Goal: Information Seeking & Learning: Learn about a topic

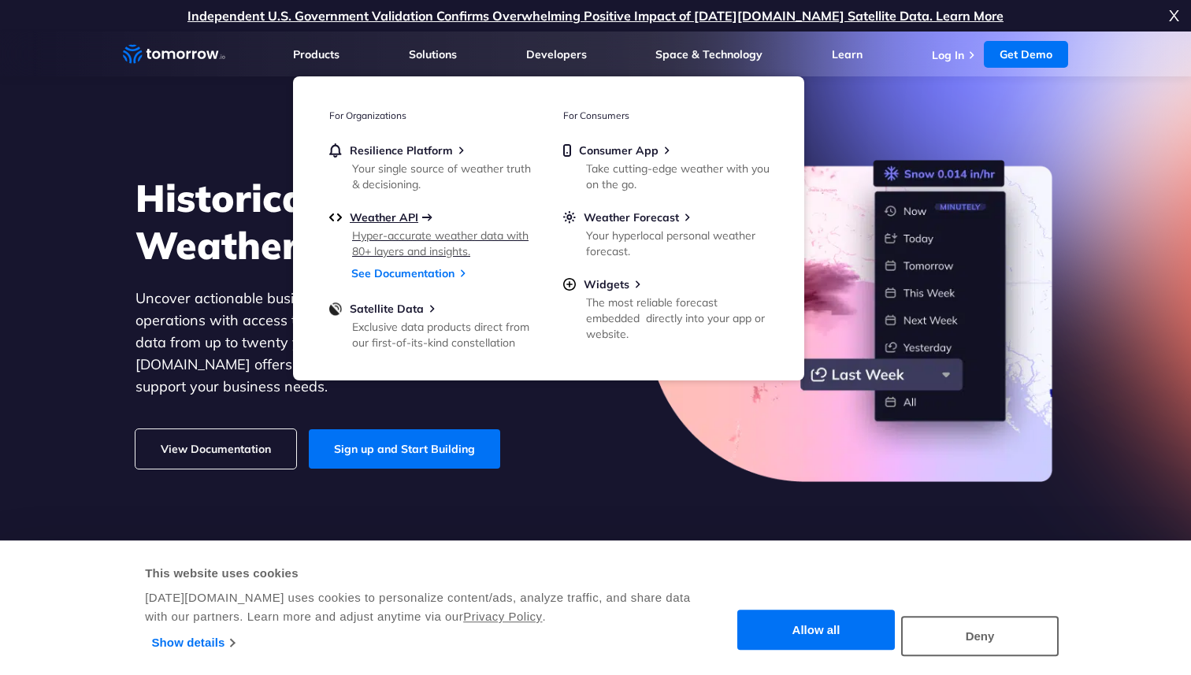
click at [371, 221] on span "Weather API" at bounding box center [384, 217] width 69 height 14
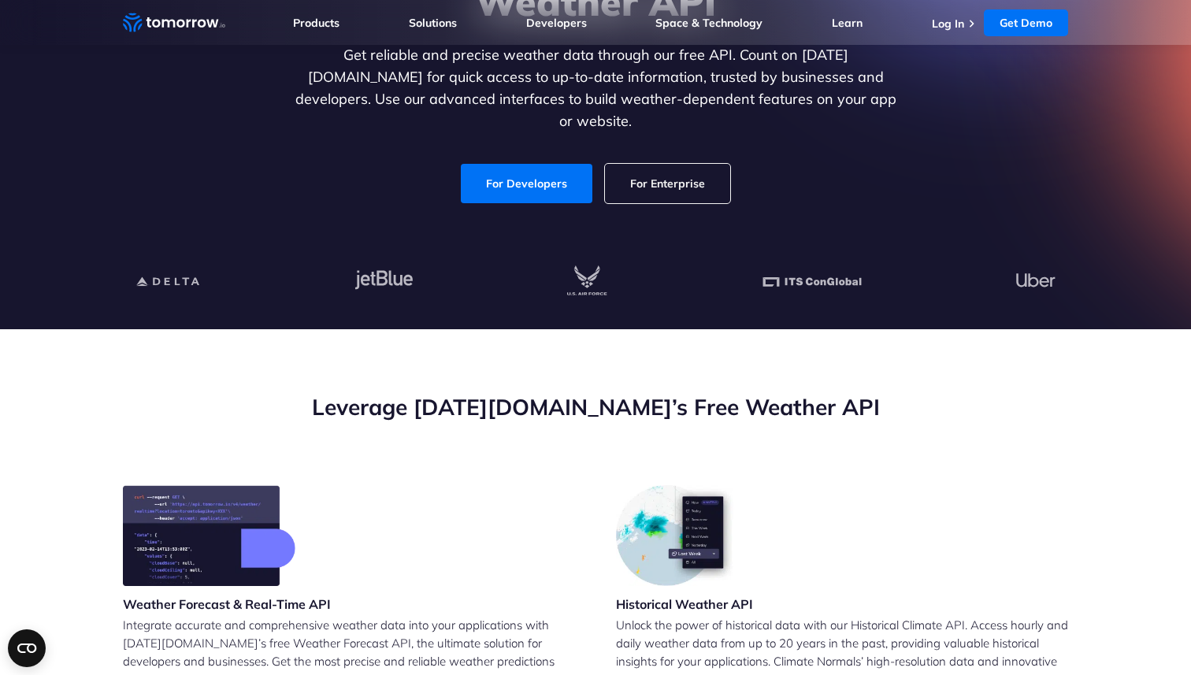
scroll to position [232, 0]
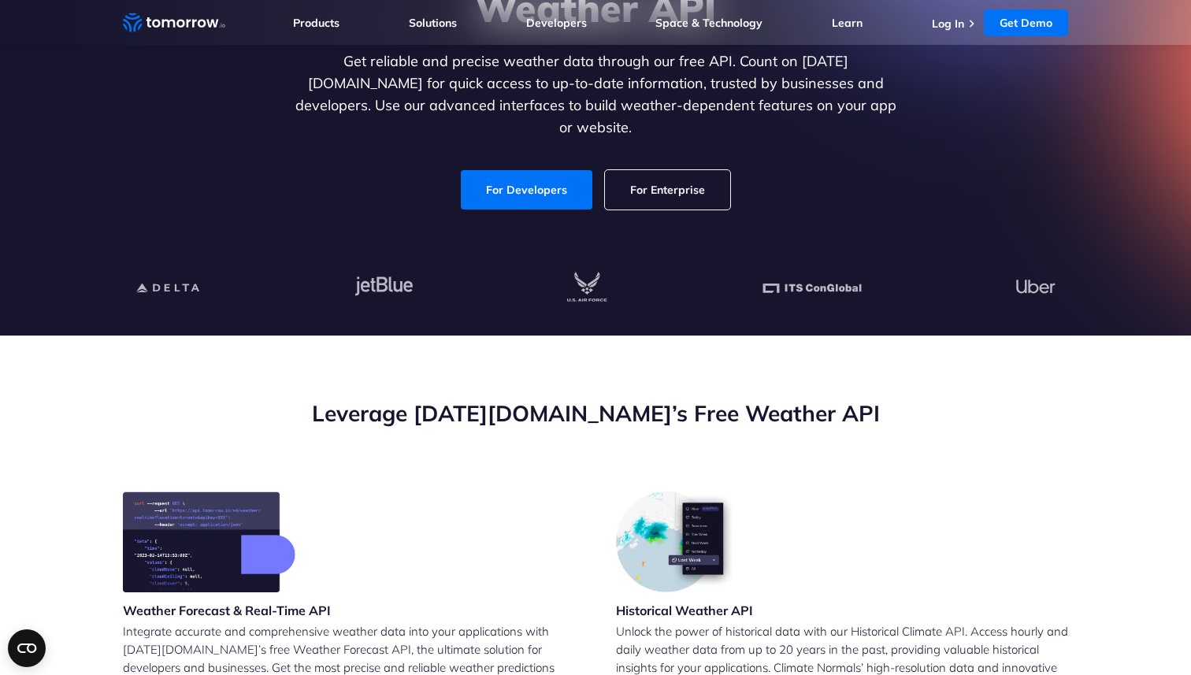
click at [414, 418] on h2 "Leverage Tomorrow.io’s Free Weather API" at bounding box center [595, 414] width 945 height 30
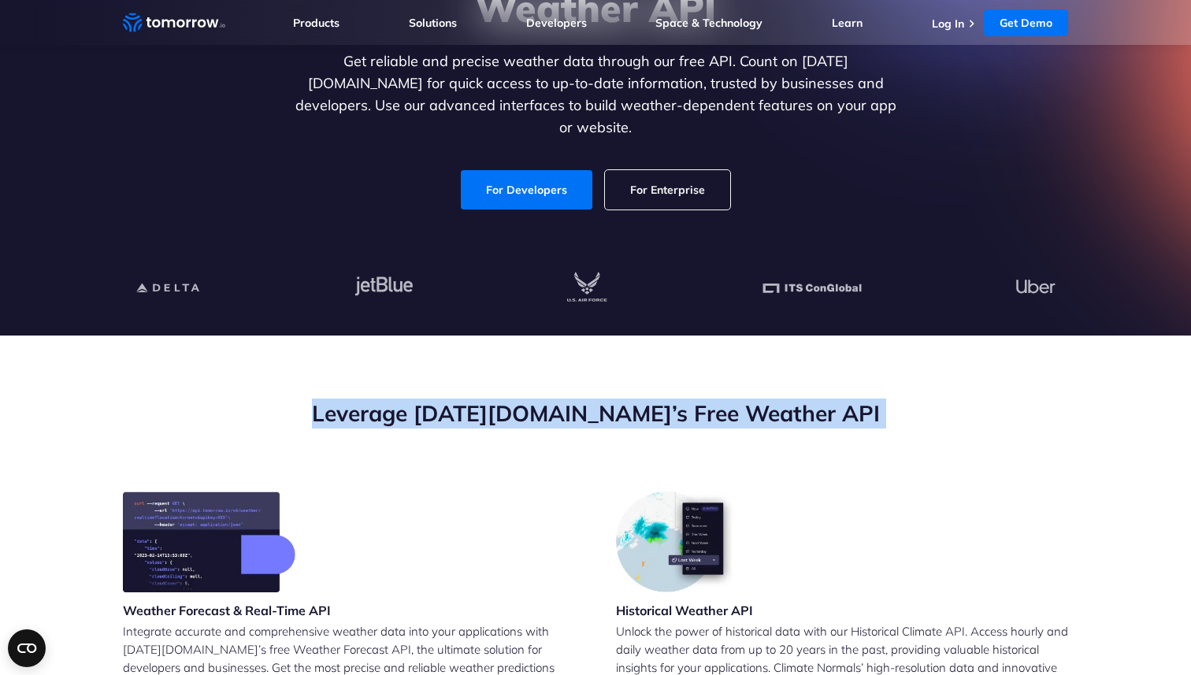
click at [414, 418] on h2 "Leverage Tomorrow.io’s Free Weather API" at bounding box center [595, 414] width 945 height 30
click at [358, 418] on h2 "Leverage Tomorrow.io’s Free Weather API" at bounding box center [595, 414] width 945 height 30
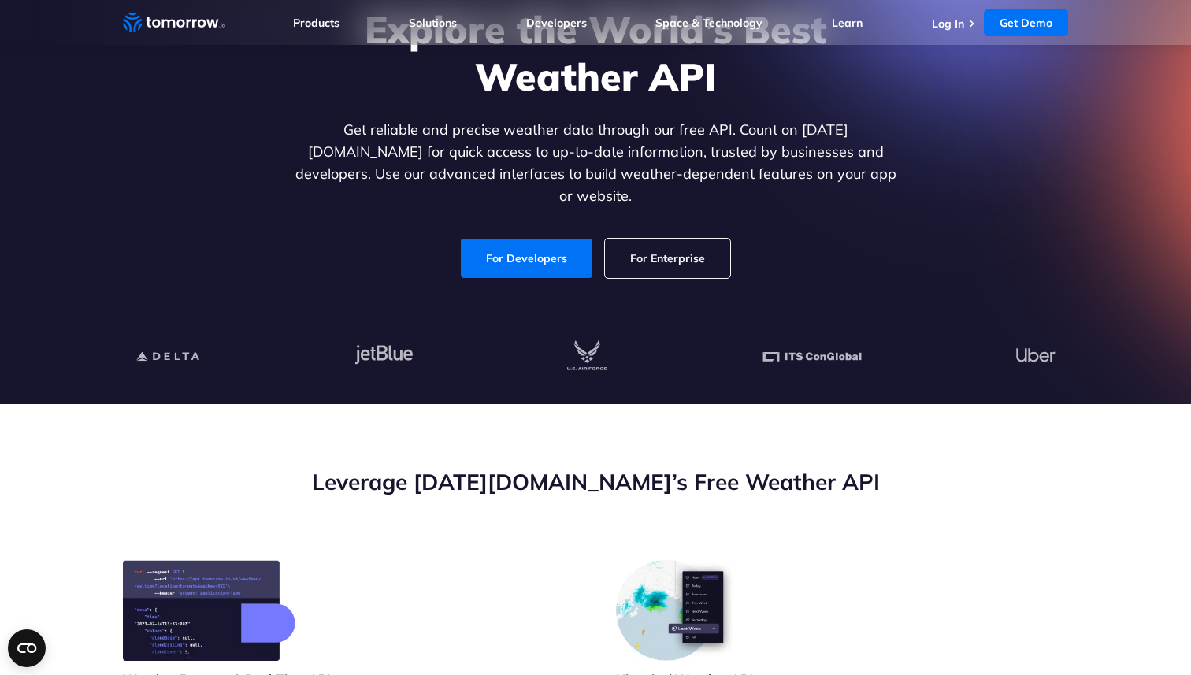
scroll to position [158, 0]
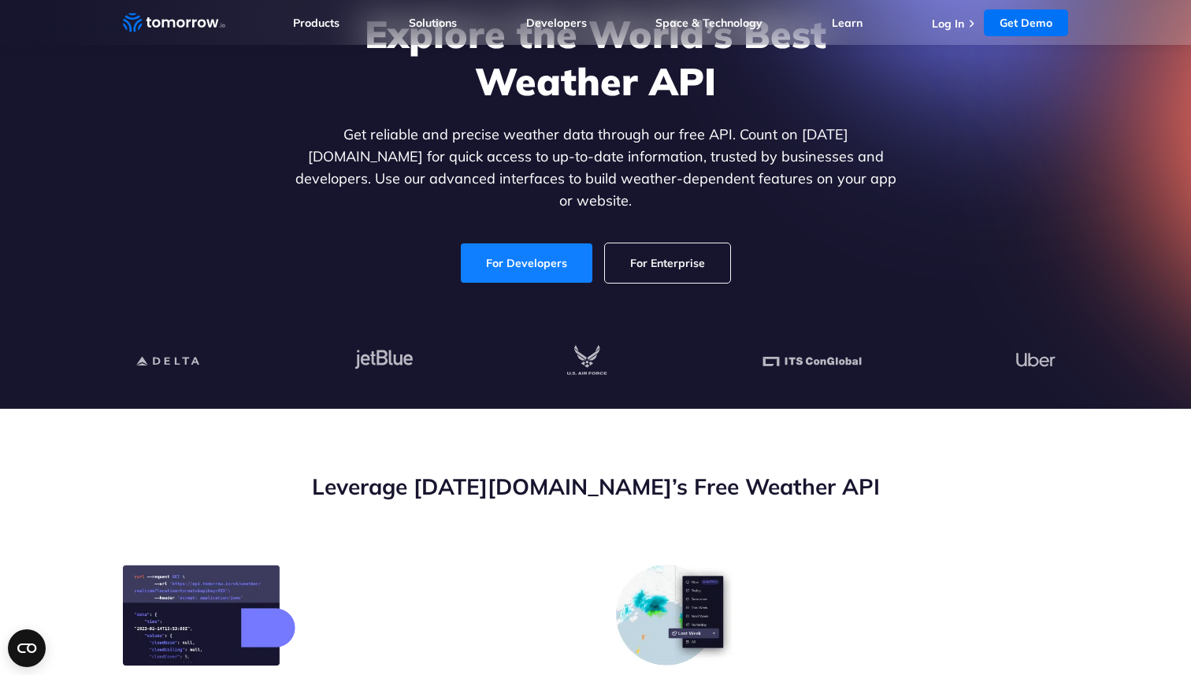
click at [516, 247] on link "For Developers" at bounding box center [527, 262] width 132 height 39
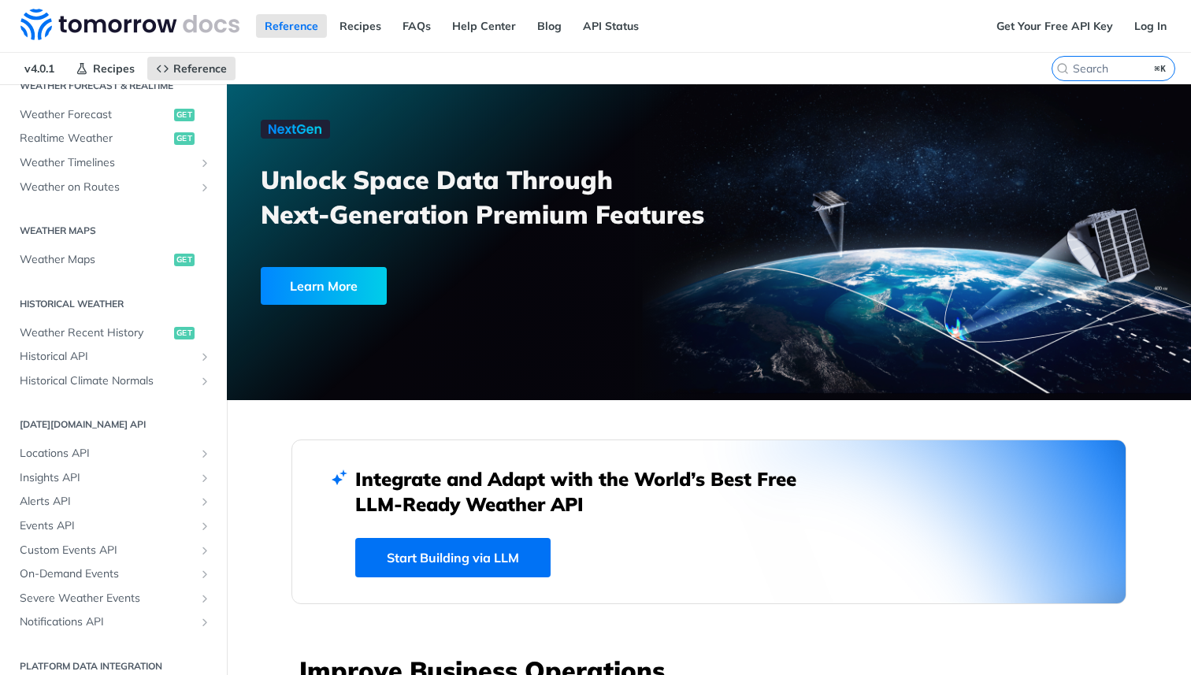
scroll to position [371, 0]
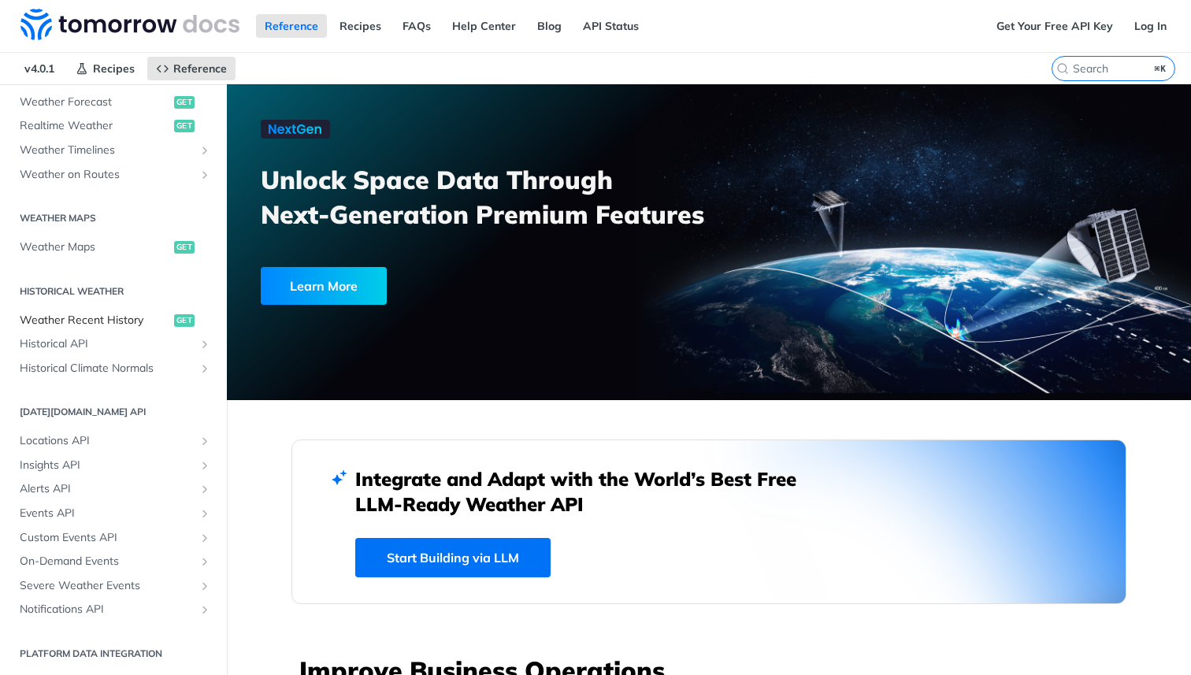
click at [106, 318] on span "Weather Recent History" at bounding box center [95, 321] width 150 height 16
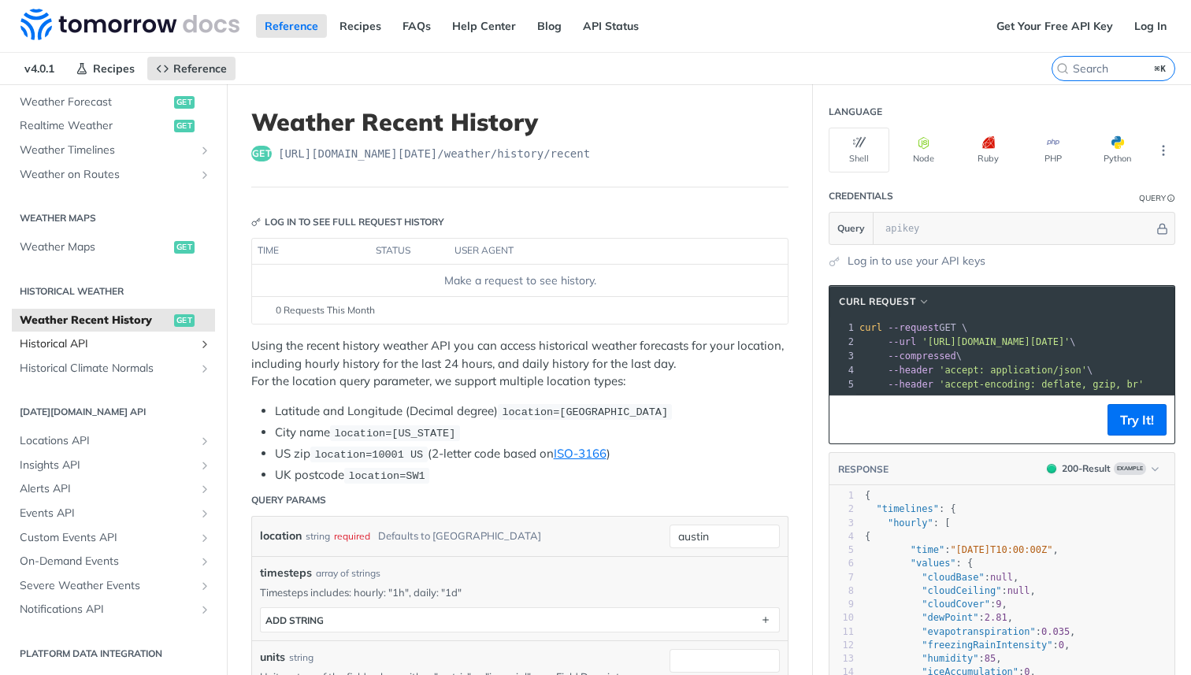
click at [87, 347] on span "Historical API" at bounding box center [107, 344] width 175 height 16
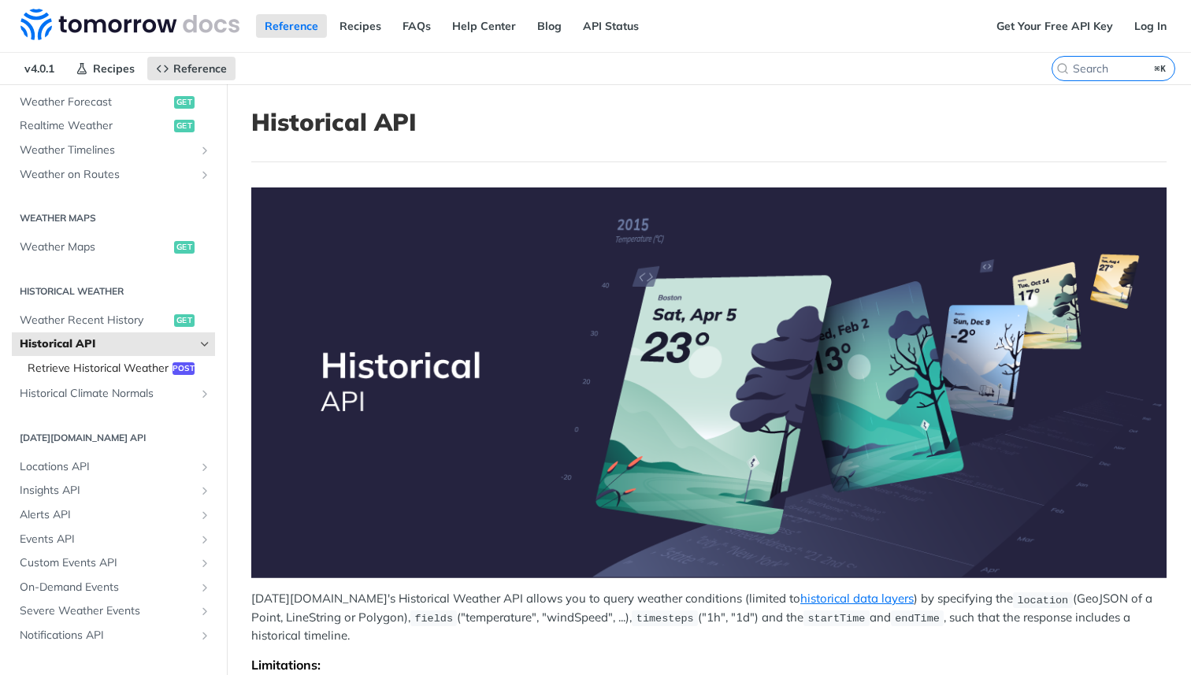
click at [122, 370] on span "Retrieve Historical Weather" at bounding box center [98, 369] width 141 height 16
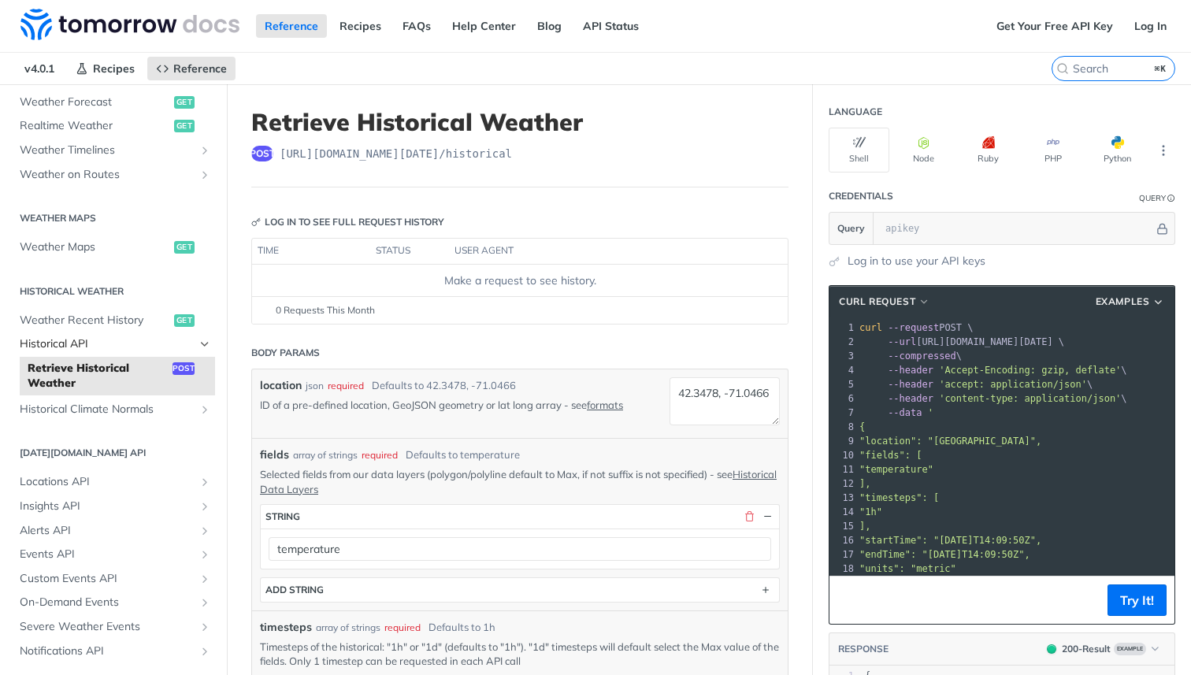
click at [107, 343] on span "Historical API" at bounding box center [107, 344] width 175 height 16
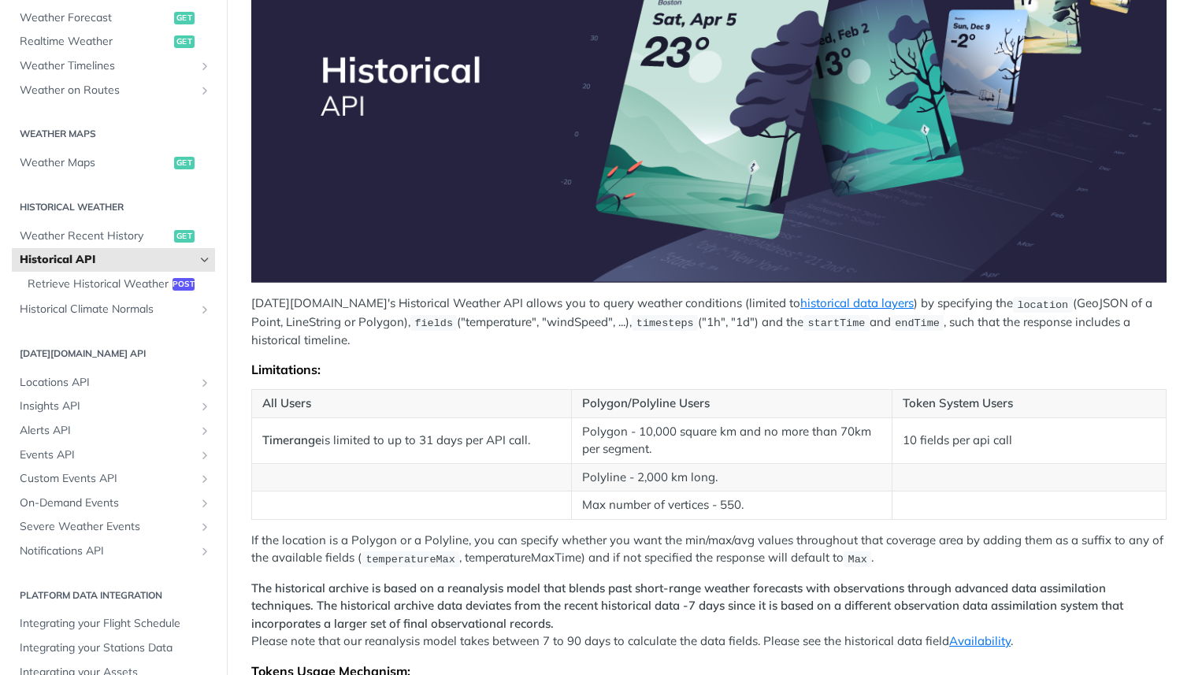
scroll to position [304, 0]
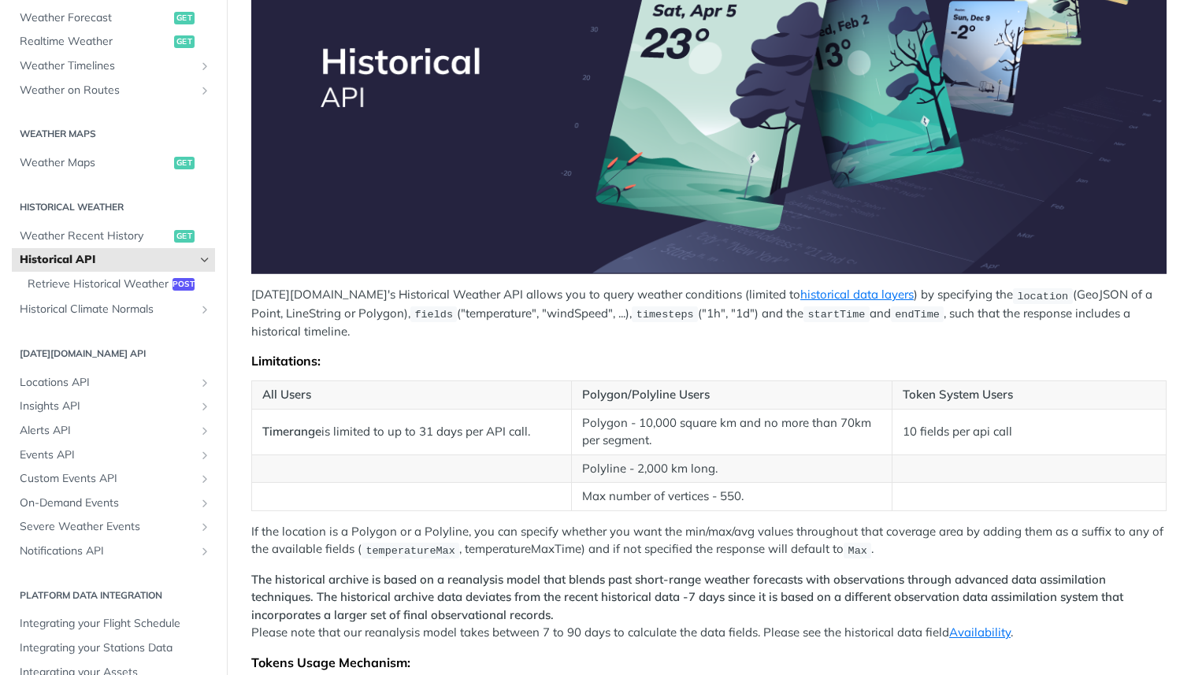
click at [373, 430] on td "Timerange is limited to up to 31 days per API call." at bounding box center [412, 432] width 320 height 46
click at [441, 428] on td "Timerange is limited to up to 31 days per API call." at bounding box center [412, 432] width 320 height 46
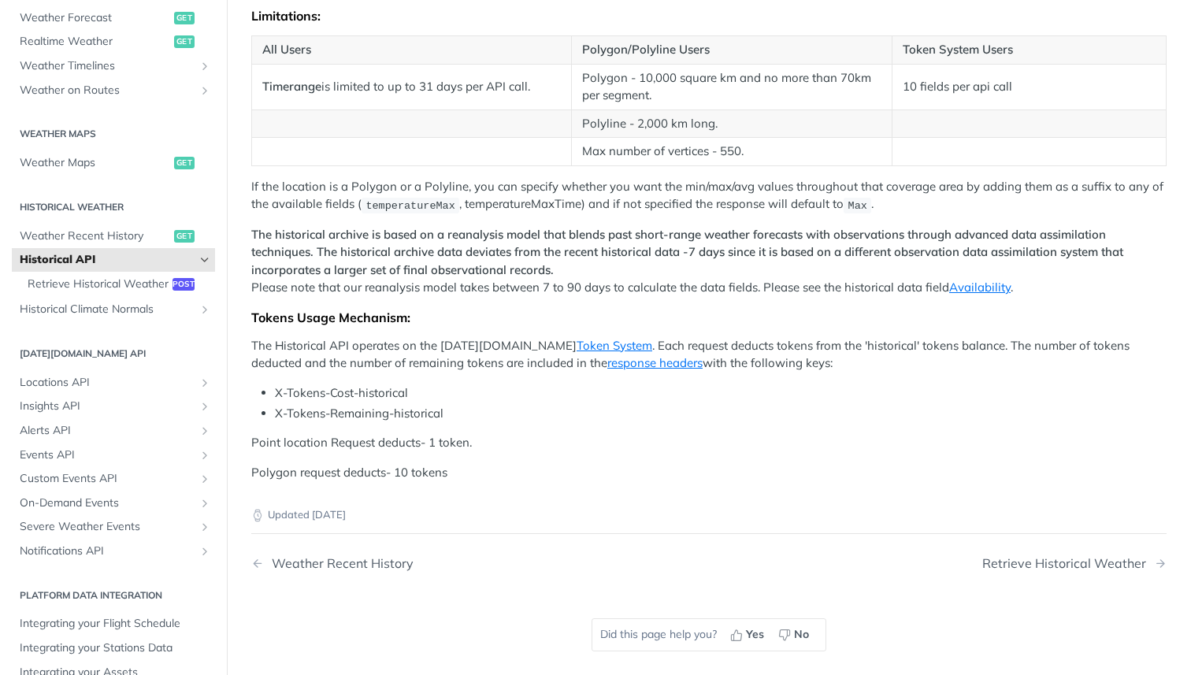
scroll to position [647, 0]
click at [515, 192] on p "If the location is a Polygon or a Polyline, you can specify whether you want th…" at bounding box center [708, 198] width 915 height 36
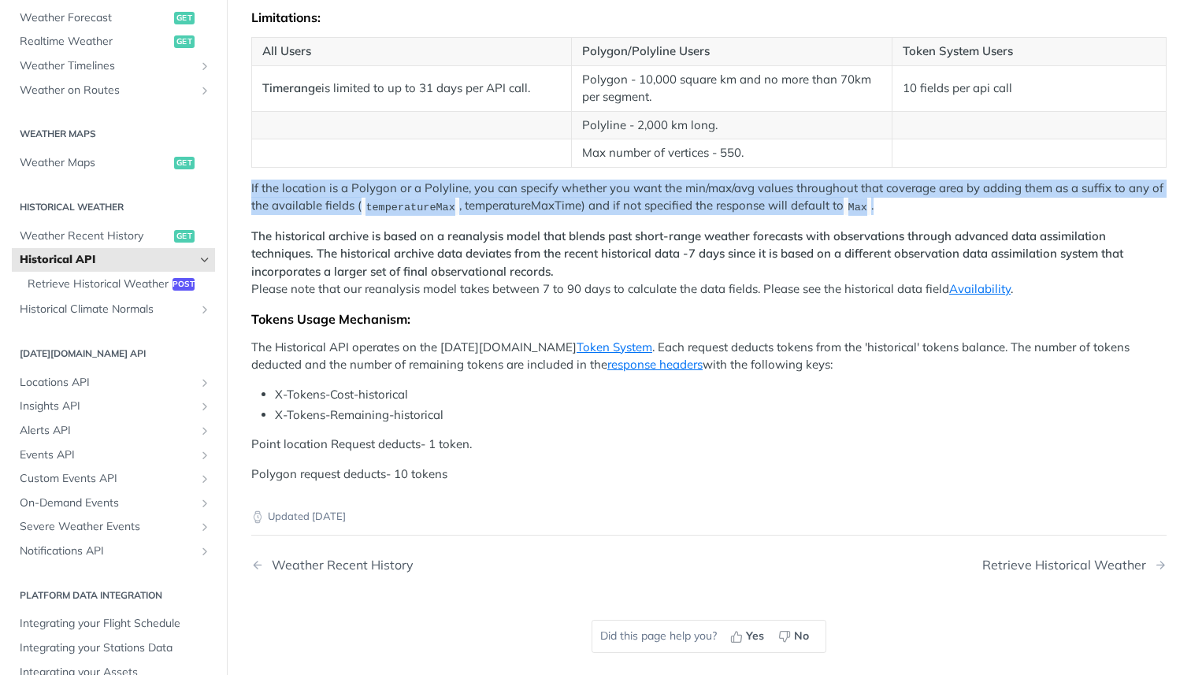
click at [515, 192] on p "If the location is a Polygon or a Polyline, you can specify whether you want th…" at bounding box center [708, 198] width 915 height 36
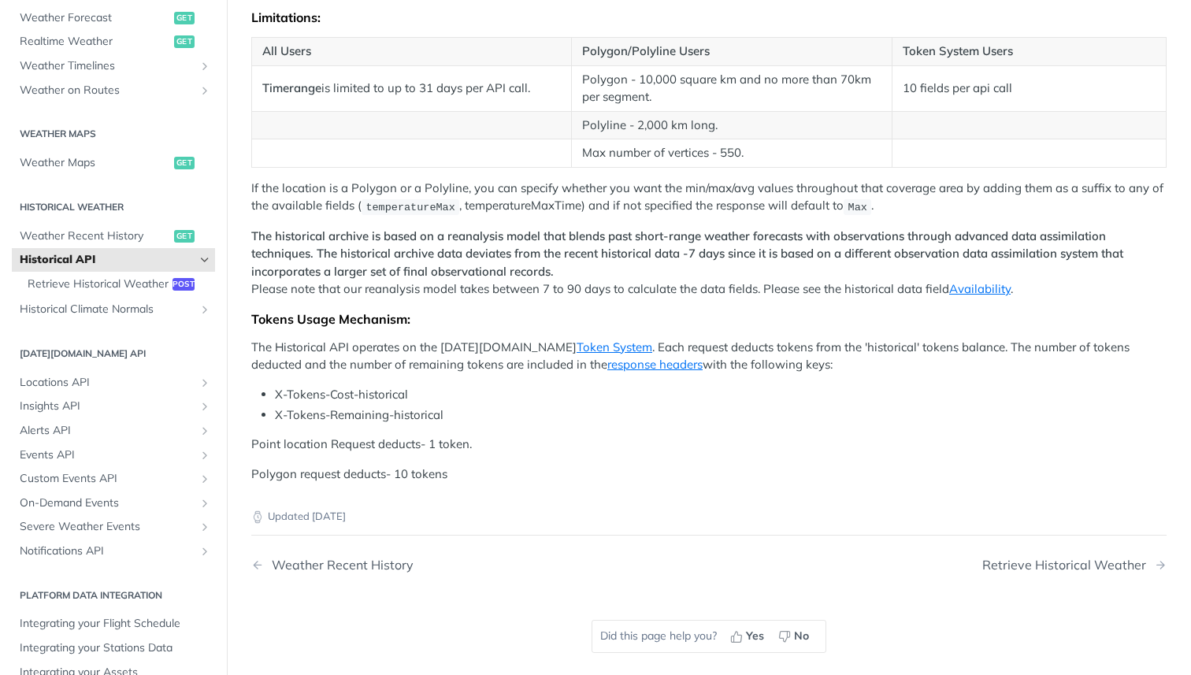
click at [504, 210] on p "If the location is a Polygon or a Polyline, you can specify whether you want th…" at bounding box center [708, 198] width 915 height 36
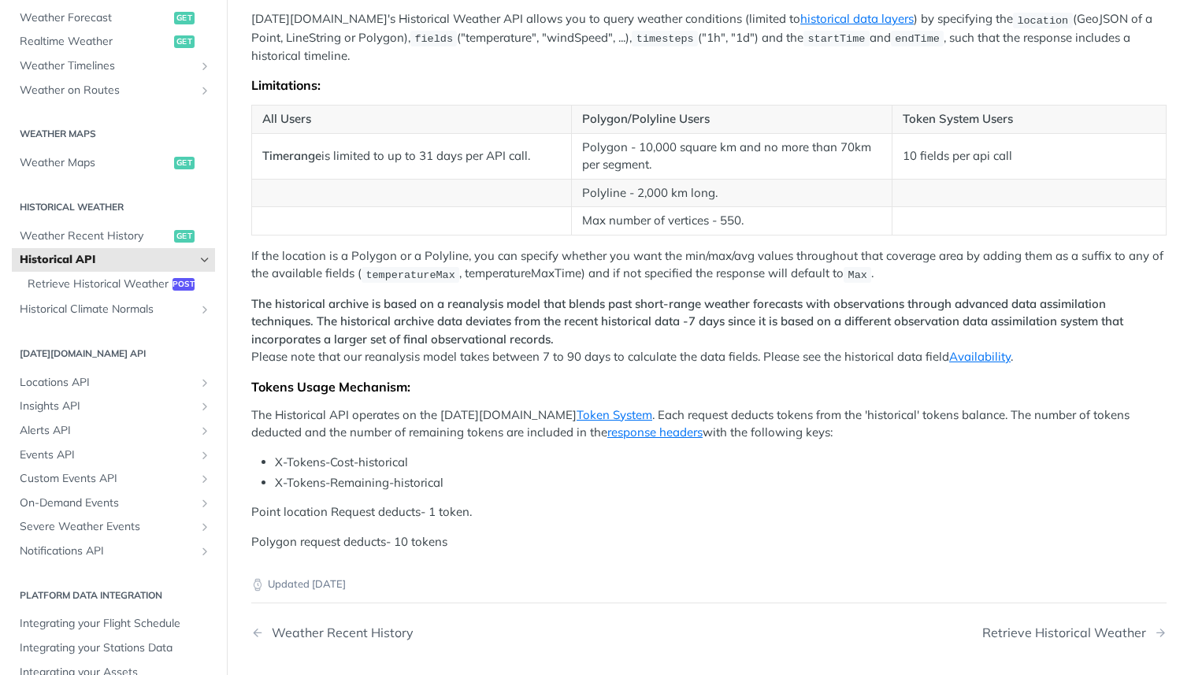
scroll to position [580, 0]
click at [699, 18] on p "Tomorrow.io's Historical Weather API allows you to query weather conditions (li…" at bounding box center [708, 36] width 915 height 54
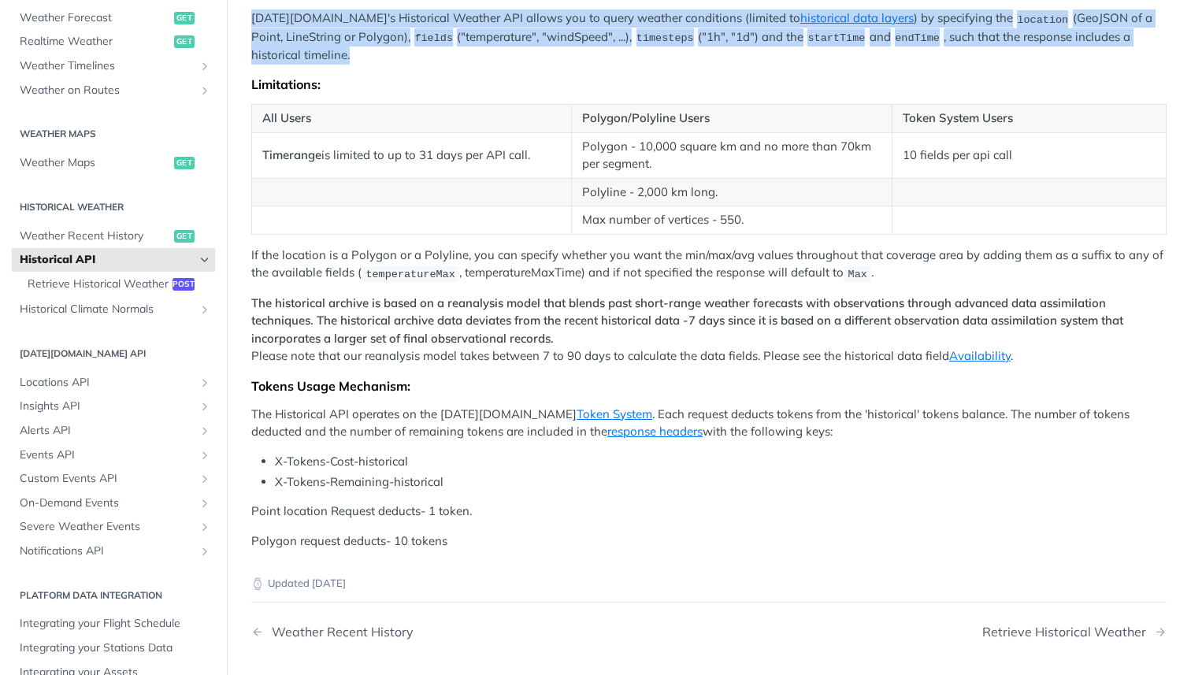
click at [699, 18] on p "Tomorrow.io's Historical Weather API allows you to query weather conditions (li…" at bounding box center [708, 36] width 915 height 54
click at [694, 57] on p "Tomorrow.io's Historical Weather API allows you to query weather conditions (li…" at bounding box center [708, 36] width 915 height 54
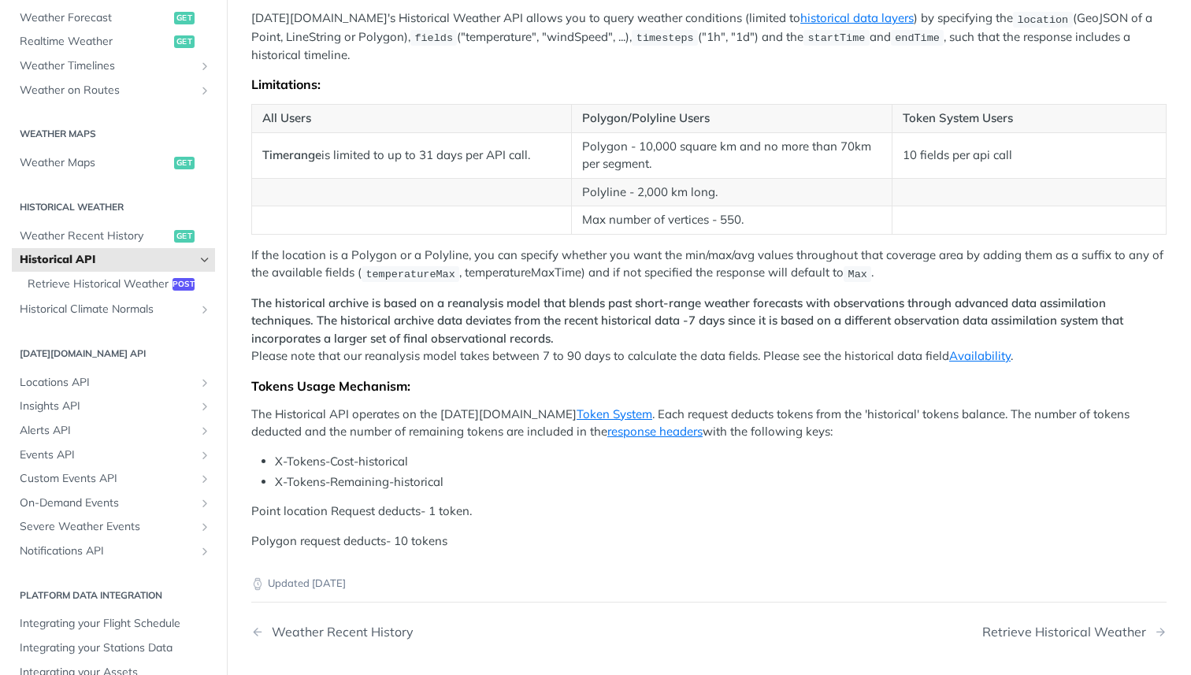
click at [764, 93] on div "Tomorrow.io's Historical Weather API allows you to query weather conditions (li…" at bounding box center [708, 78] width 915 height 943
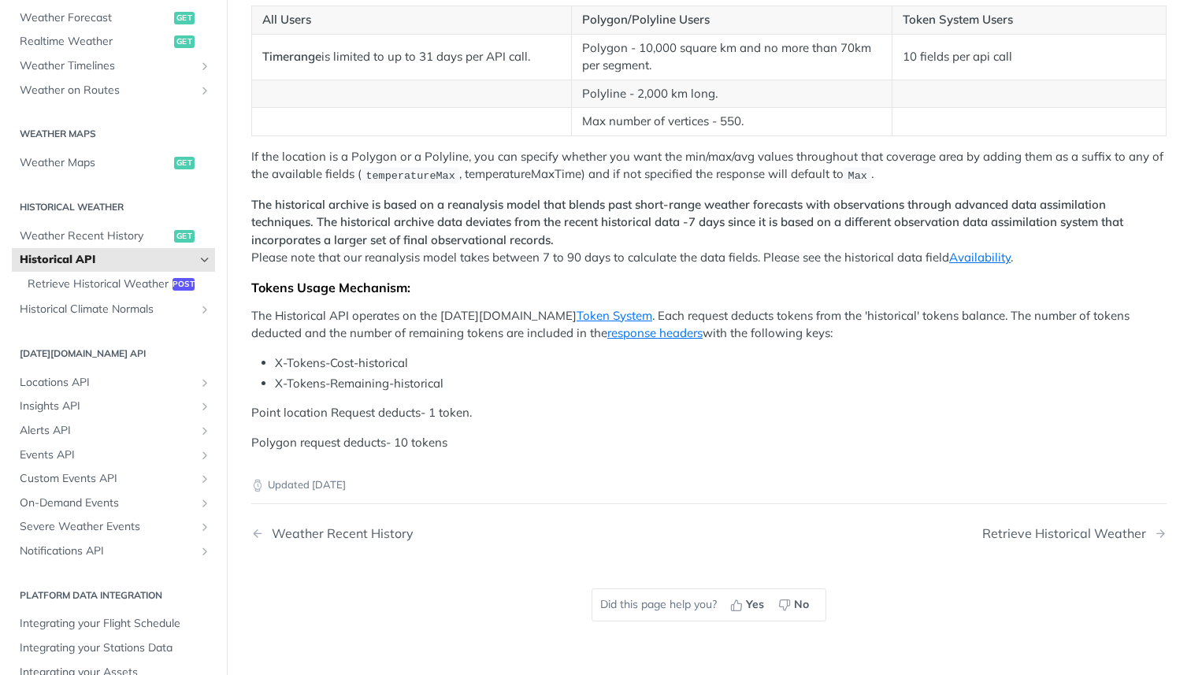
scroll to position [678, 0]
click at [506, 213] on strong "The historical archive is based on a reanalysis model that blends past short-ra…" at bounding box center [687, 223] width 872 height 50
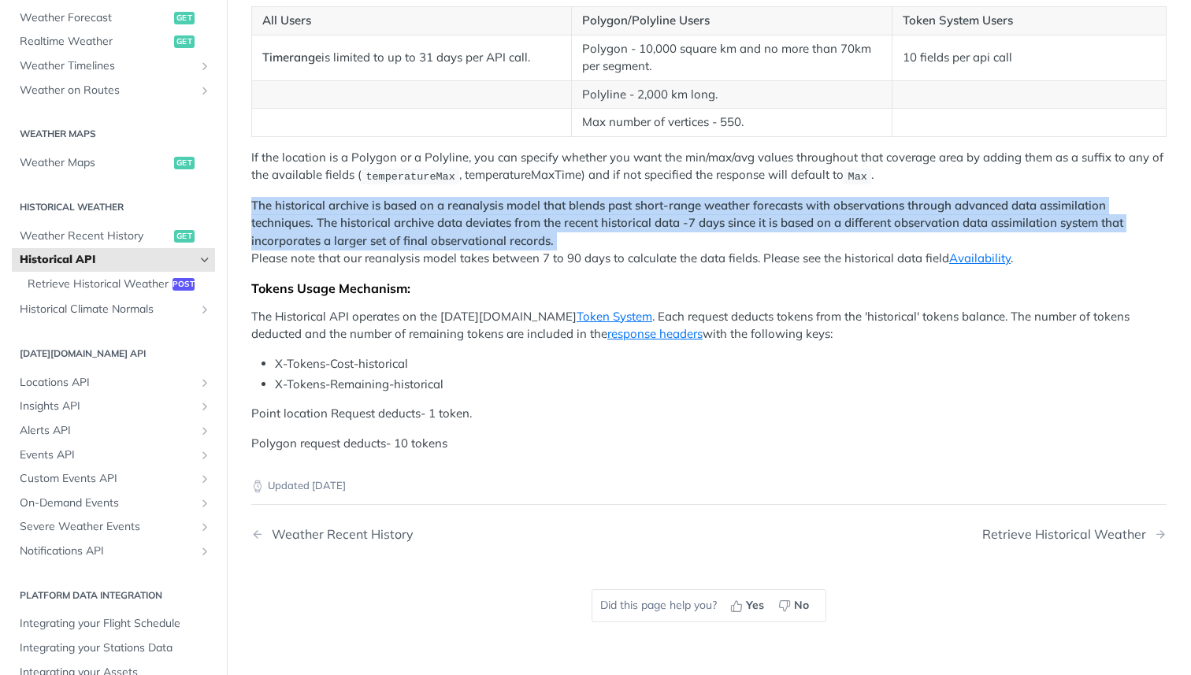
click at [506, 213] on strong "The historical archive is based on a reanalysis model that blends past short-ra…" at bounding box center [687, 223] width 872 height 50
click at [510, 211] on p "The historical archive is based on a reanalysis model that blends past short-ra…" at bounding box center [708, 232] width 915 height 71
drag, startPoint x: 572, startPoint y: 241, endPoint x: 244, endPoint y: 200, distance: 330.2
click at [243, 200] on article "Historical API Tomorrow.io's Historical Weather API allows you to query weather…" at bounding box center [709, 41] width 964 height 1271
click at [244, 200] on article "Historical API Tomorrow.io's Historical Weather API allows you to query weather…" at bounding box center [709, 41] width 964 height 1271
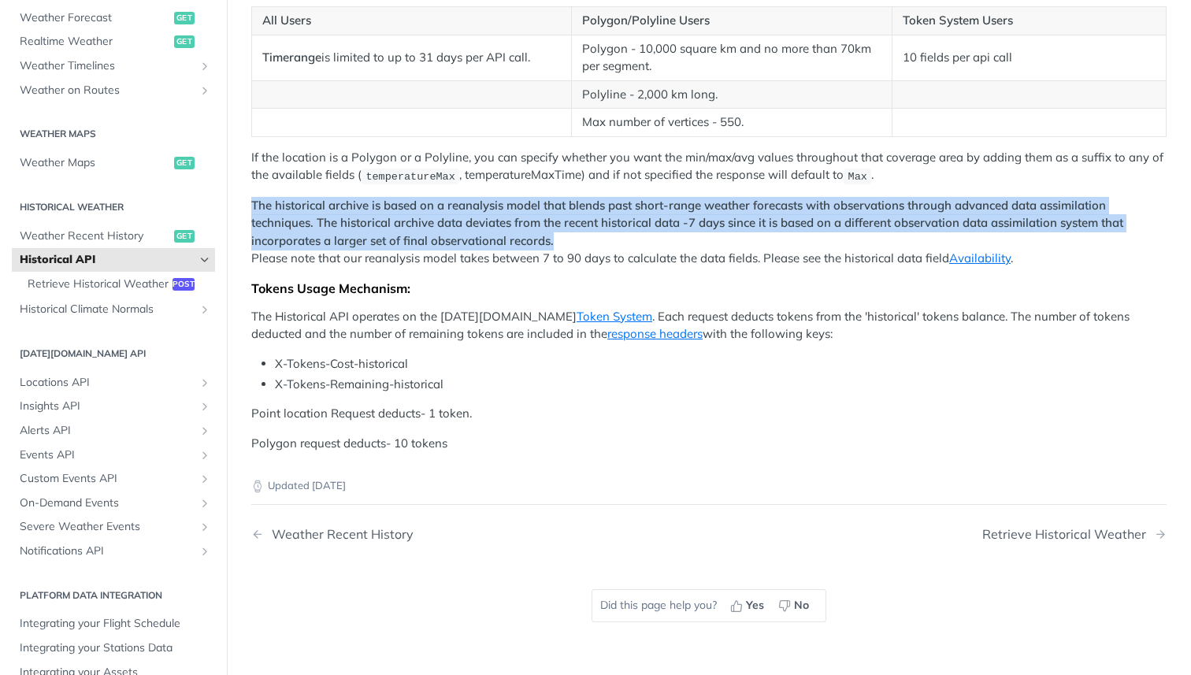
drag, startPoint x: 244, startPoint y: 200, endPoint x: 592, endPoint y: 236, distance: 349.2
click at [592, 236] on article "Historical API Tomorrow.io's Historical Weather API allows you to query weather…" at bounding box center [709, 41] width 964 height 1271
click at [592, 236] on p "The historical archive is based on a reanalysis model that blends past short-ra…" at bounding box center [708, 232] width 915 height 71
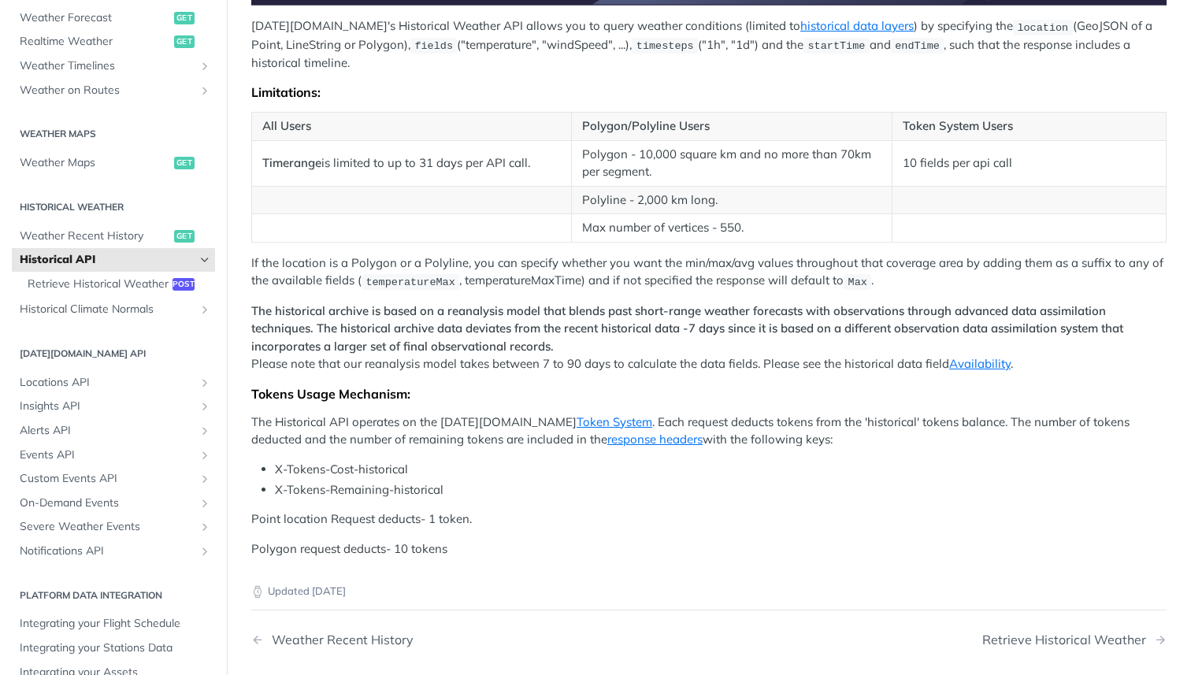
scroll to position [574, 0]
click at [575, 311] on strong "The historical archive is based on a reanalysis model that blends past short-ra…" at bounding box center [687, 327] width 872 height 50
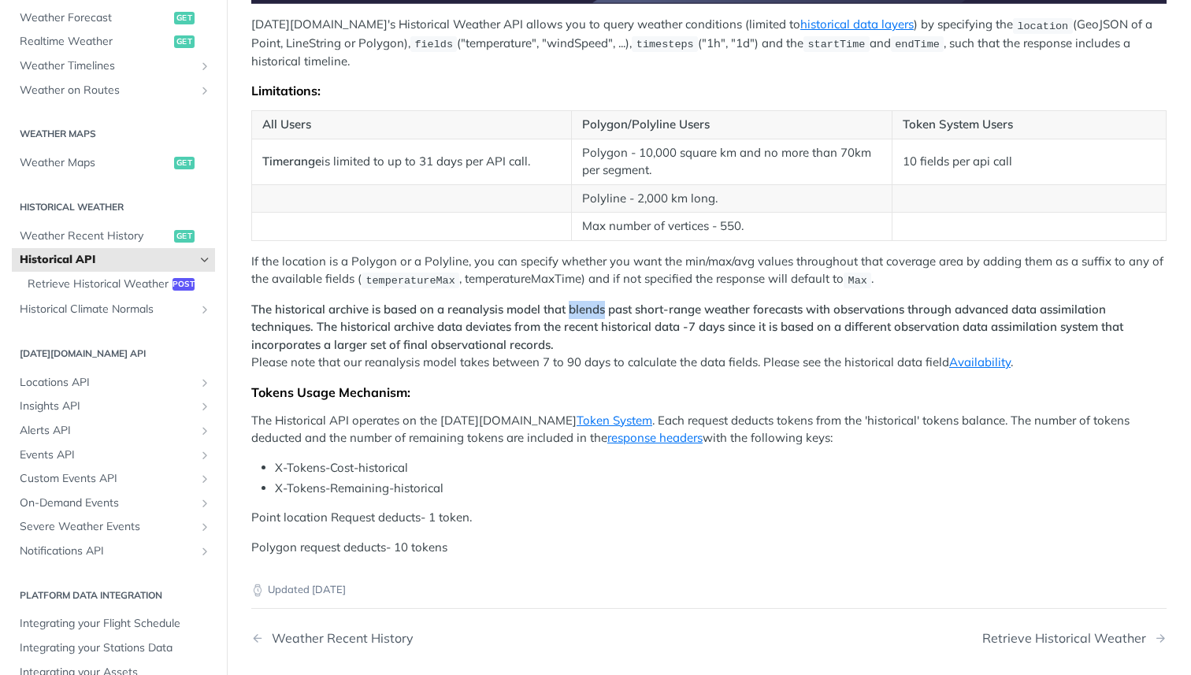
click at [575, 311] on strong "The historical archive is based on a reanalysis model that blends past short-ra…" at bounding box center [687, 327] width 872 height 50
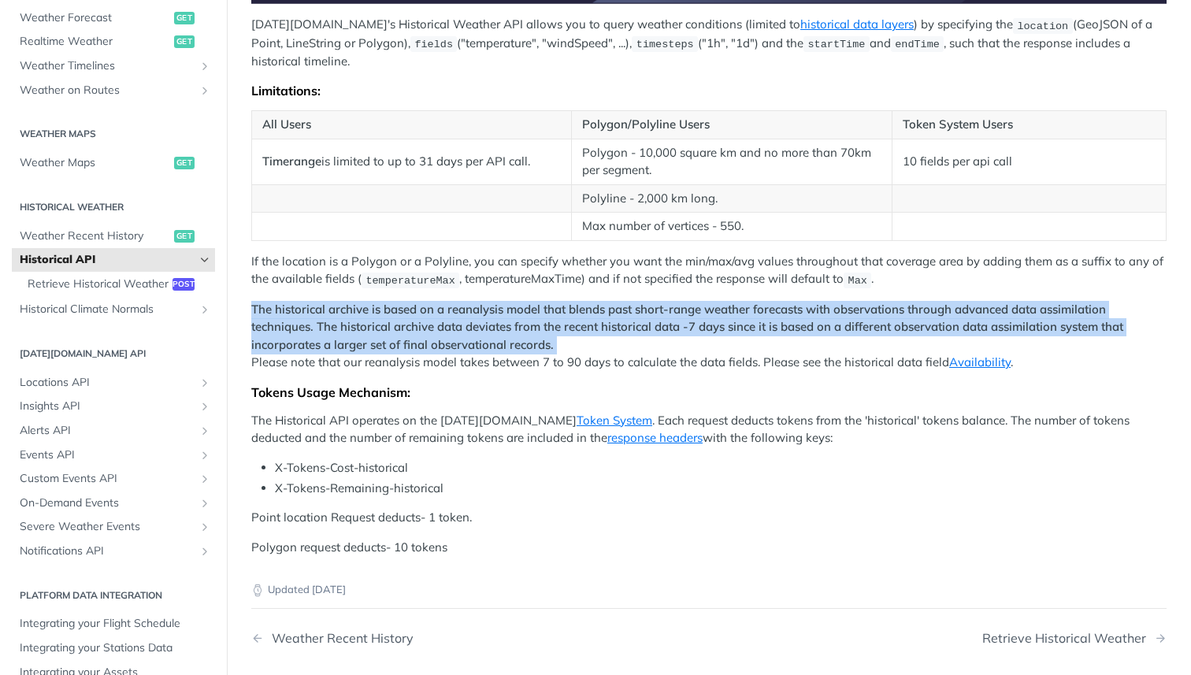
click at [575, 311] on strong "The historical archive is based on a reanalysis model that blends past short-ra…" at bounding box center [687, 327] width 872 height 50
click at [577, 336] on p "The historical archive is based on a reanalysis model that blends past short-ra…" at bounding box center [708, 336] width 915 height 71
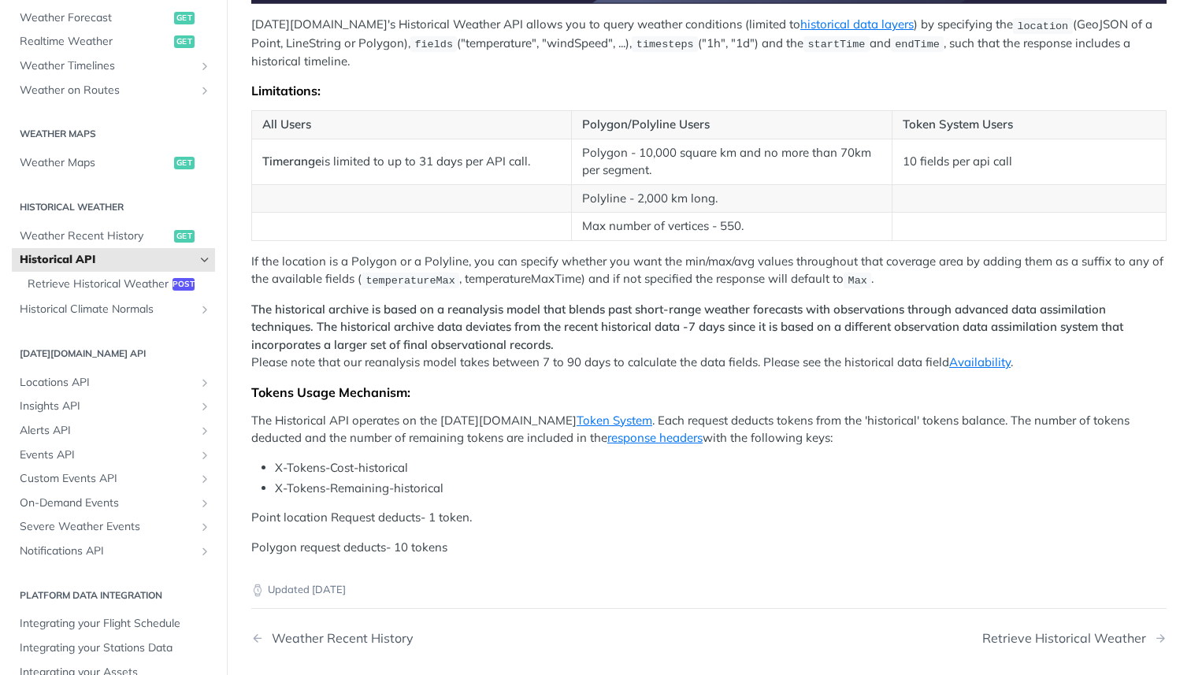
click at [713, 360] on p "The historical archive is based on a reanalysis model that blends past short-ra…" at bounding box center [708, 336] width 915 height 71
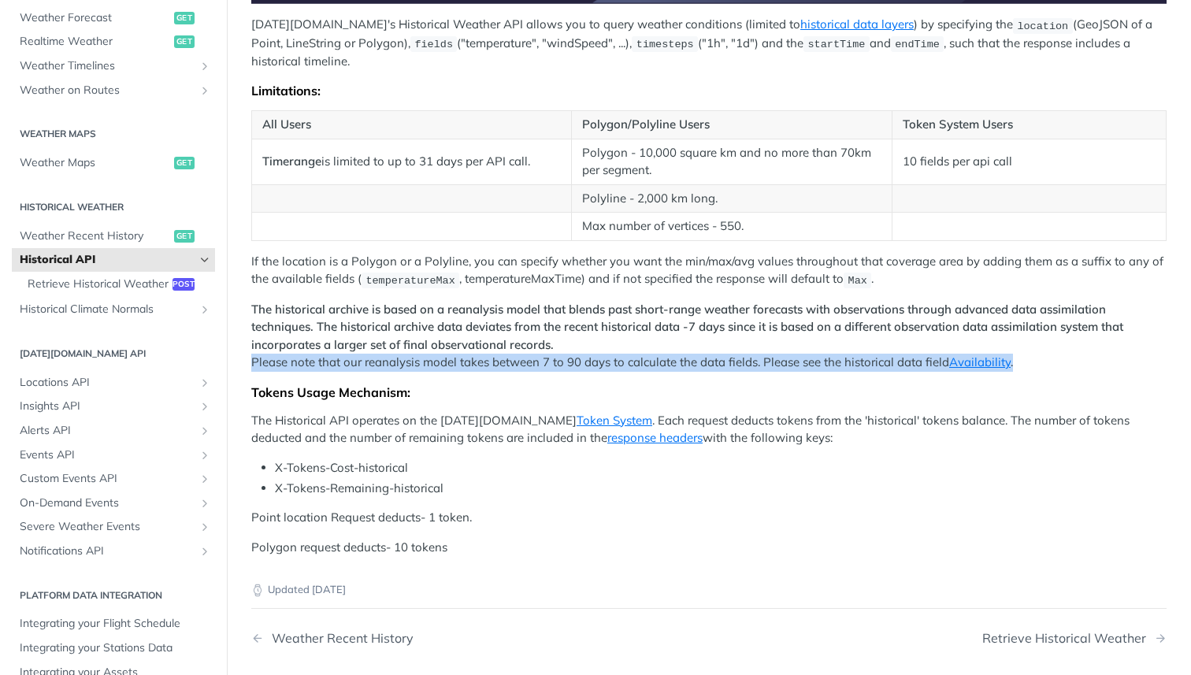
click at [713, 360] on p "The historical archive is based on a reanalysis model that blends past short-ra…" at bounding box center [708, 336] width 915 height 71
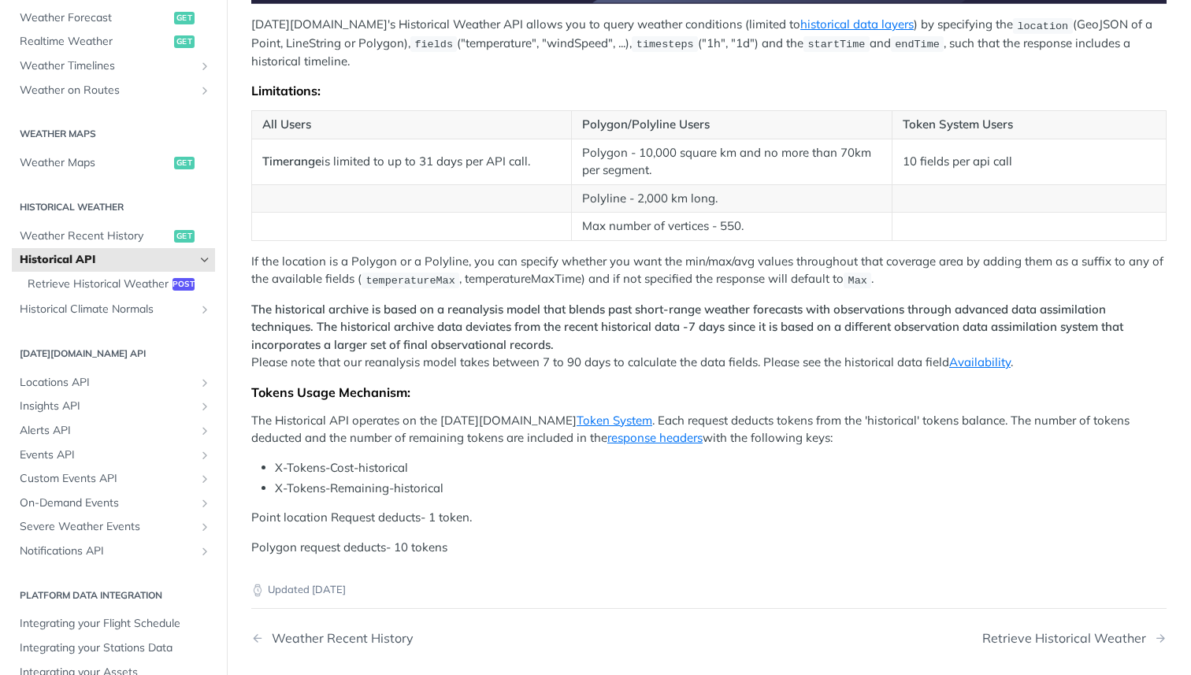
click at [738, 372] on div "Tomorrow.io's Historical Weather API allows you to query weather conditions (li…" at bounding box center [708, 84] width 915 height 943
click at [973, 358] on link "Availability" at bounding box center [979, 361] width 61 height 15
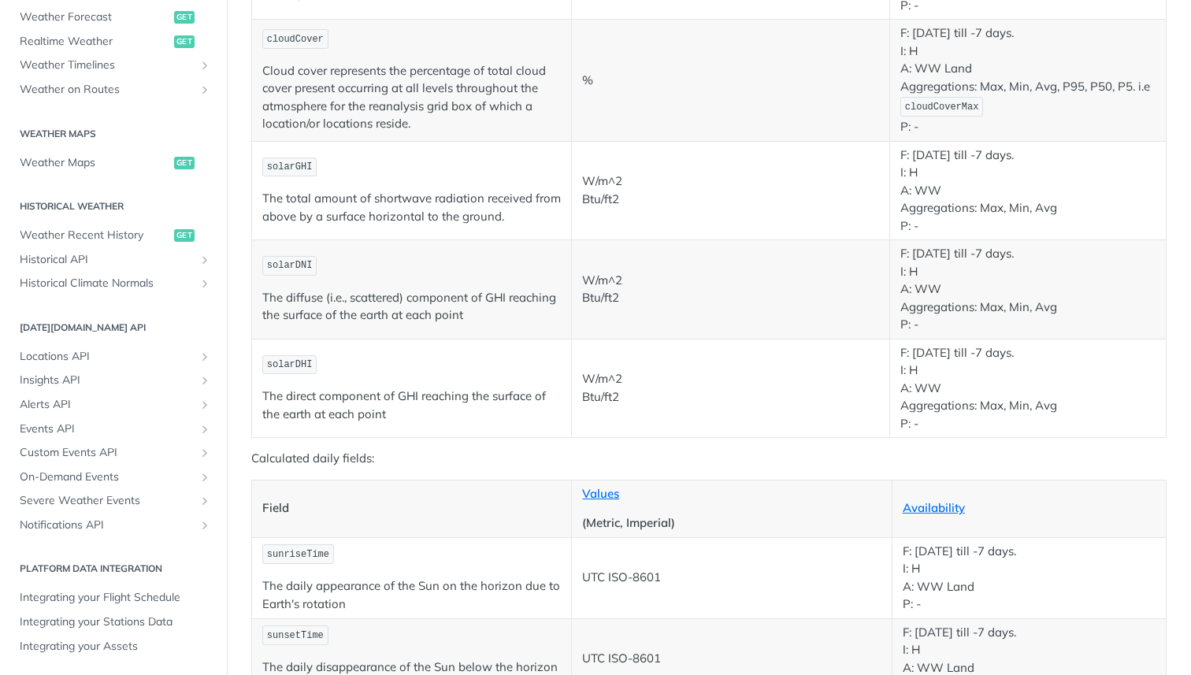
scroll to position [2419, 0]
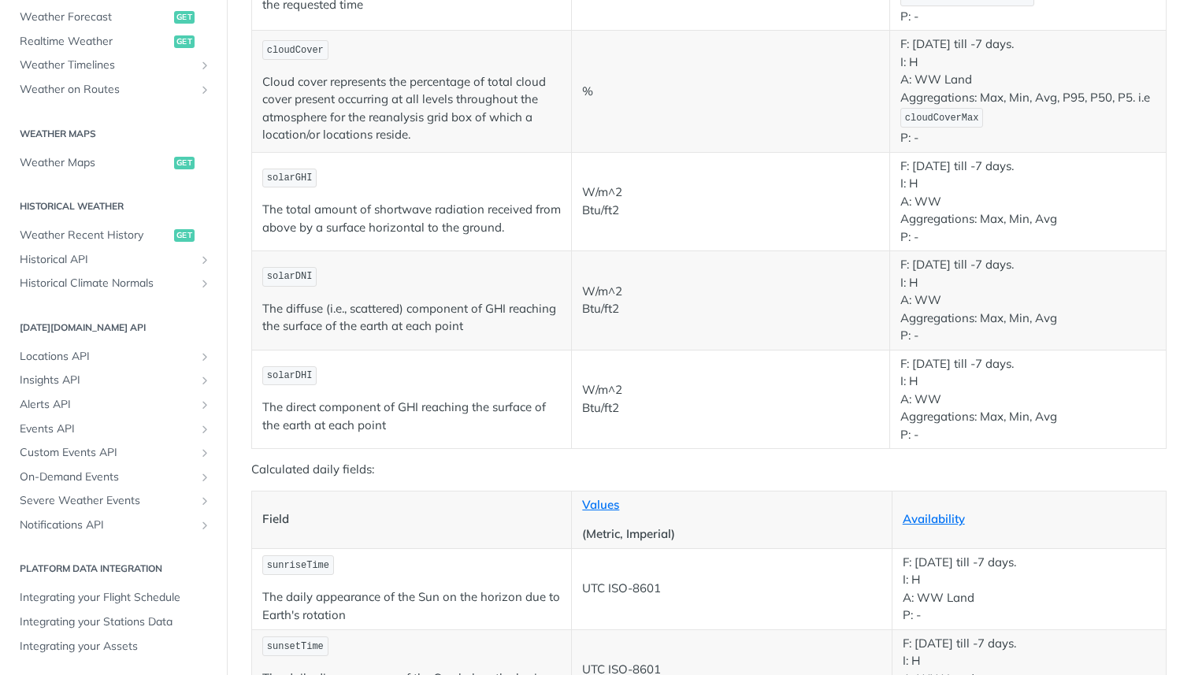
click at [436, 141] on p "Cloud cover represents the percentage of total cloud cover present occurring at…" at bounding box center [411, 108] width 299 height 71
click at [436, 143] on p "Cloud cover represents the percentage of total cloud cover present occurring at…" at bounding box center [411, 108] width 299 height 71
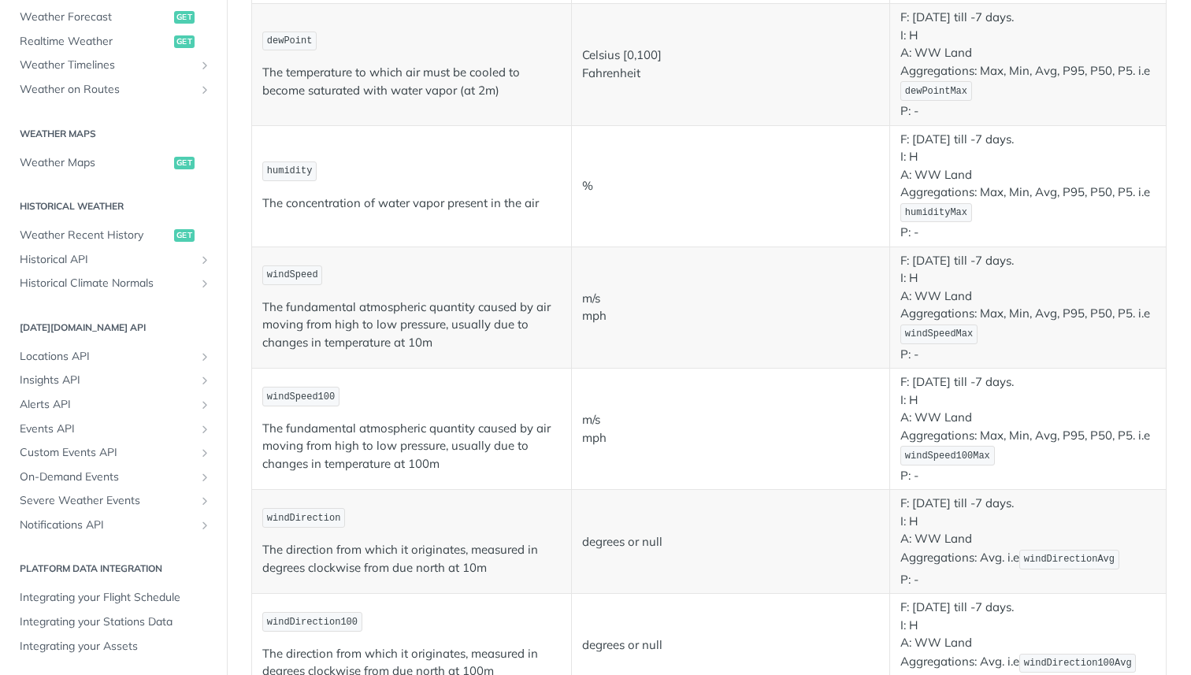
scroll to position [0, 0]
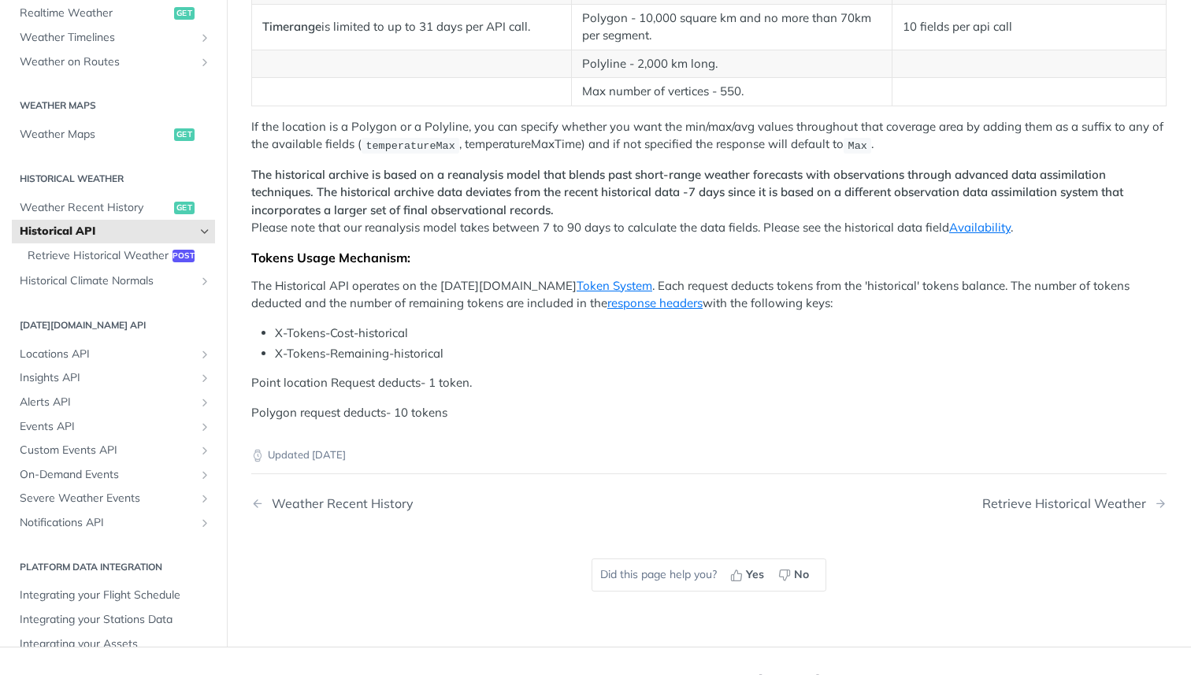
scroll to position [705, 0]
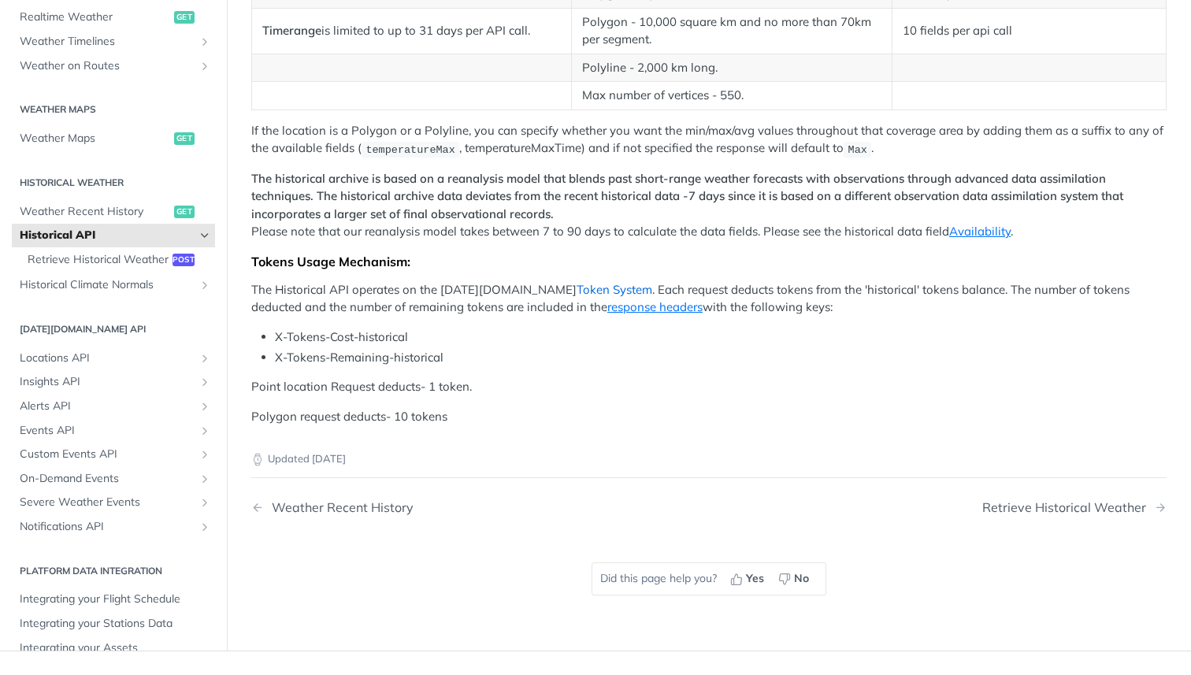
click at [577, 287] on link "Token System" at bounding box center [615, 289] width 76 height 15
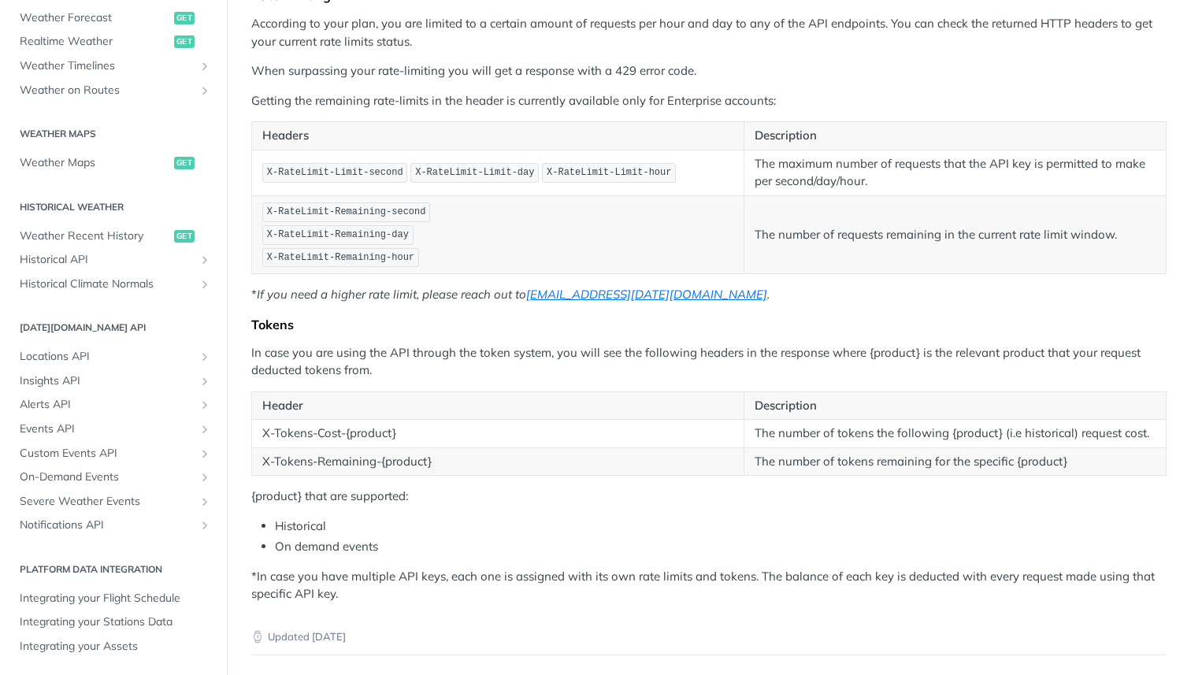
scroll to position [209, 0]
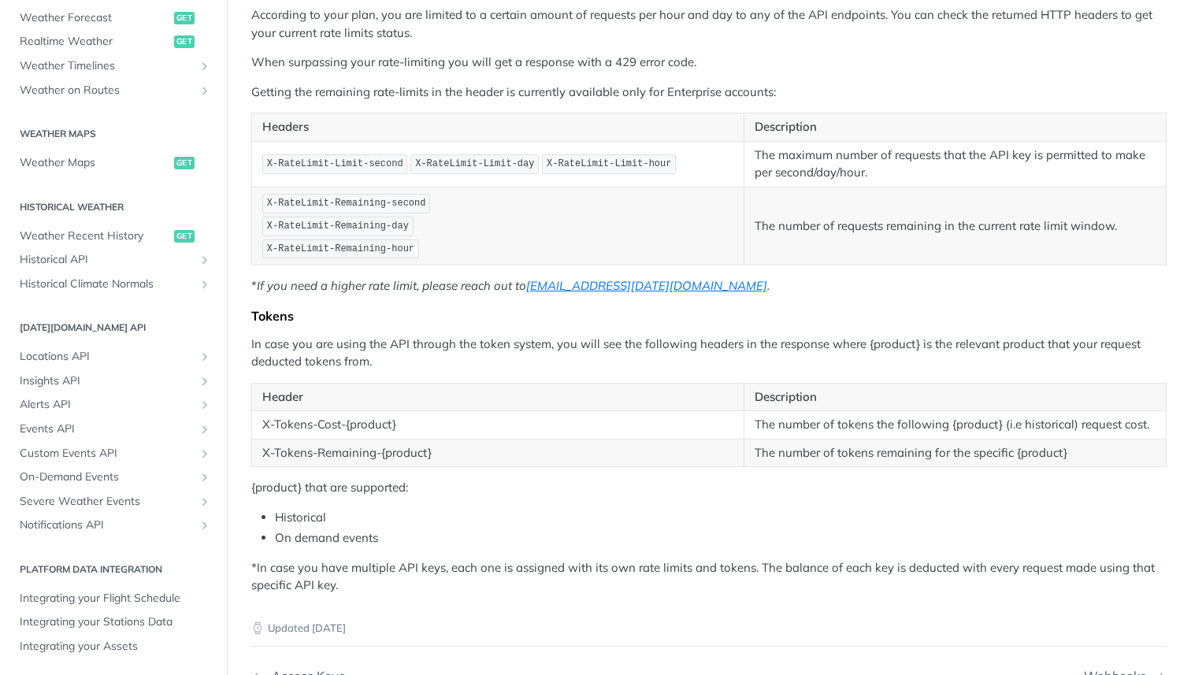
click at [652, 14] on p "According to your plan, you are limited to a certain amount of requests per hou…" at bounding box center [708, 23] width 915 height 35
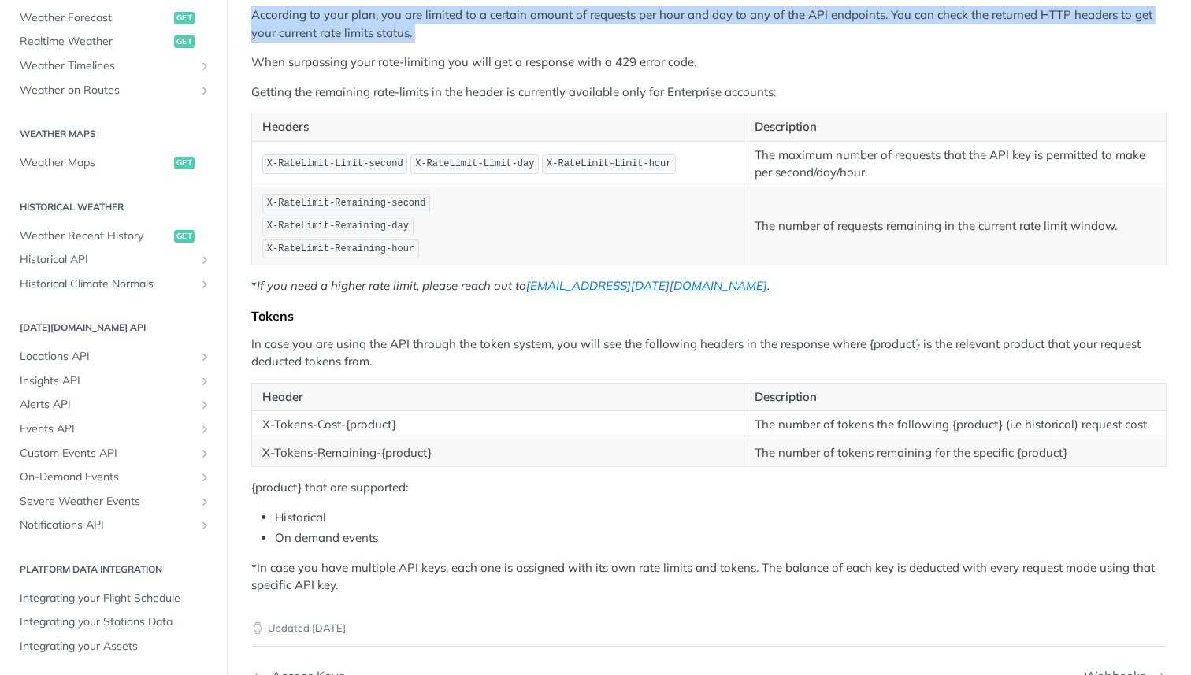
click at [652, 14] on p "According to your plan, you are limited to a certain amount of requests per hou…" at bounding box center [708, 23] width 915 height 35
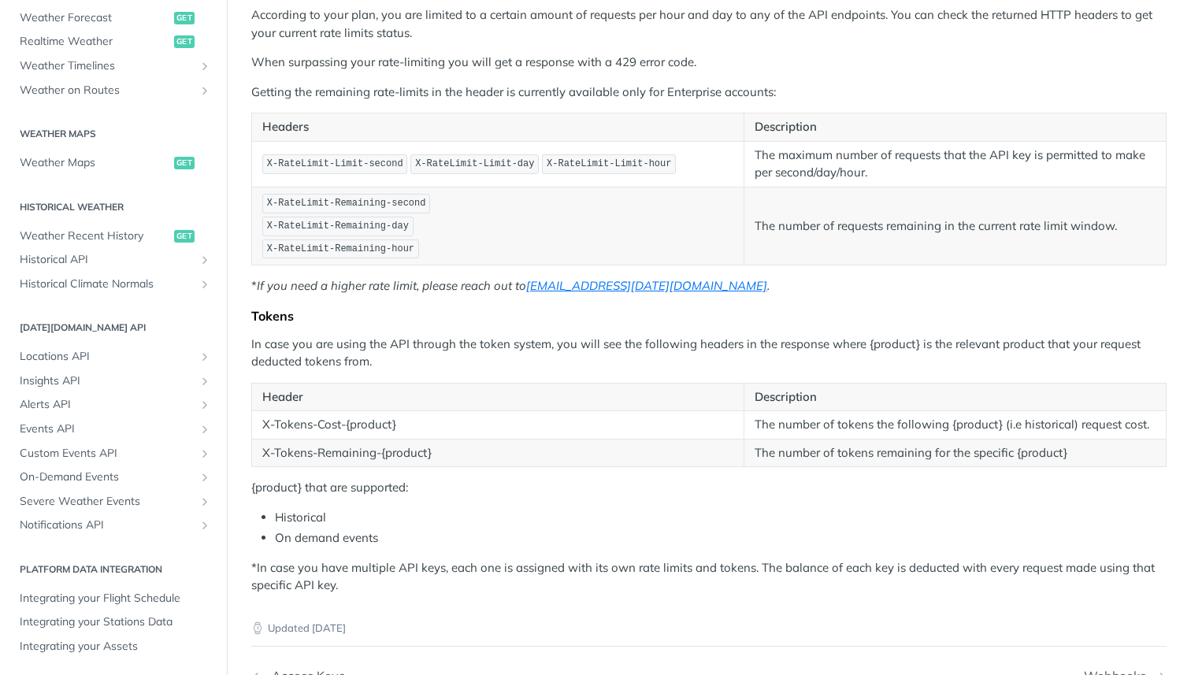
click at [658, 26] on p "According to your plan, you are limited to a certain amount of requests per hou…" at bounding box center [708, 23] width 915 height 35
click at [686, 40] on p "According to your plan, you are limited to a certain amount of requests per hou…" at bounding box center [708, 23] width 915 height 35
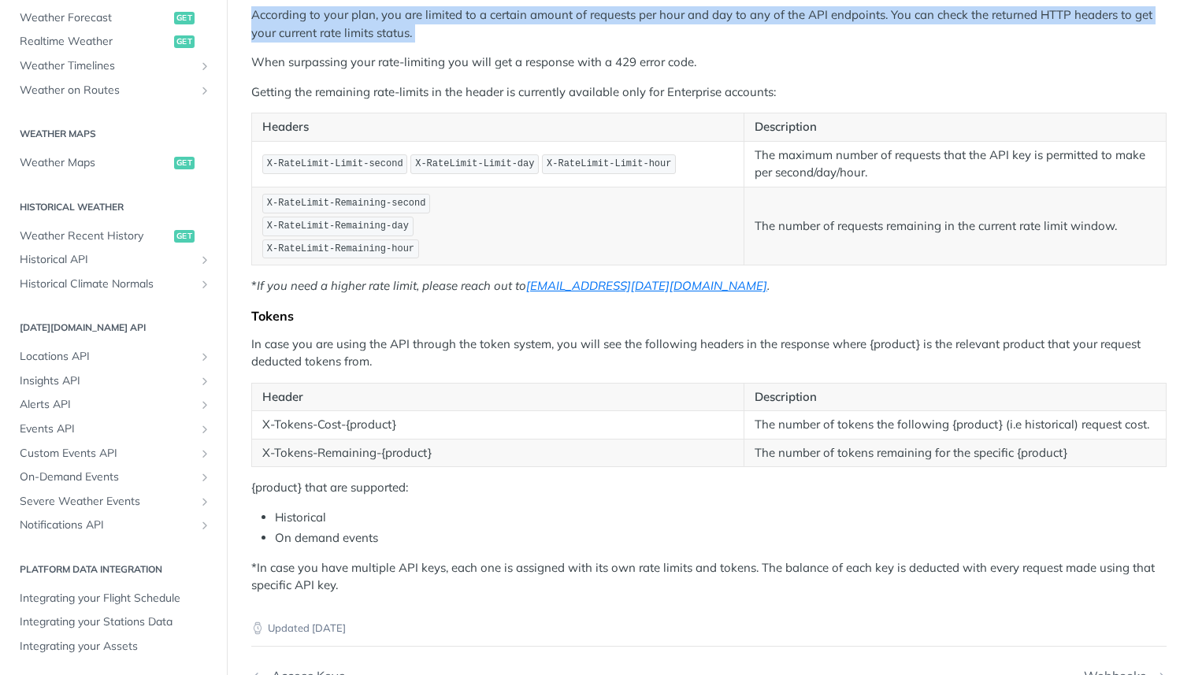
click at [686, 40] on p "According to your plan, you are limited to a certain amount of requests per hou…" at bounding box center [708, 23] width 915 height 35
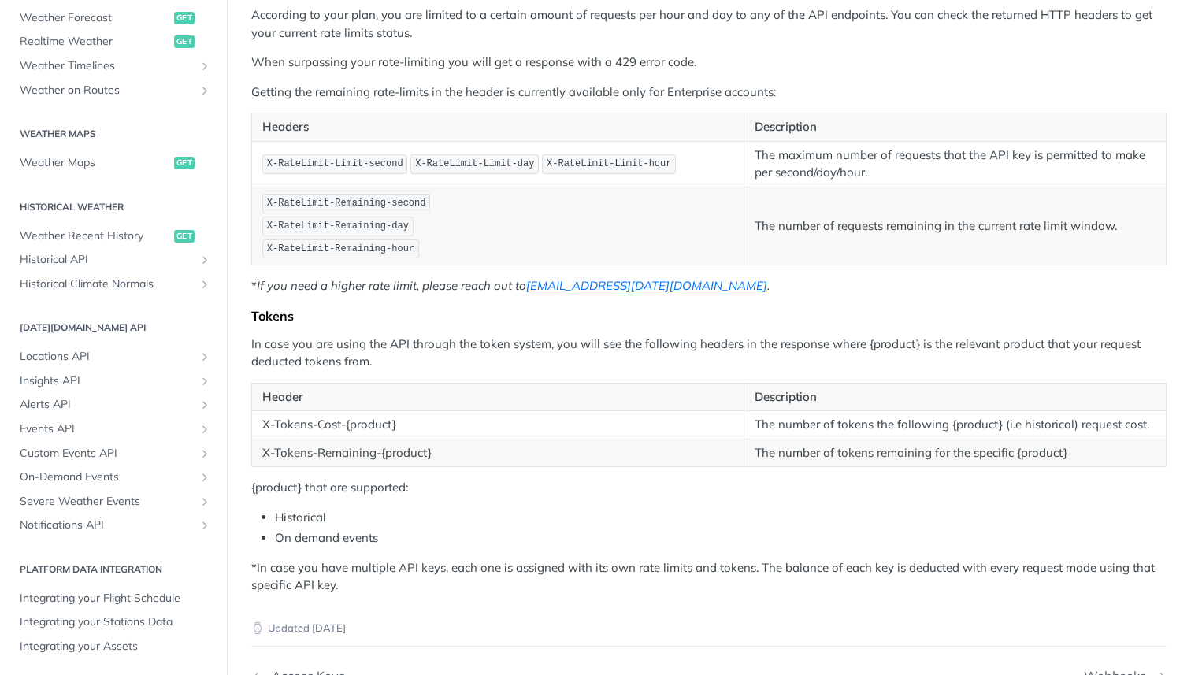
click at [686, 40] on p "According to your plan, you are limited to a certain amount of requests per hou…" at bounding box center [708, 23] width 915 height 35
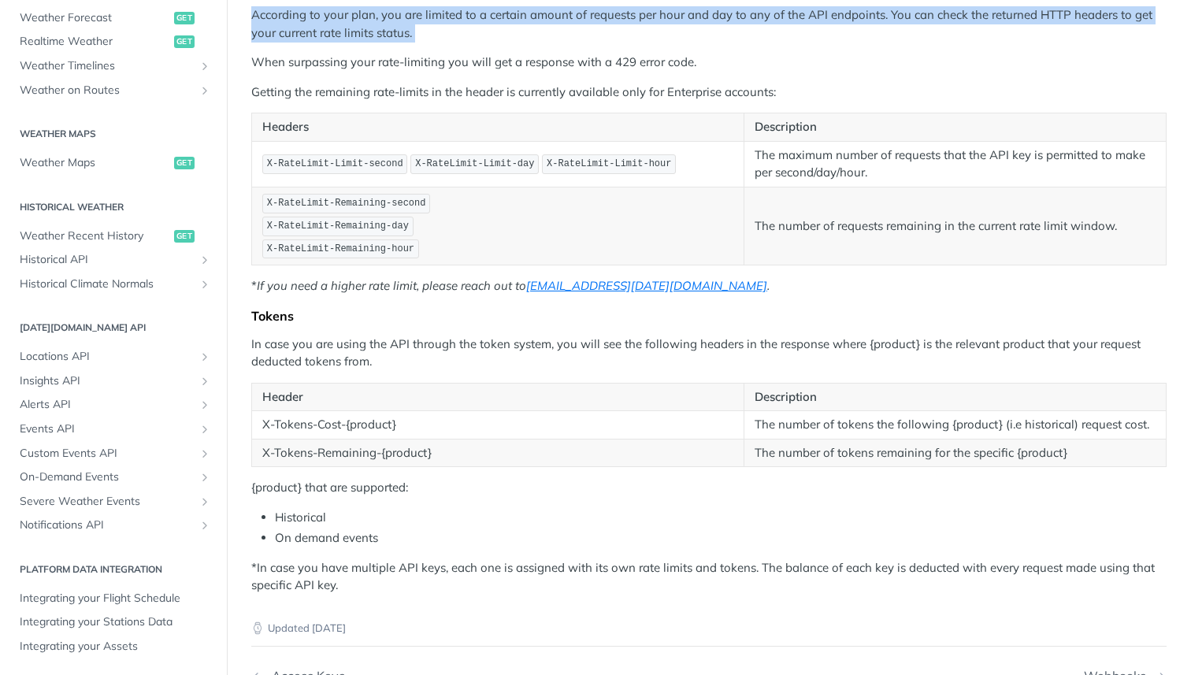
click at [686, 40] on p "According to your plan, you are limited to a certain amount of requests per hou…" at bounding box center [708, 23] width 915 height 35
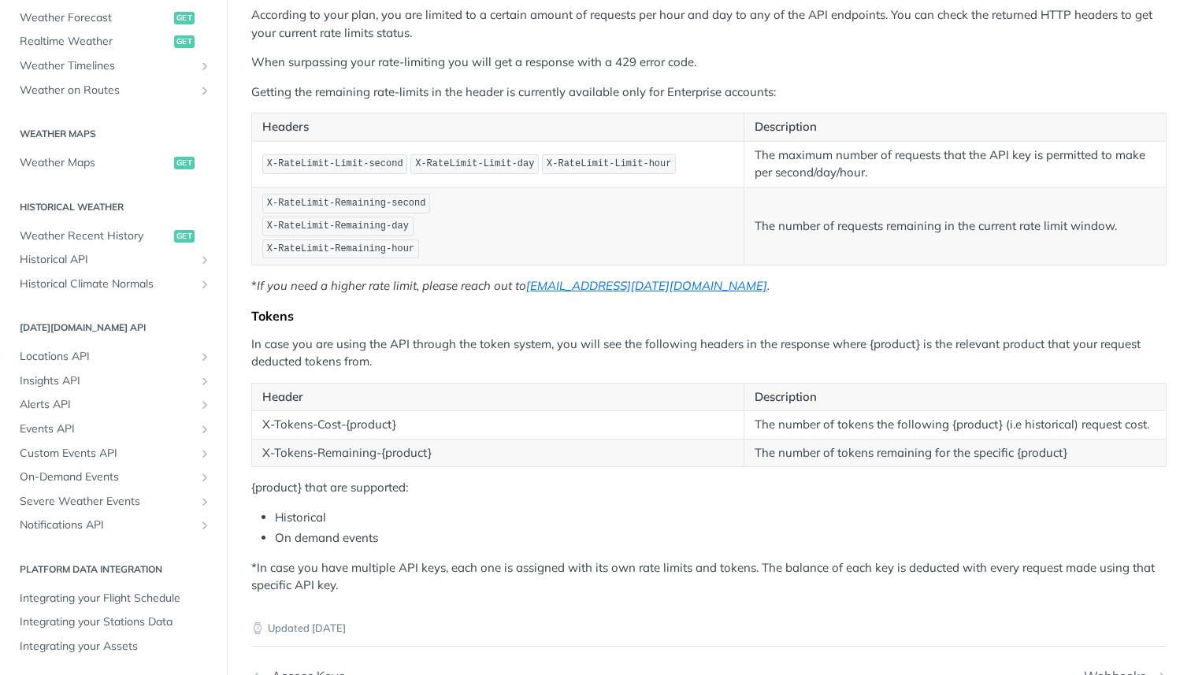
click at [745, 72] on div "Rate Limiting According to your plan, you are limited to a certain amount of re…" at bounding box center [708, 286] width 915 height 615
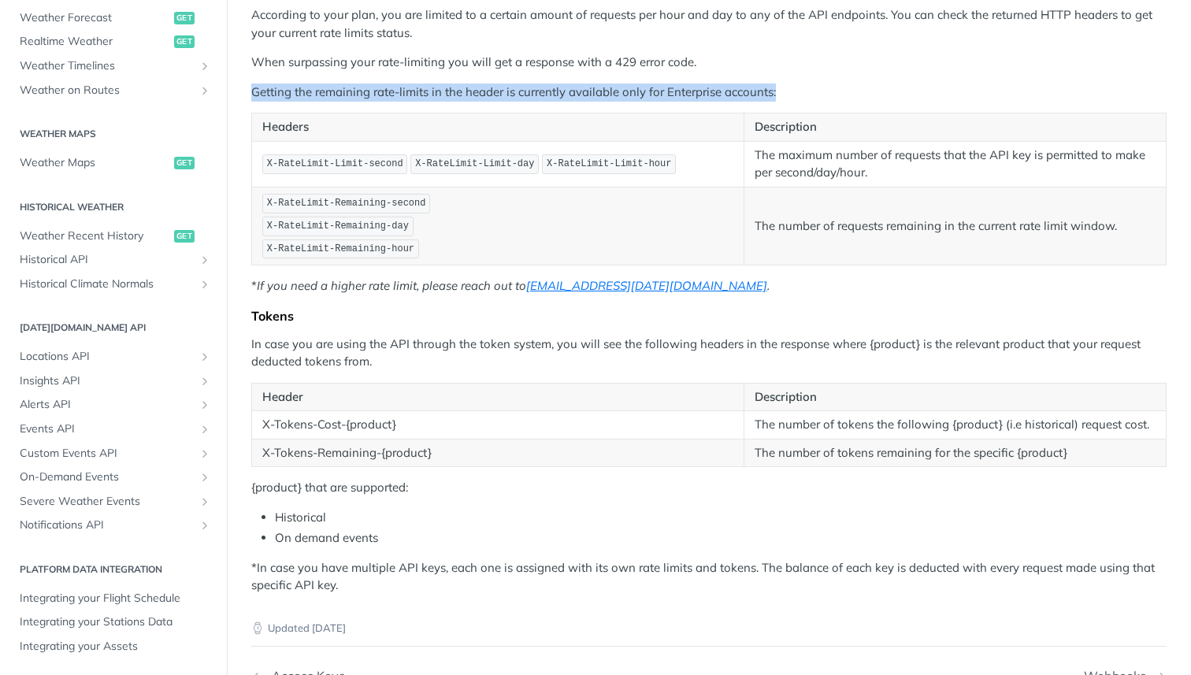
click at [745, 72] on div "Rate Limiting According to your plan, you are limited to a certain amount of re…" at bounding box center [708, 286] width 915 height 615
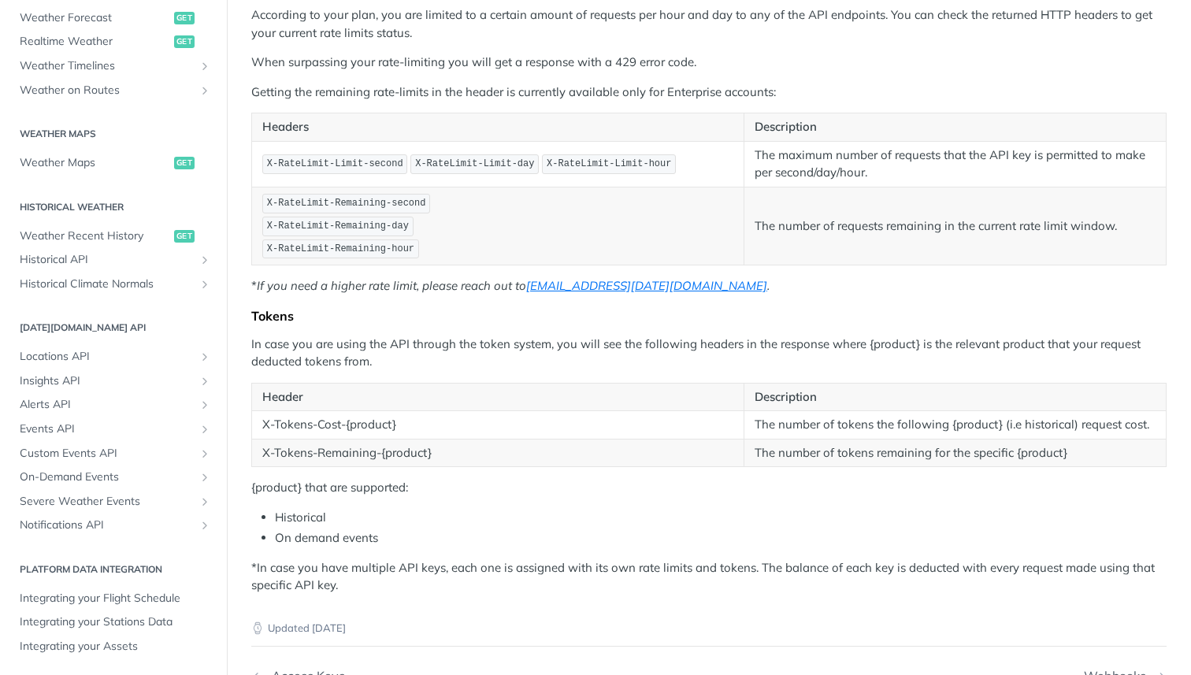
click at [825, 64] on p "When surpassing your rate-limiting you will get a response with a 429 error cod…" at bounding box center [708, 63] width 915 height 18
click at [853, 78] on div "Rate Limiting According to your plan, you are limited to a certain amount of re…" at bounding box center [708, 286] width 915 height 615
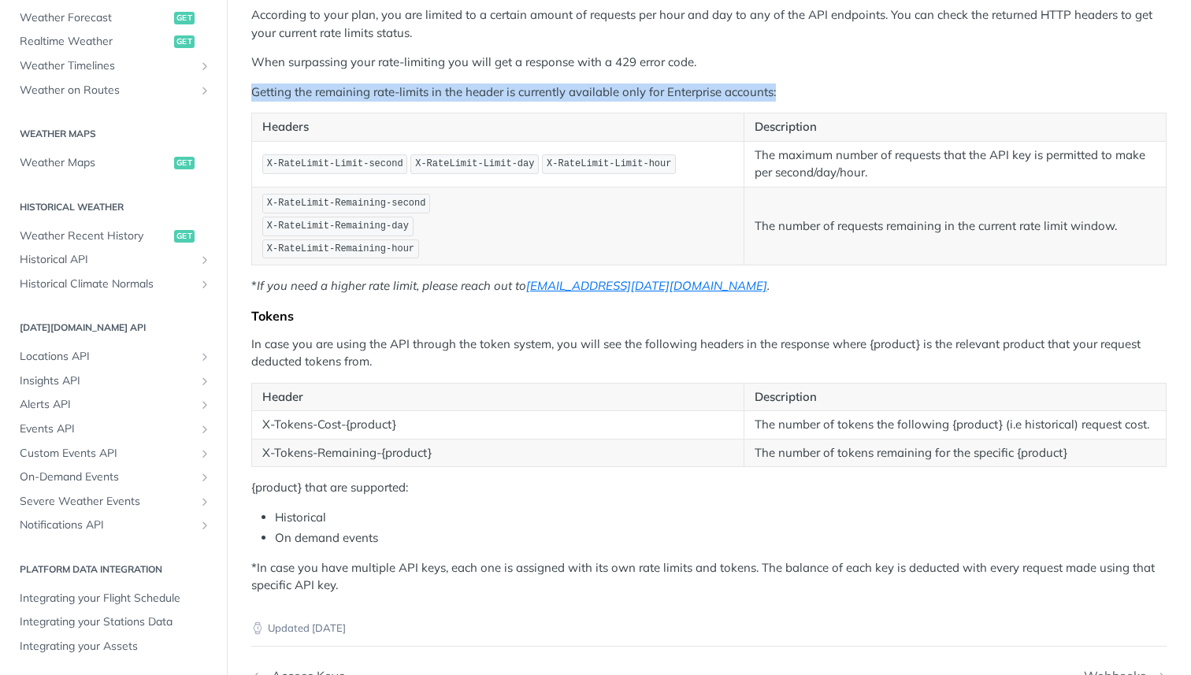
click at [853, 78] on div "Rate Limiting According to your plan, you are limited to a certain amount of re…" at bounding box center [708, 286] width 915 height 615
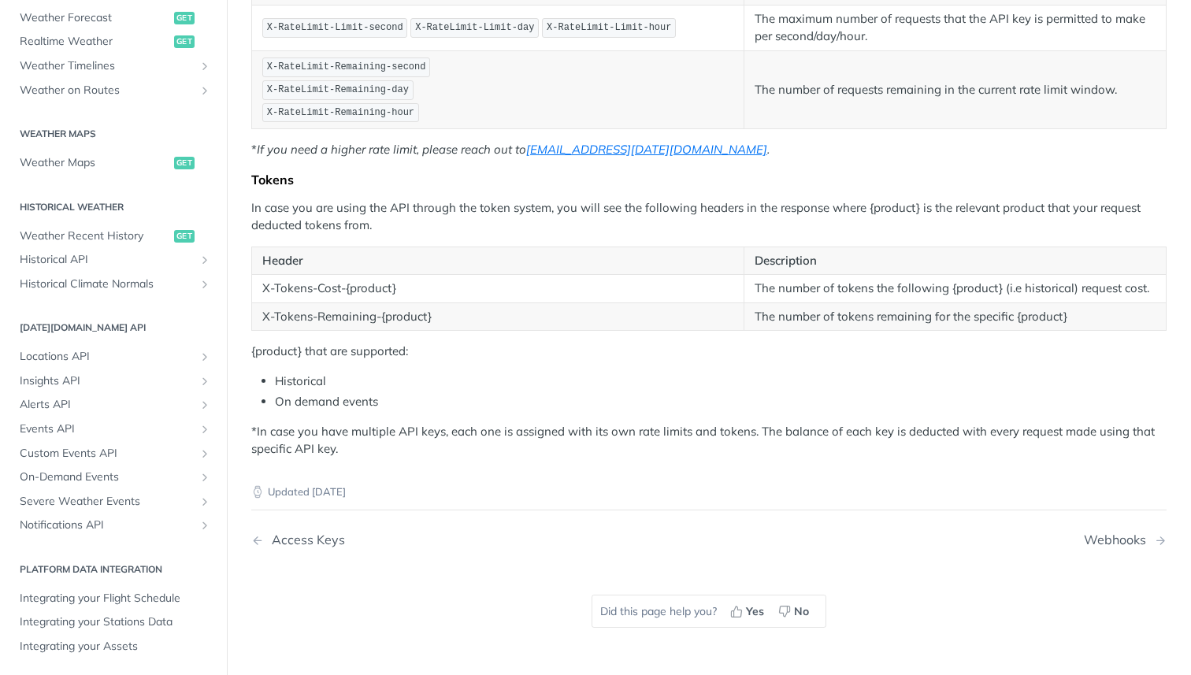
scroll to position [350, 0]
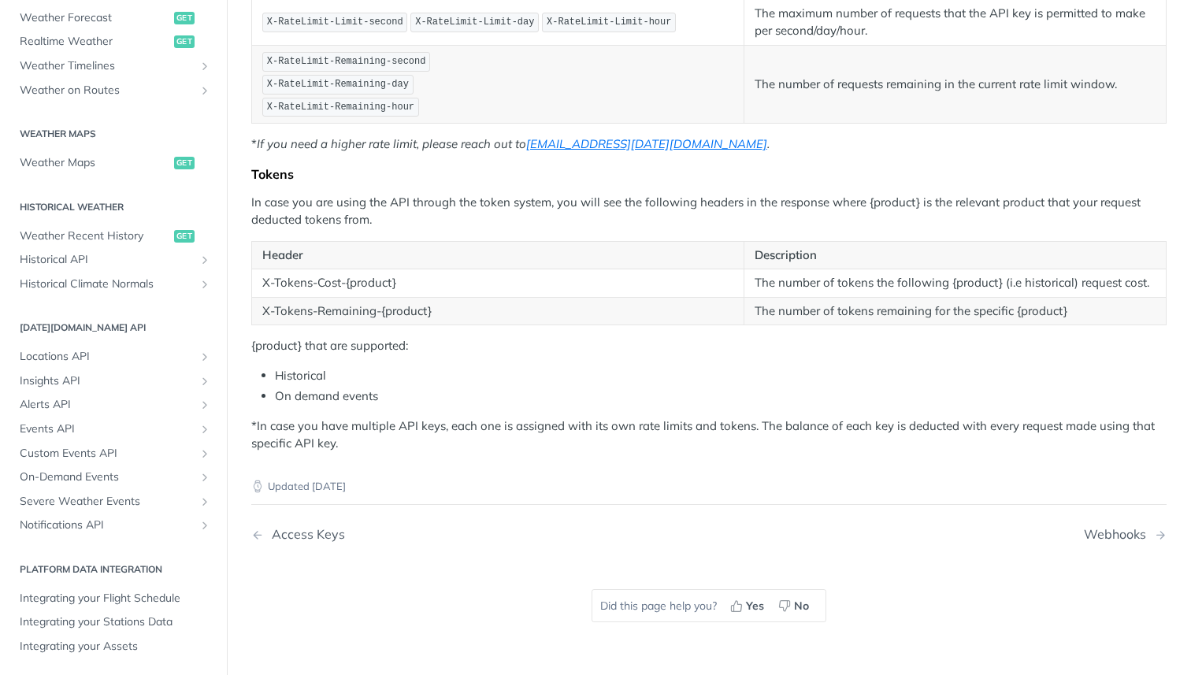
click at [846, 295] on td "The number of tokens the following {product} (i.e historical) request cost." at bounding box center [955, 283] width 422 height 28
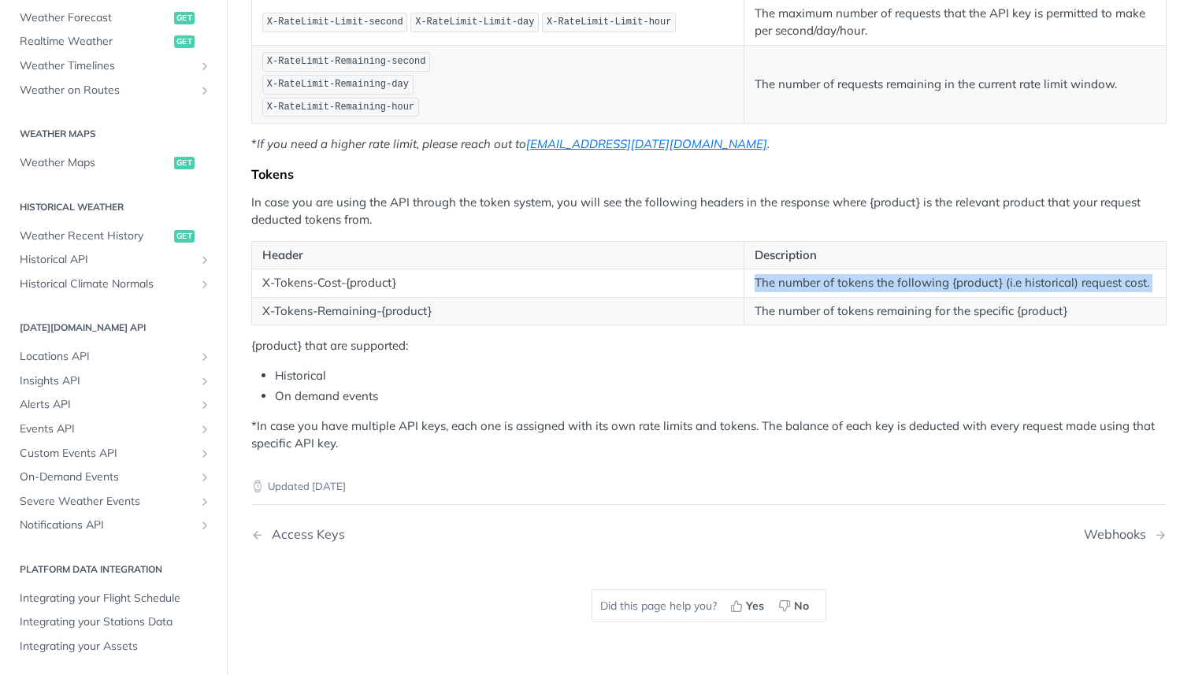
click at [846, 295] on td "The number of tokens the following {product} (i.e historical) request cost." at bounding box center [955, 283] width 422 height 28
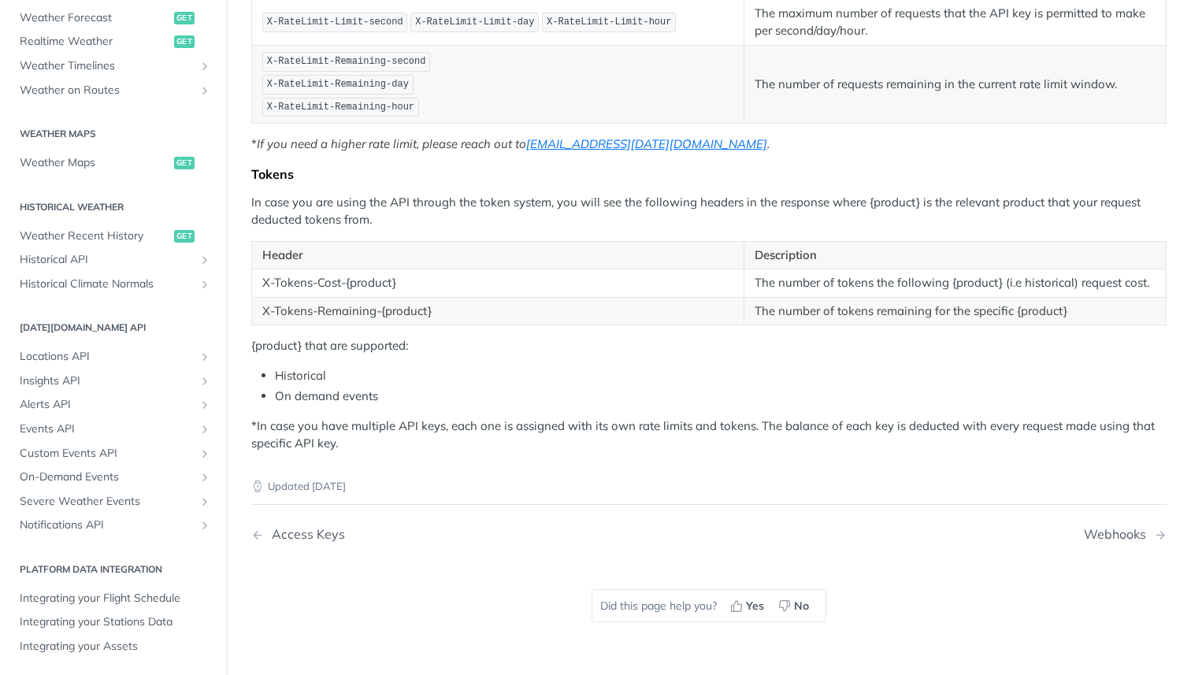
click at [844, 319] on td "The number of tokens remaining for the specific {product}" at bounding box center [955, 311] width 422 height 28
click at [833, 373] on li "Historical" at bounding box center [721, 376] width 892 height 18
click at [373, 345] on p "{product} that are supported:" at bounding box center [708, 346] width 915 height 18
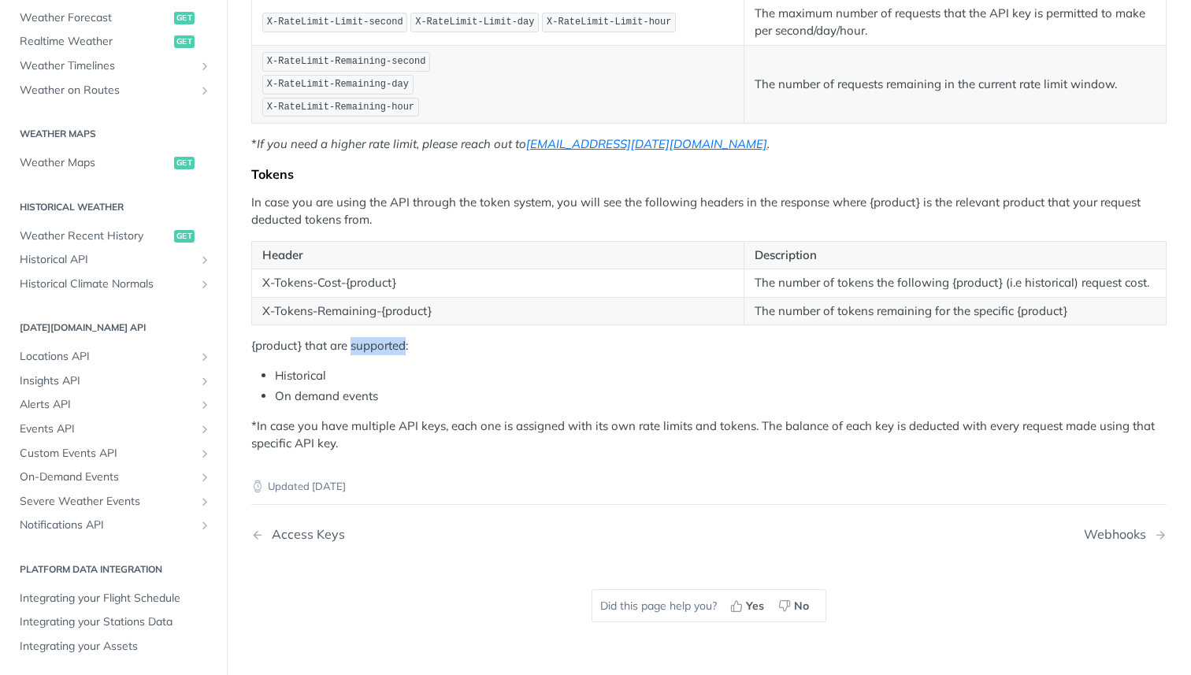
click at [373, 345] on p "{product} that are supported:" at bounding box center [708, 346] width 915 height 18
click at [388, 369] on li "Historical" at bounding box center [721, 376] width 892 height 18
click at [443, 430] on p "*In case you have multiple API keys, each one is assigned with its own rate lim…" at bounding box center [708, 434] width 915 height 35
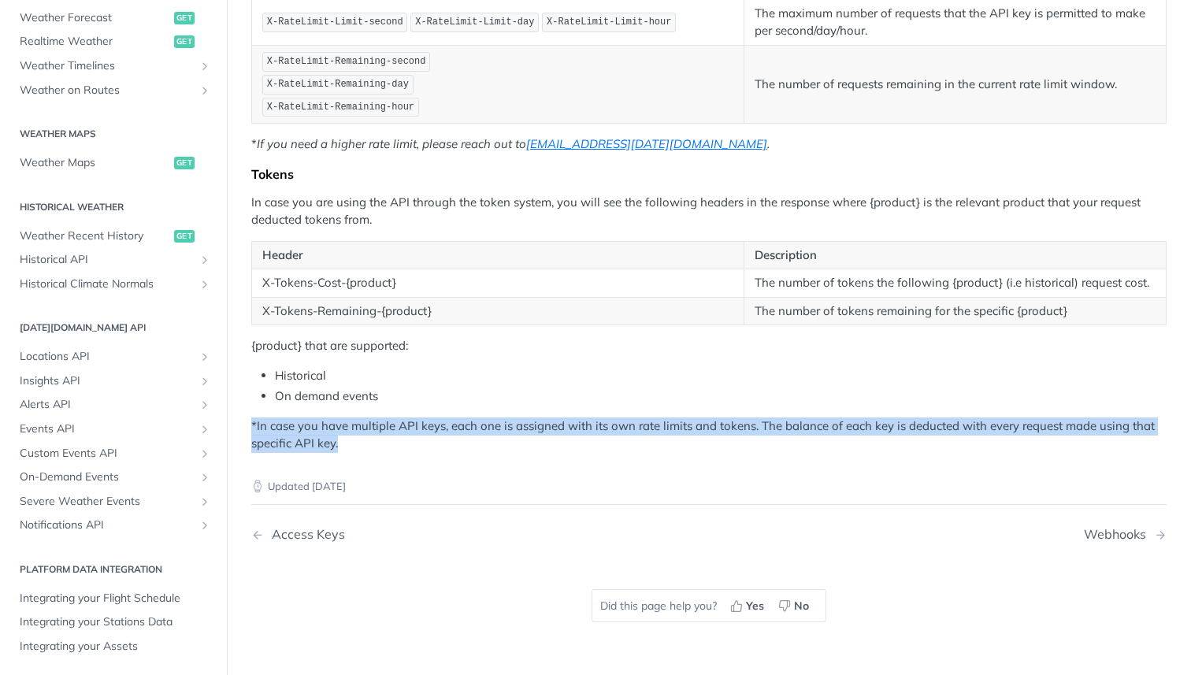
click at [443, 430] on p "*In case you have multiple API keys, each one is assigned with its own rate lim…" at bounding box center [708, 434] width 915 height 35
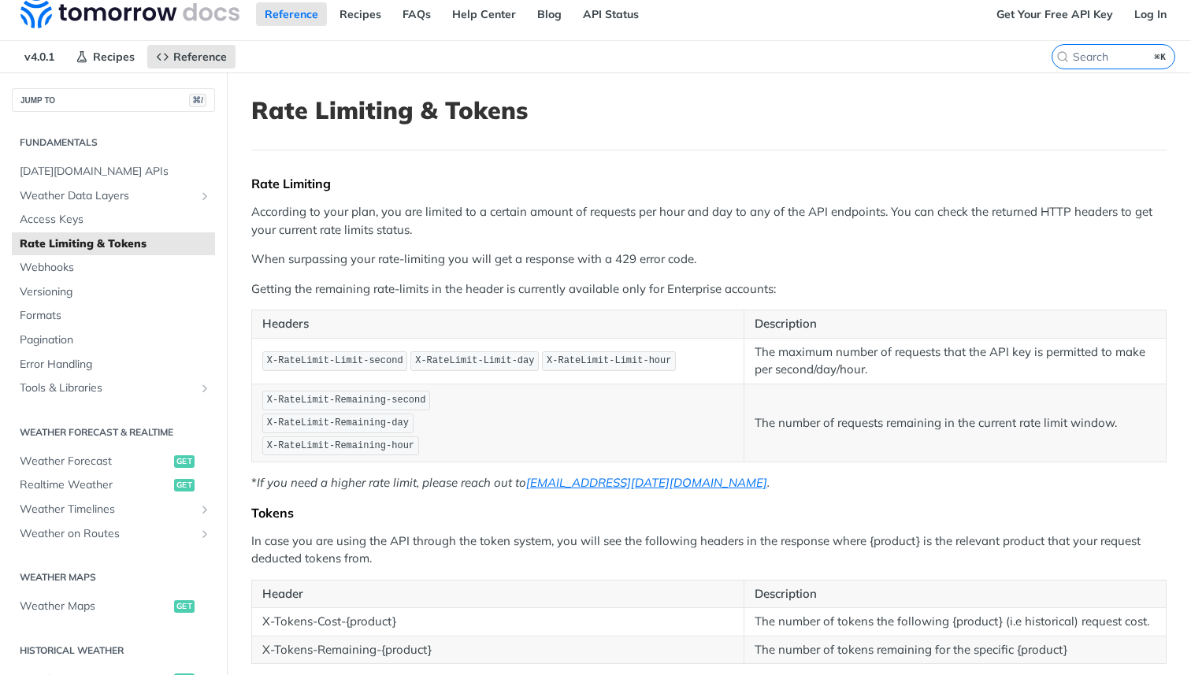
scroll to position [0, 0]
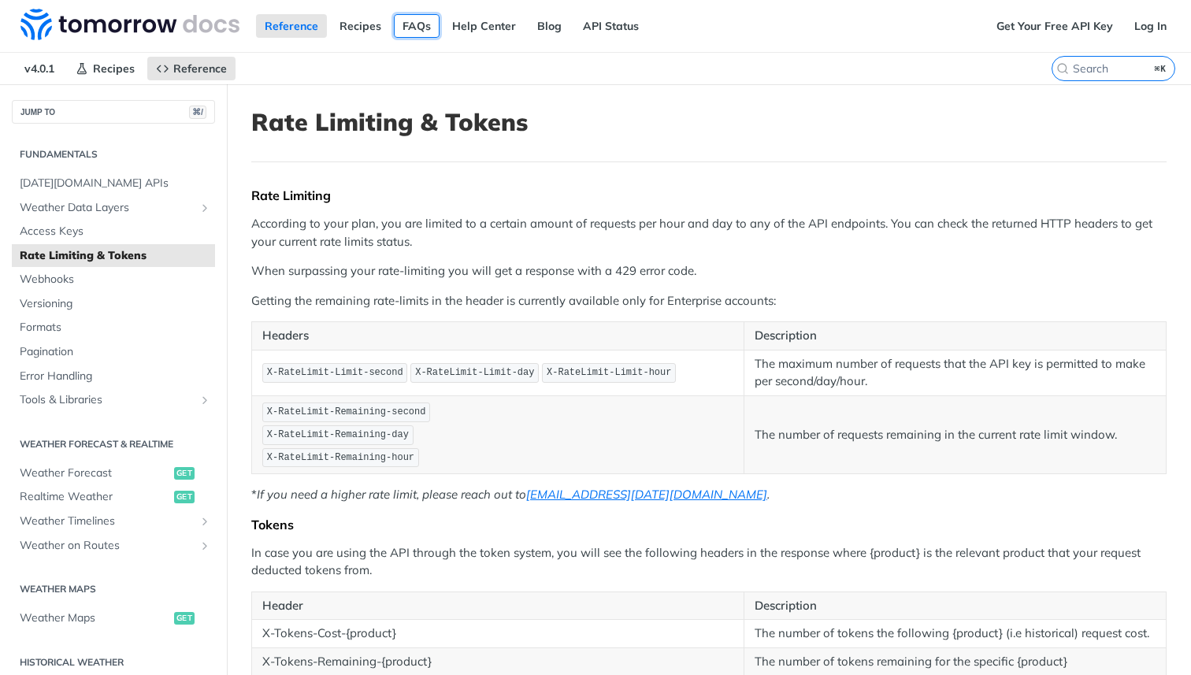
click at [421, 32] on link "FAQs" at bounding box center [417, 26] width 46 height 24
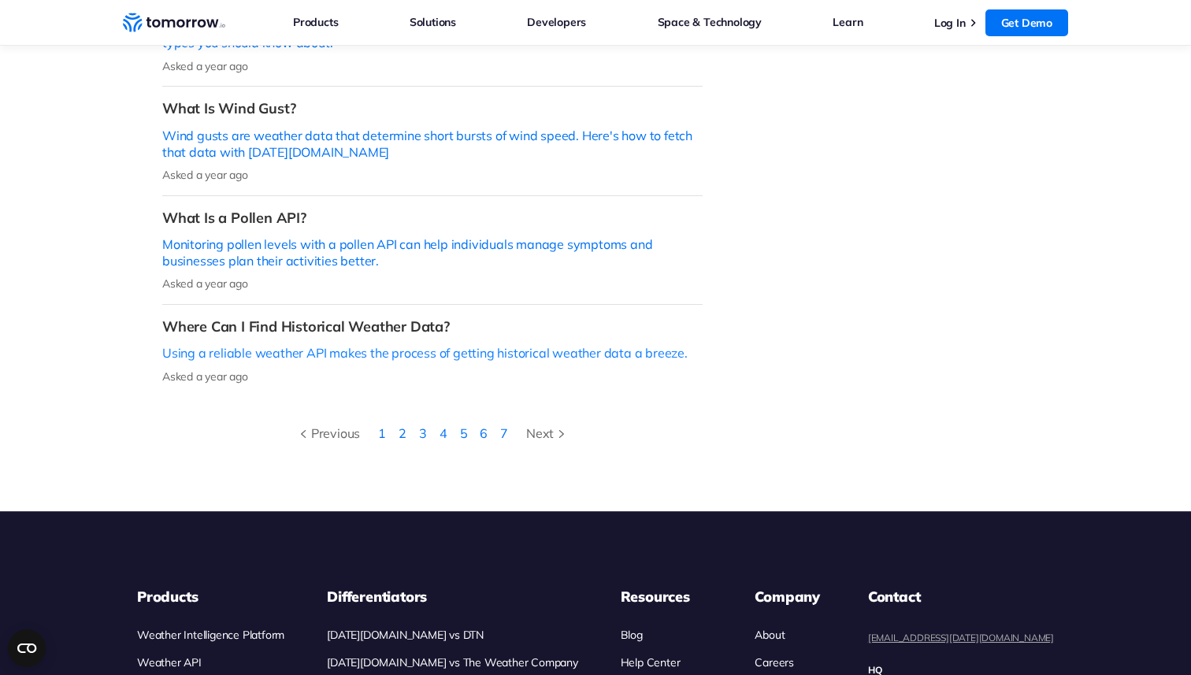
scroll to position [628, 0]
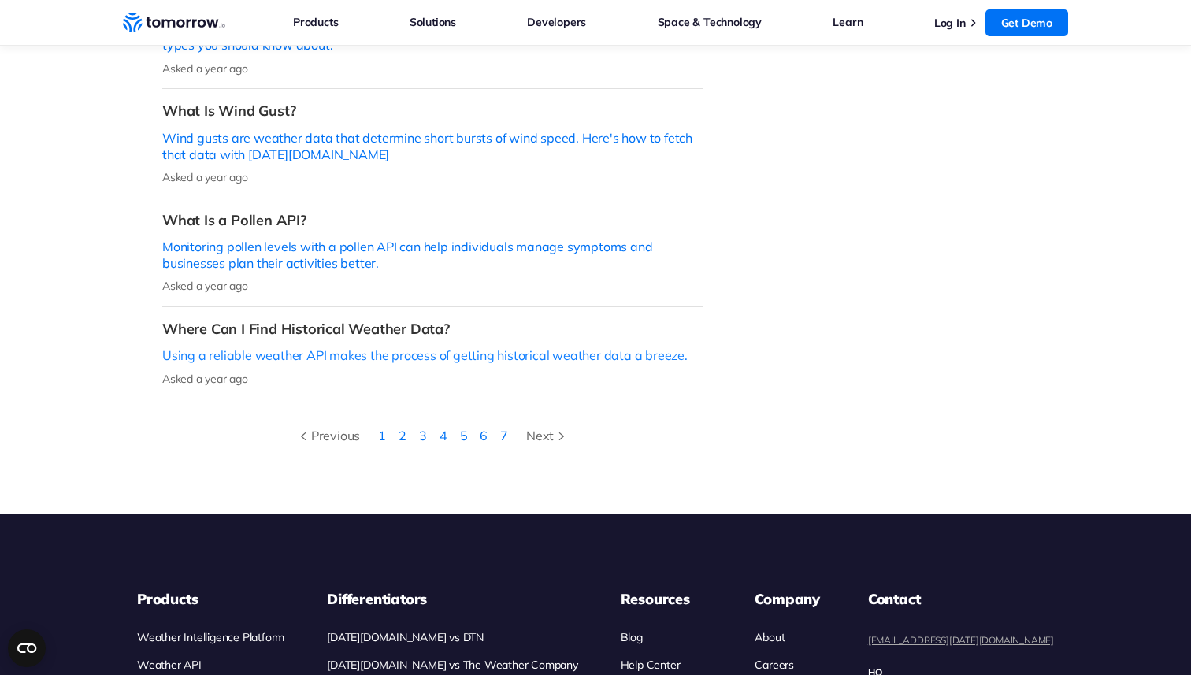
click at [564, 347] on p "Using a reliable weather API makes the process of getting historical weather da…" at bounding box center [432, 355] width 540 height 17
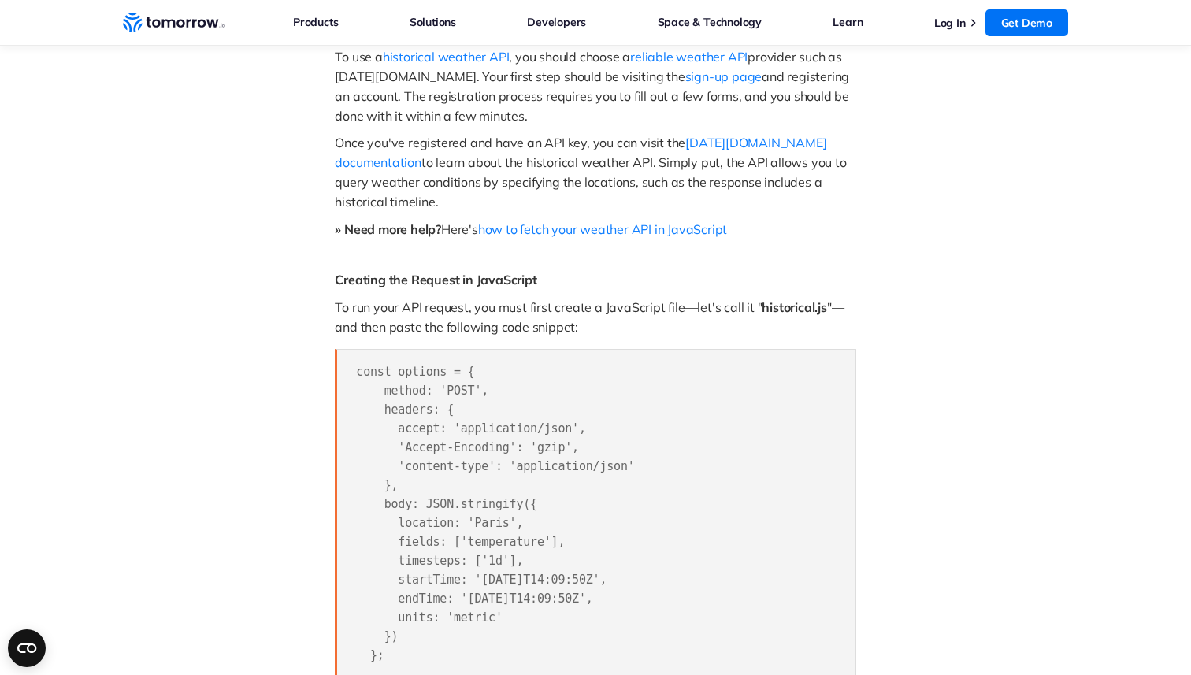
scroll to position [929, 0]
click at [710, 59] on span "reliable weather API" at bounding box center [688, 58] width 117 height 16
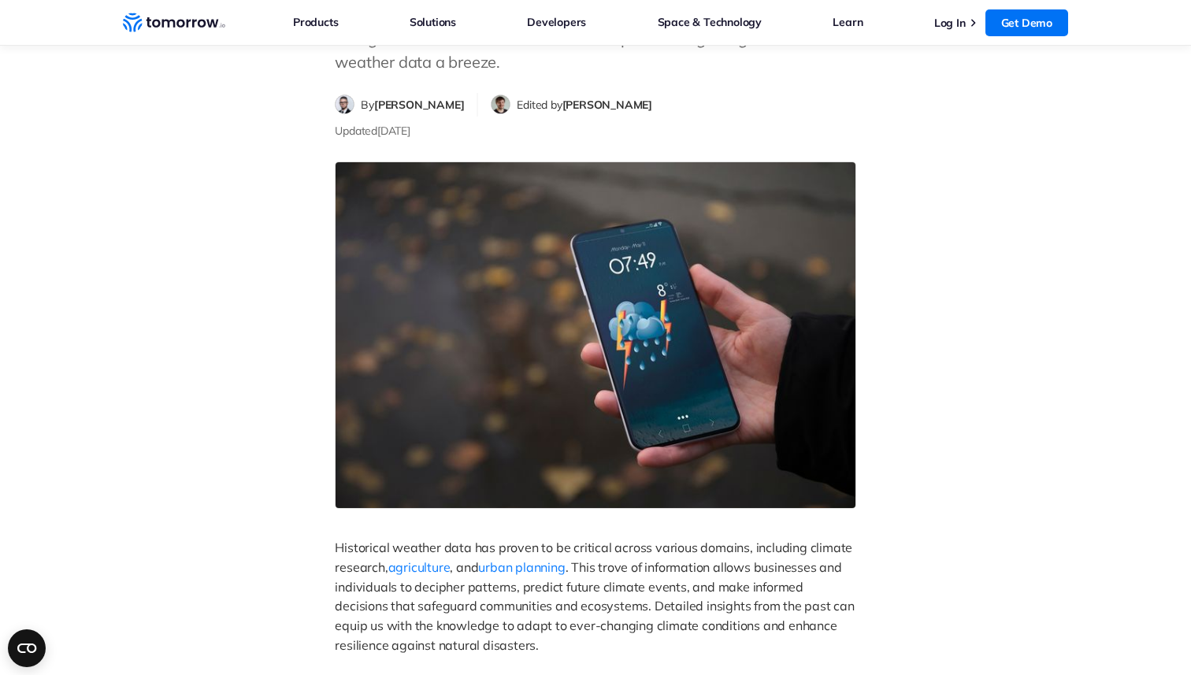
scroll to position [0, 0]
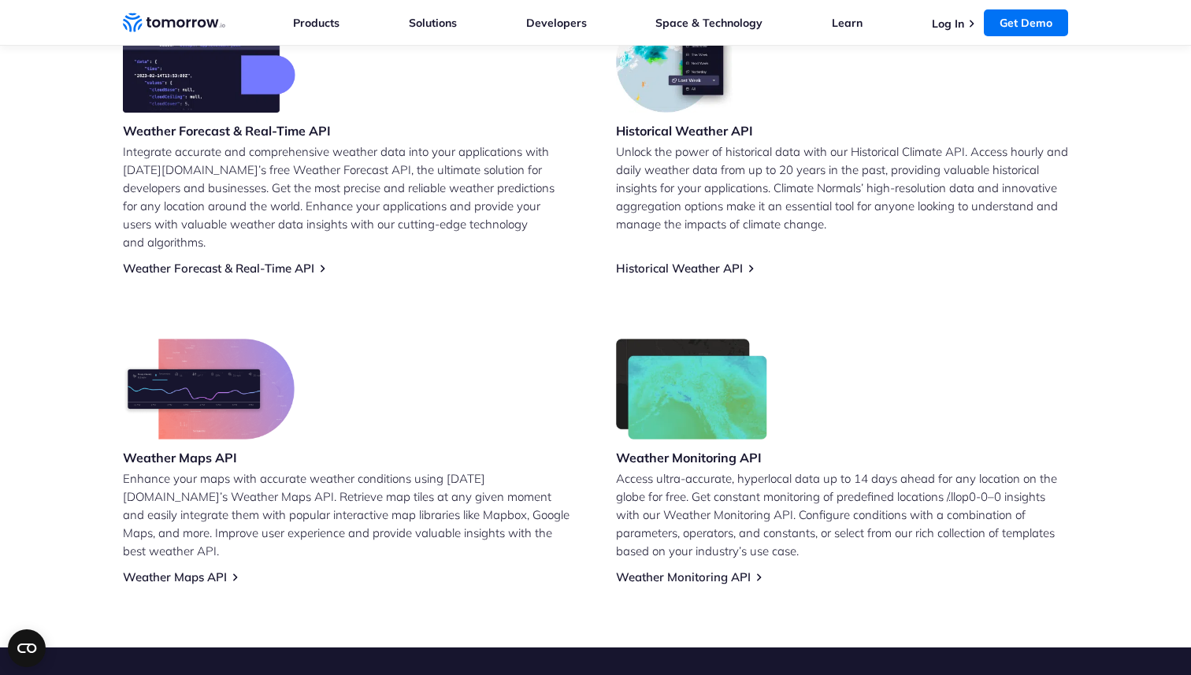
scroll to position [703, 0]
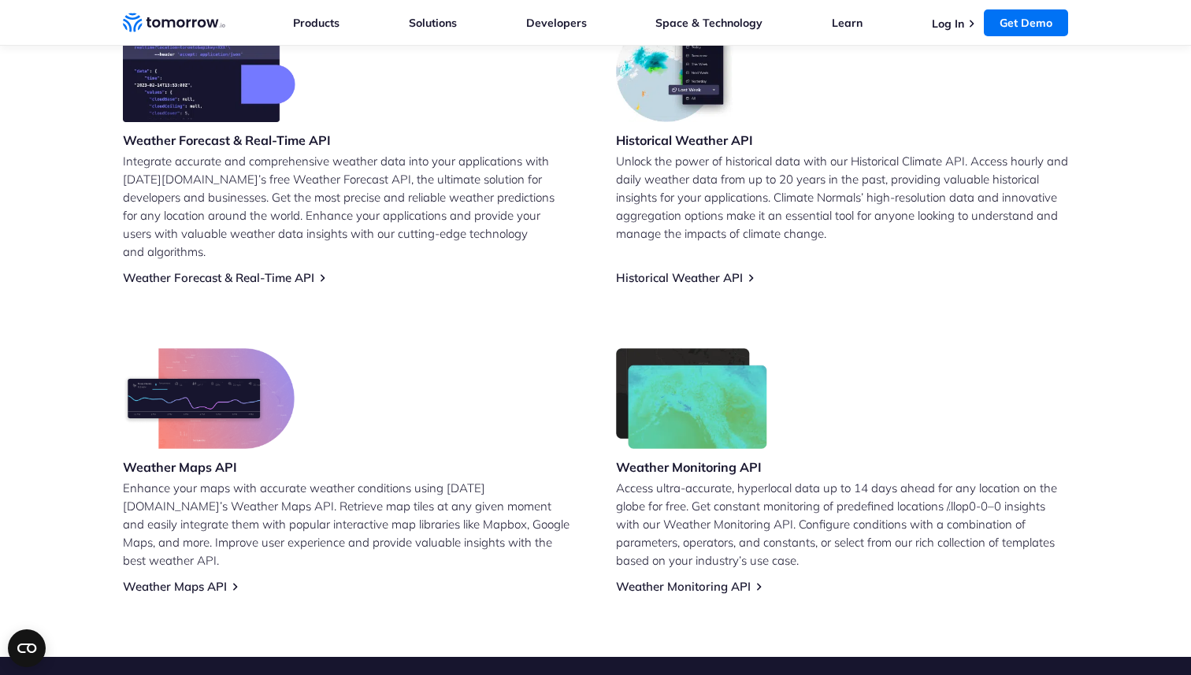
click at [778, 195] on p "Unlock the power of historical data with our Historical Climate API. Access hou…" at bounding box center [842, 197] width 452 height 91
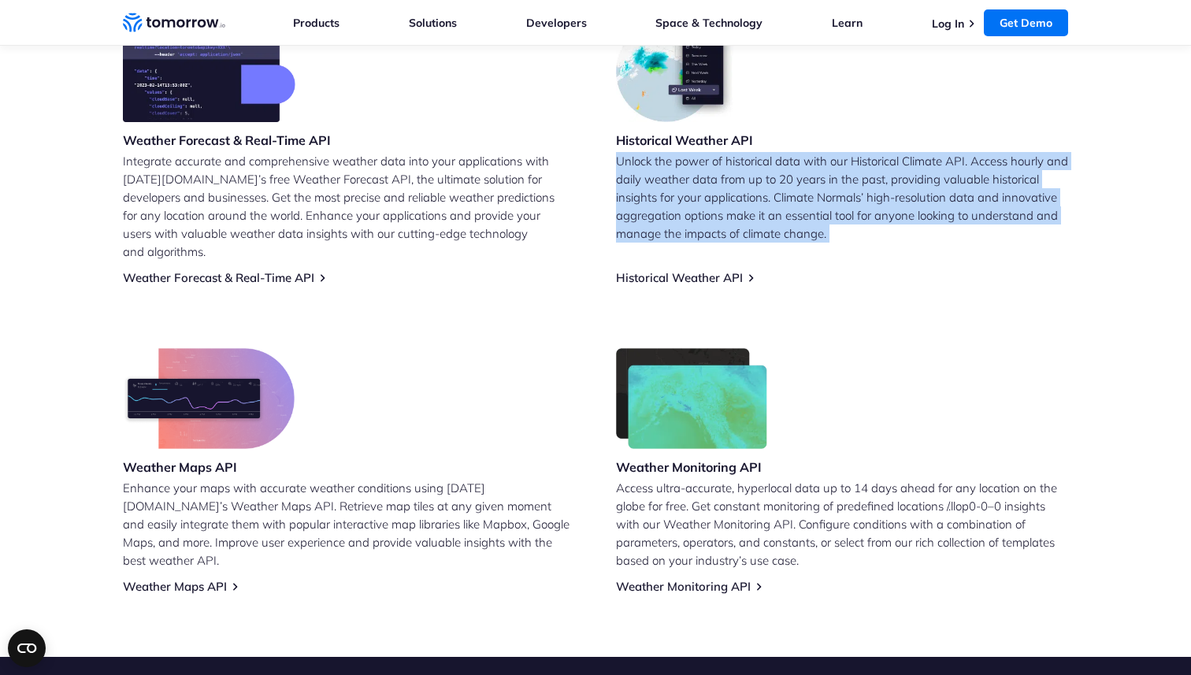
click at [778, 195] on p "Unlock the power of historical data with our Historical Climate API. Access hou…" at bounding box center [842, 197] width 452 height 91
click at [822, 195] on p "Unlock the power of historical data with our Historical Climate API. Access hou…" at bounding box center [842, 197] width 452 height 91
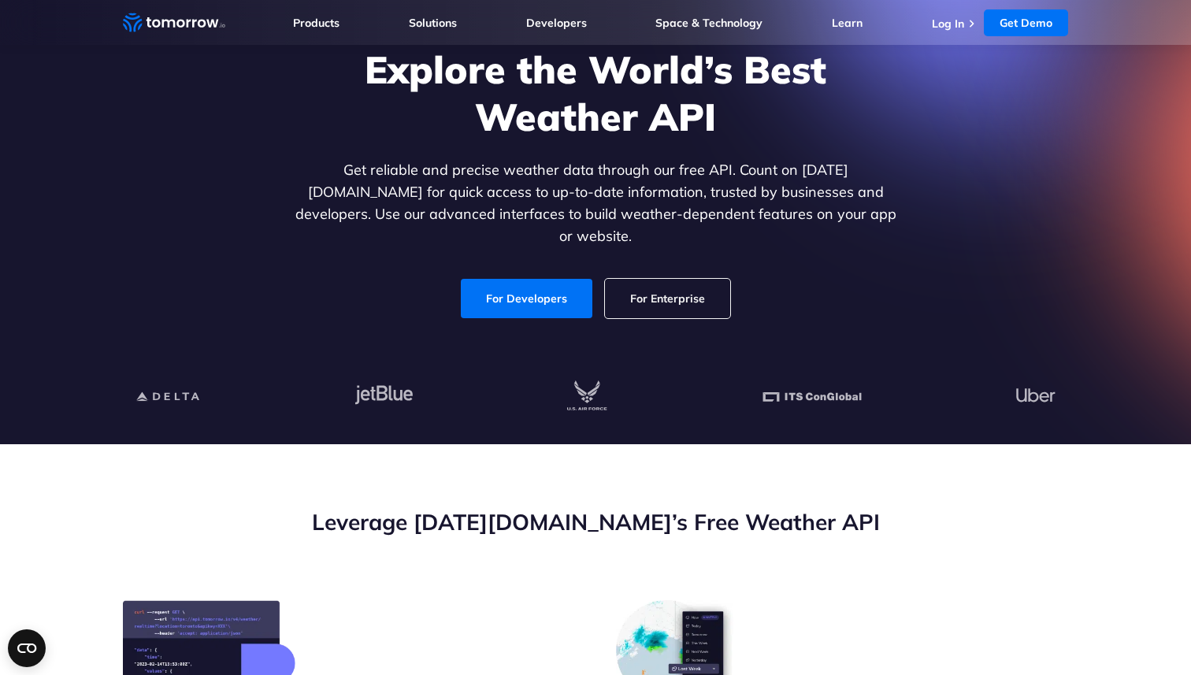
scroll to position [0, 0]
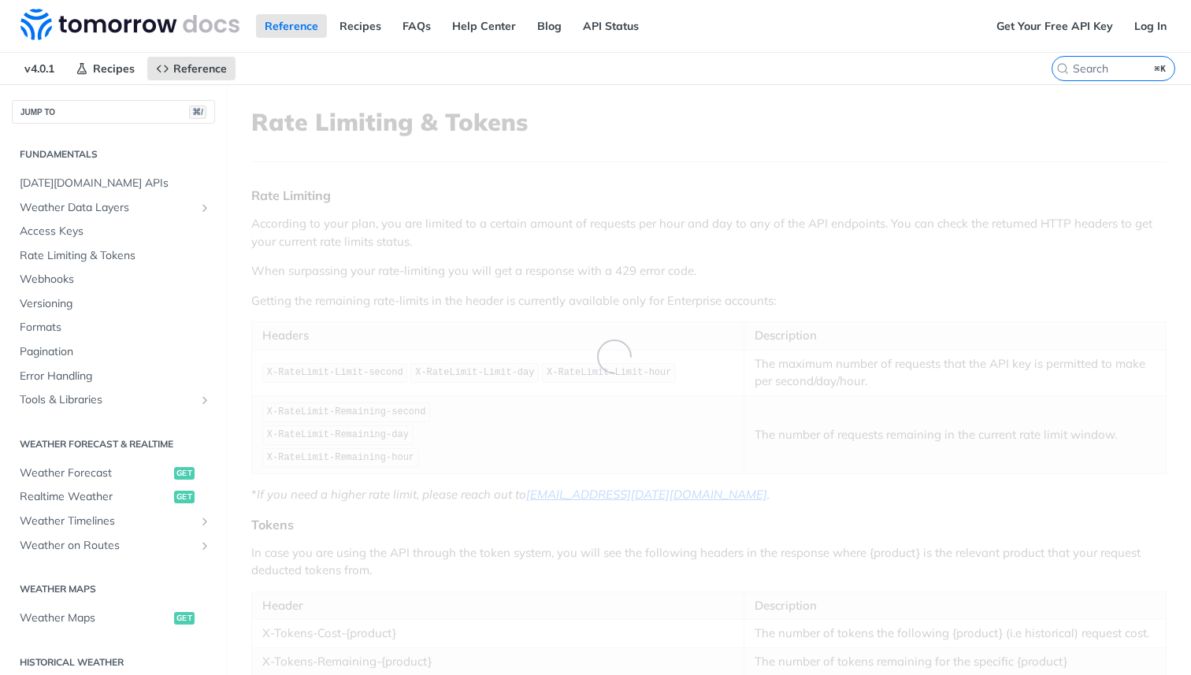
scroll to position [365, 0]
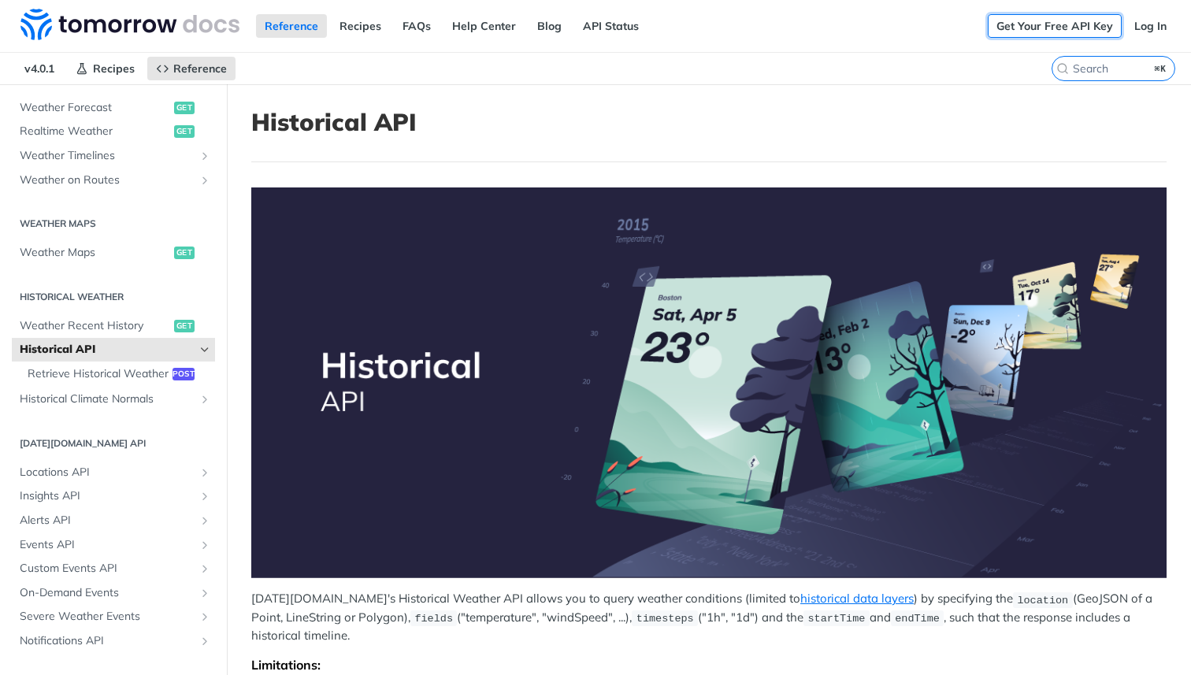
click at [1036, 19] on link "Get Your Free API Key" at bounding box center [1055, 26] width 134 height 24
click at [1060, 27] on link "Get Your Free API Key" at bounding box center [1055, 26] width 134 height 24
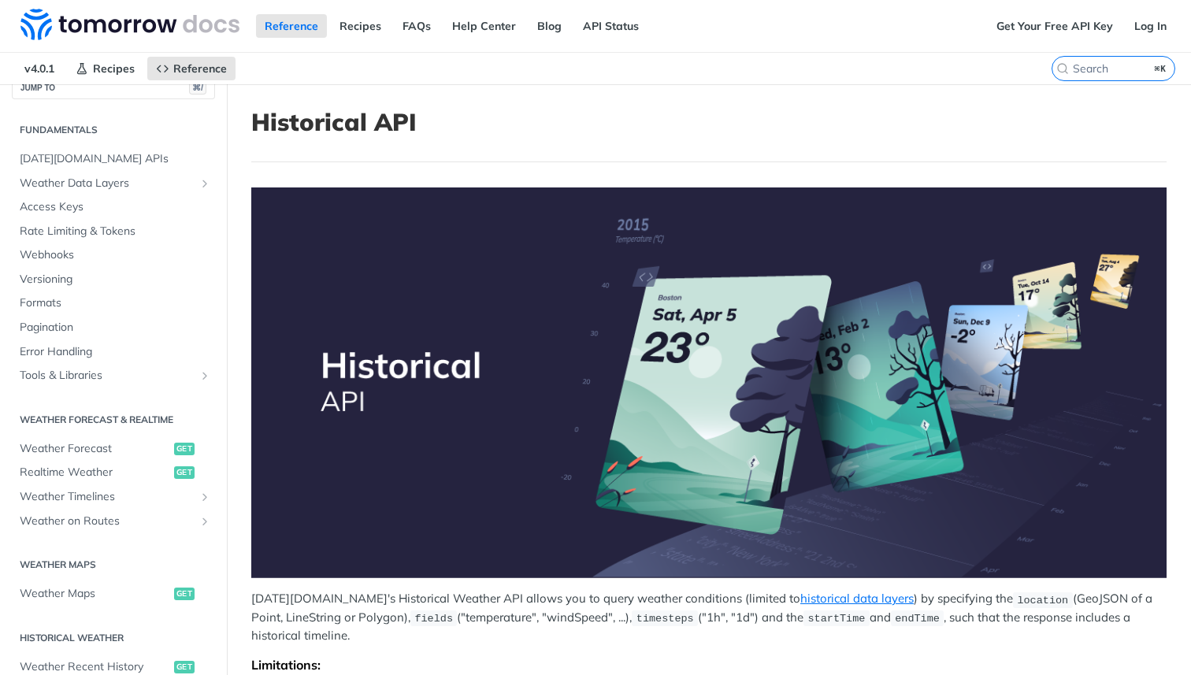
scroll to position [0, 0]
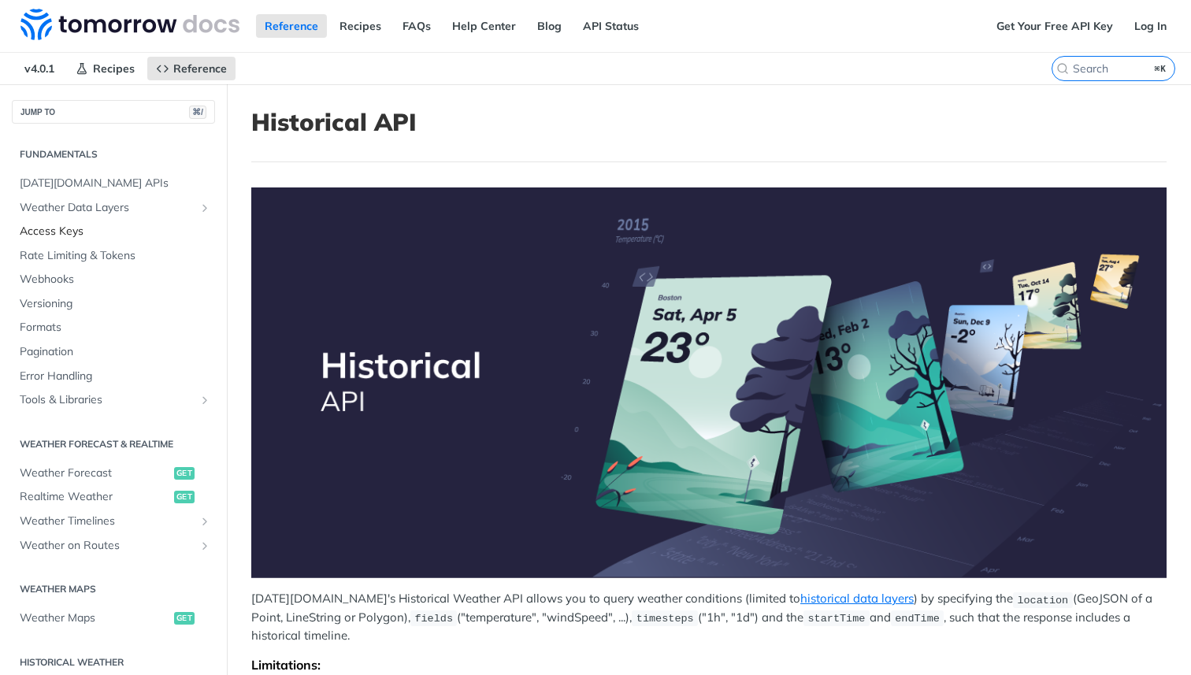
click at [83, 229] on span "Access Keys" at bounding box center [115, 232] width 191 height 16
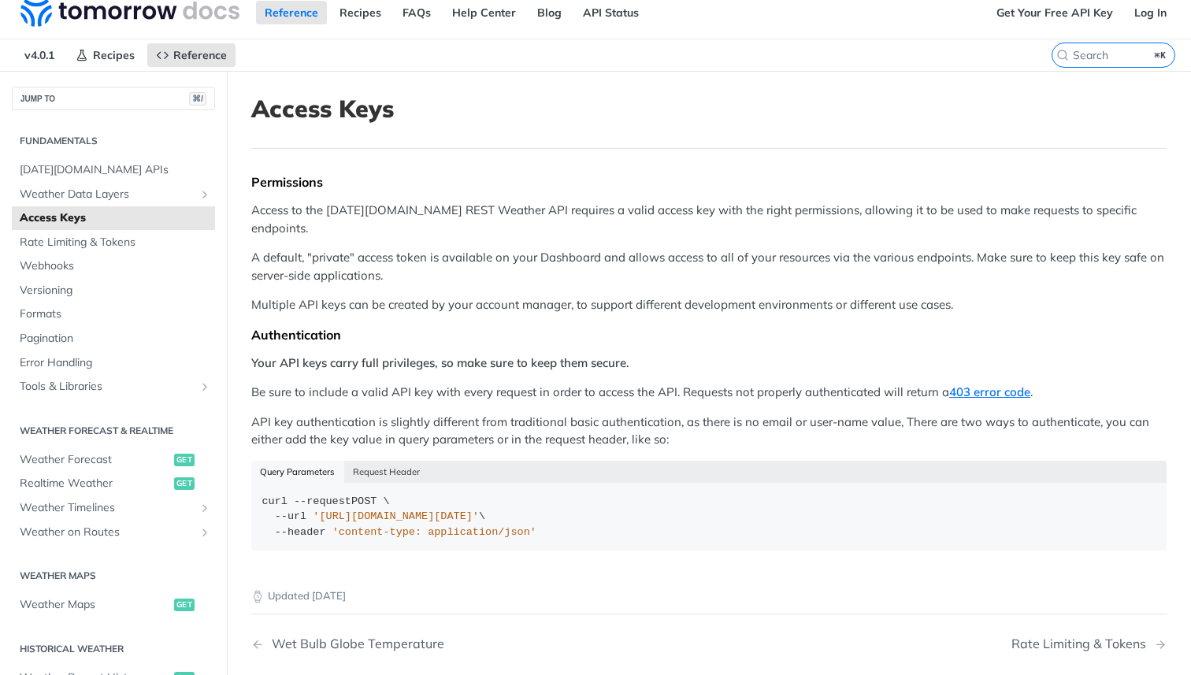
scroll to position [6, 0]
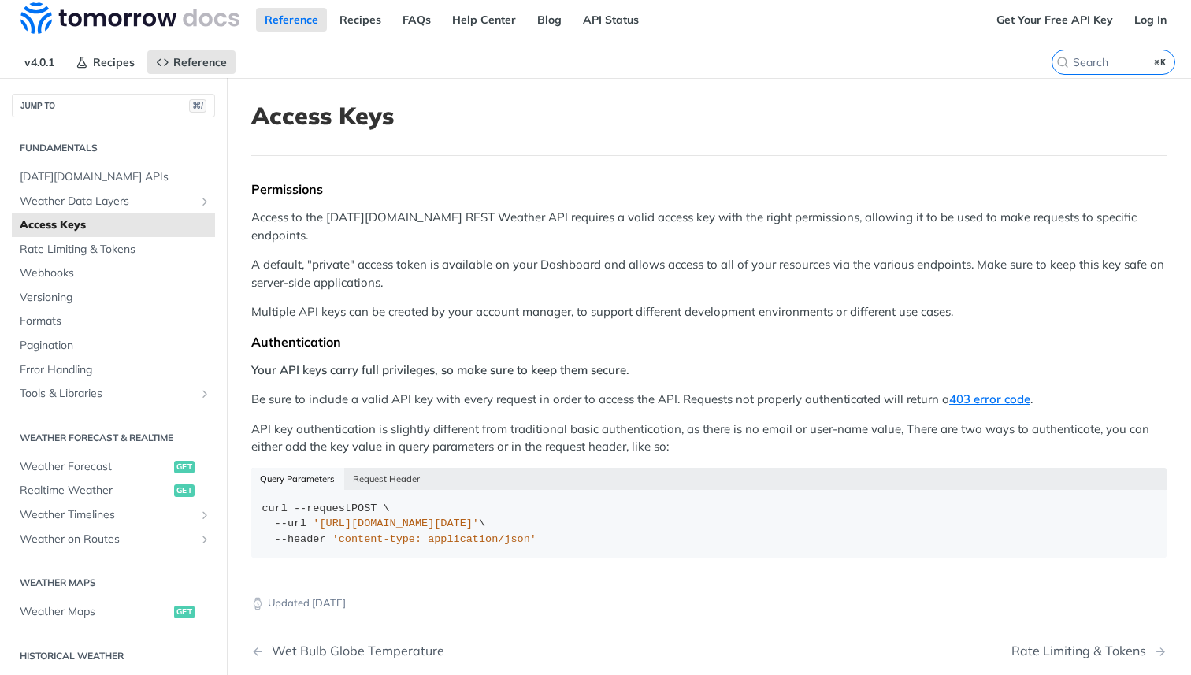
click at [592, 214] on p "Access to the [DATE][DOMAIN_NAME] REST Weather API requires a valid access key …" at bounding box center [708, 226] width 915 height 35
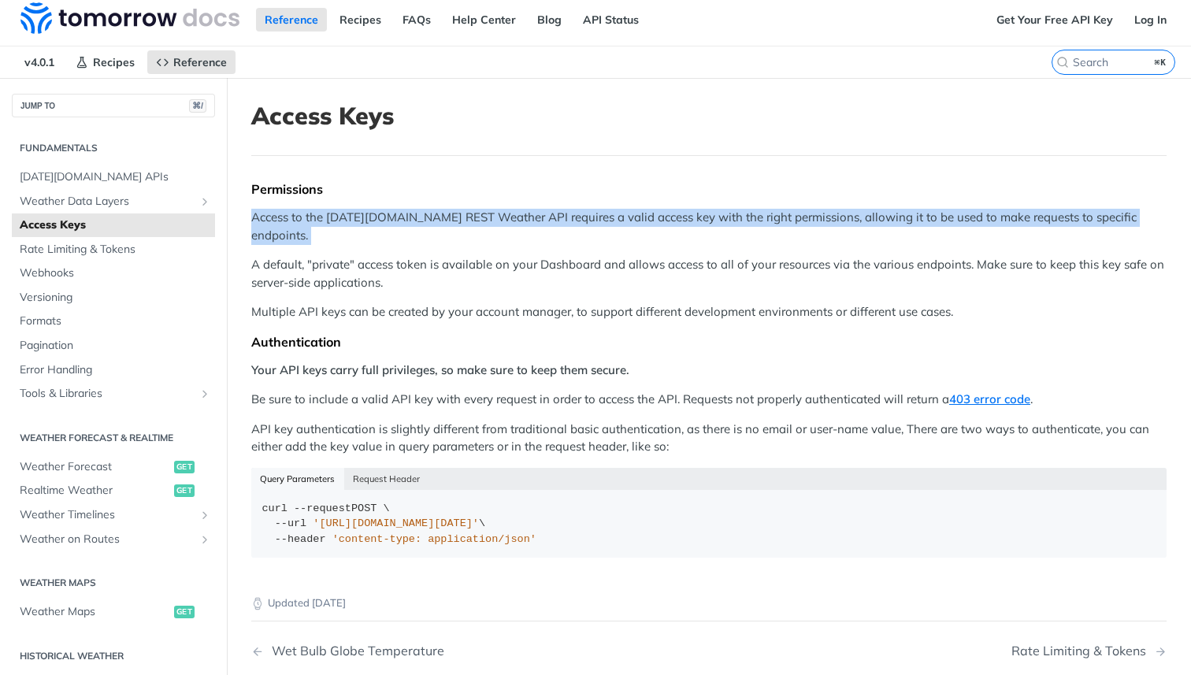
click at [592, 214] on p "Access to the [DATE][DOMAIN_NAME] REST Weather API requires a valid access key …" at bounding box center [708, 226] width 915 height 35
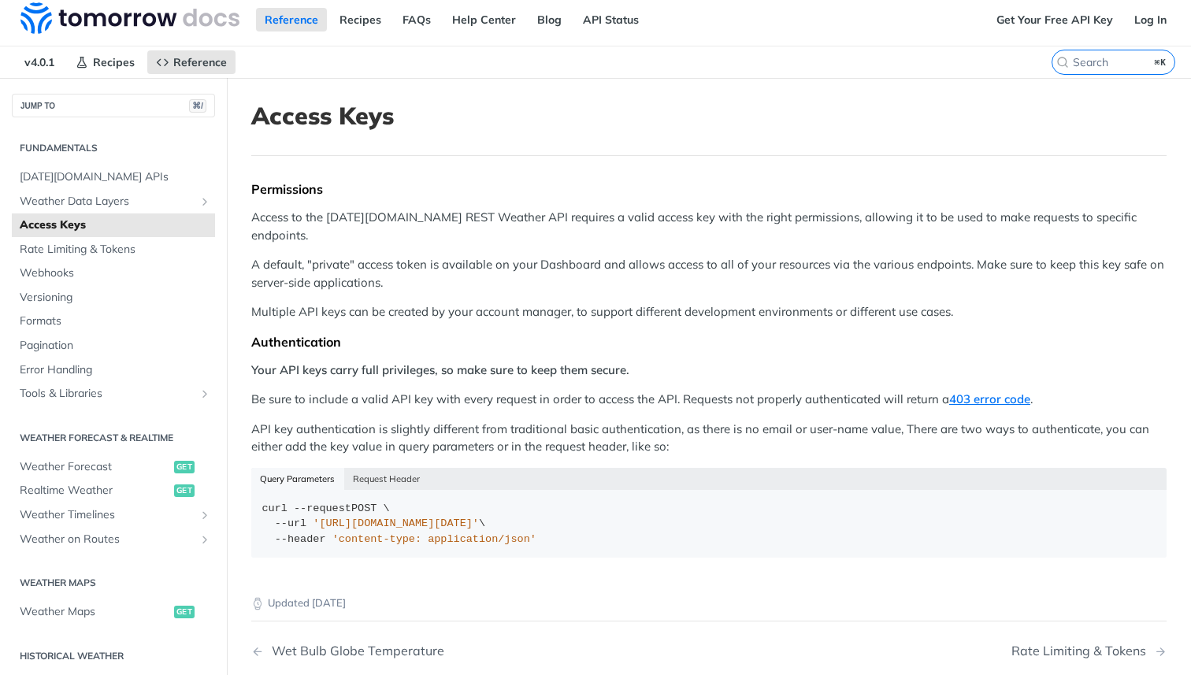
click at [557, 261] on p "A default, "private" access token is available on your Dashboard and allows acc…" at bounding box center [708, 273] width 915 height 35
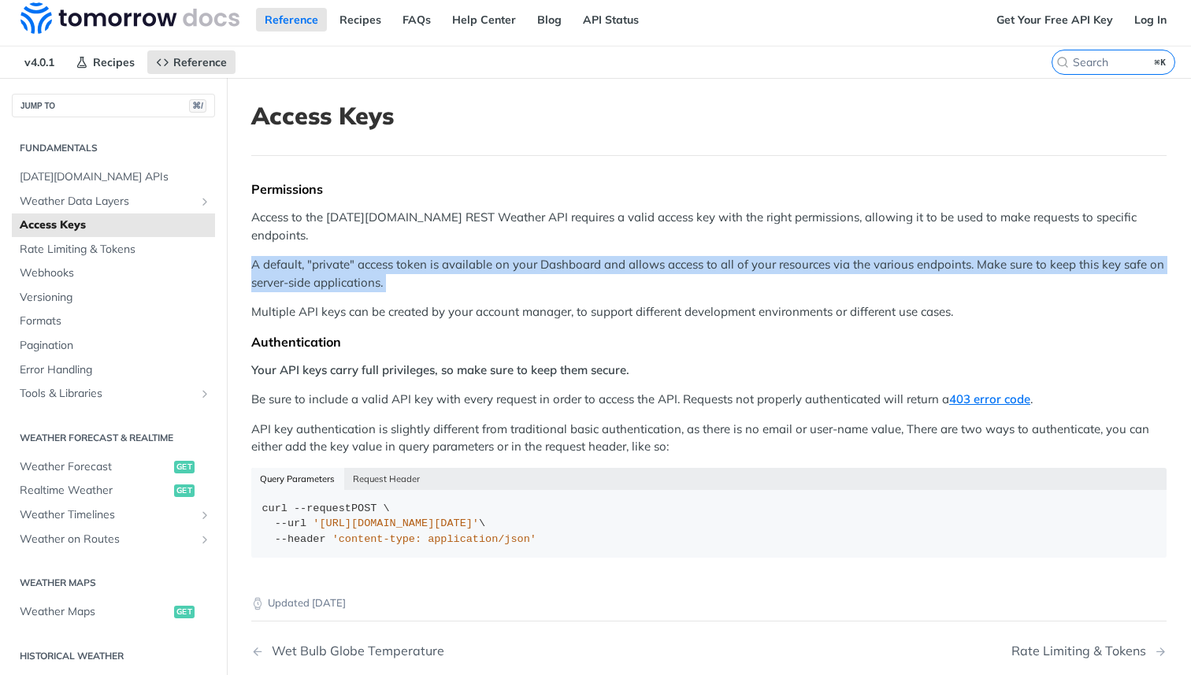
click at [557, 261] on p "A default, "private" access token is available on your Dashboard and allows acc…" at bounding box center [708, 273] width 915 height 35
click at [570, 265] on p "A default, "private" access token is available on your Dashboard and allows acc…" at bounding box center [708, 273] width 915 height 35
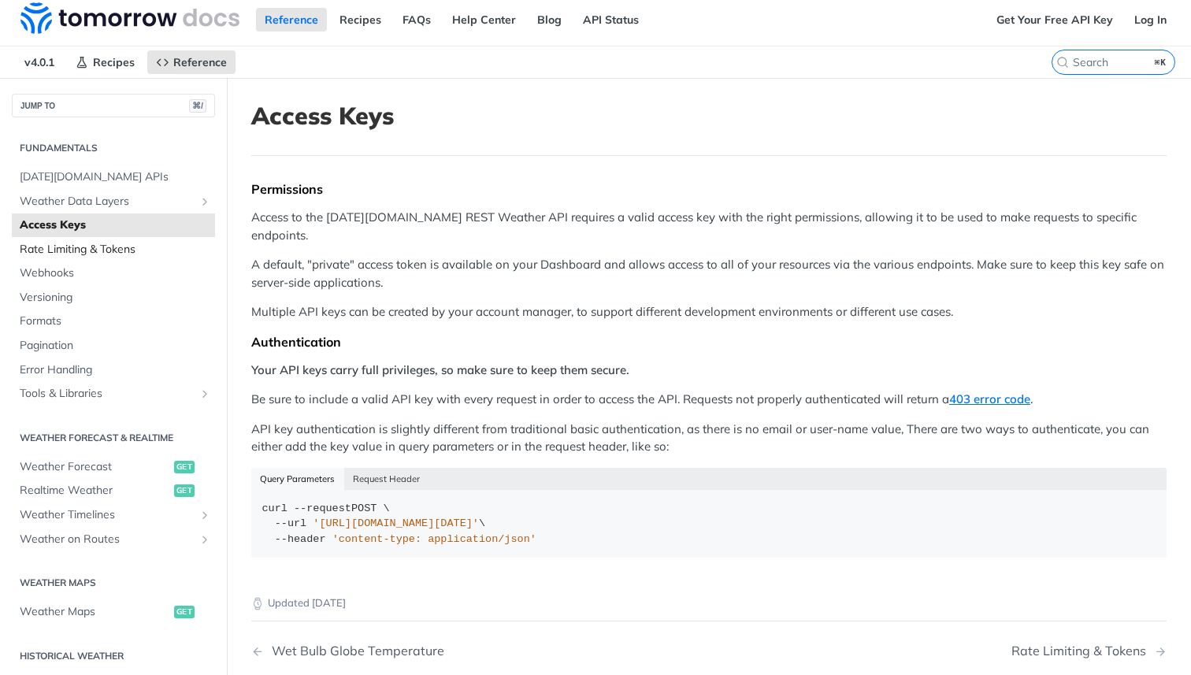
scroll to position [2, 0]
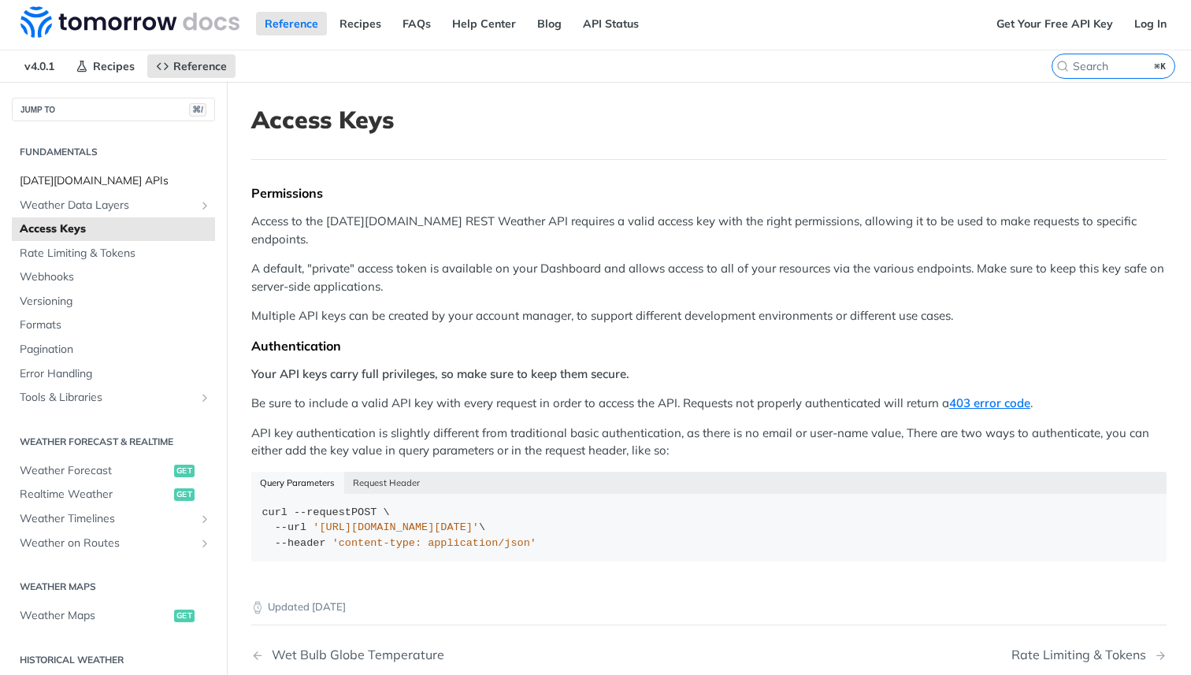
click at [97, 174] on span "[DATE][DOMAIN_NAME] APIs" at bounding box center [115, 181] width 191 height 16
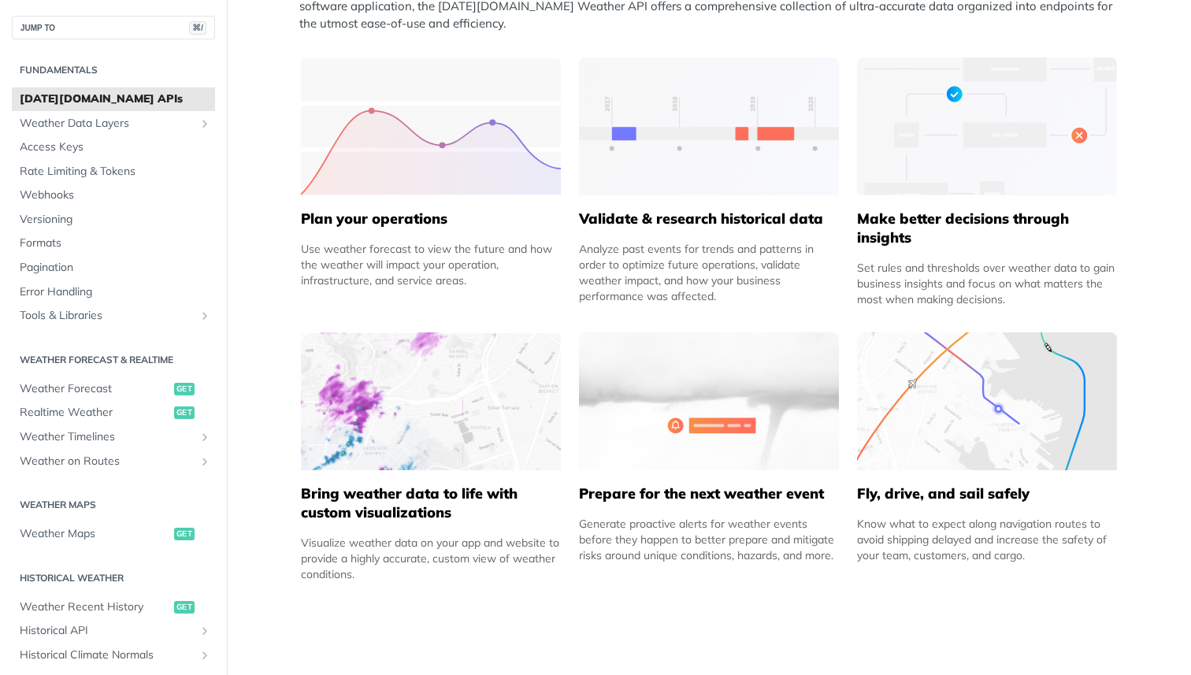
scroll to position [686, 0]
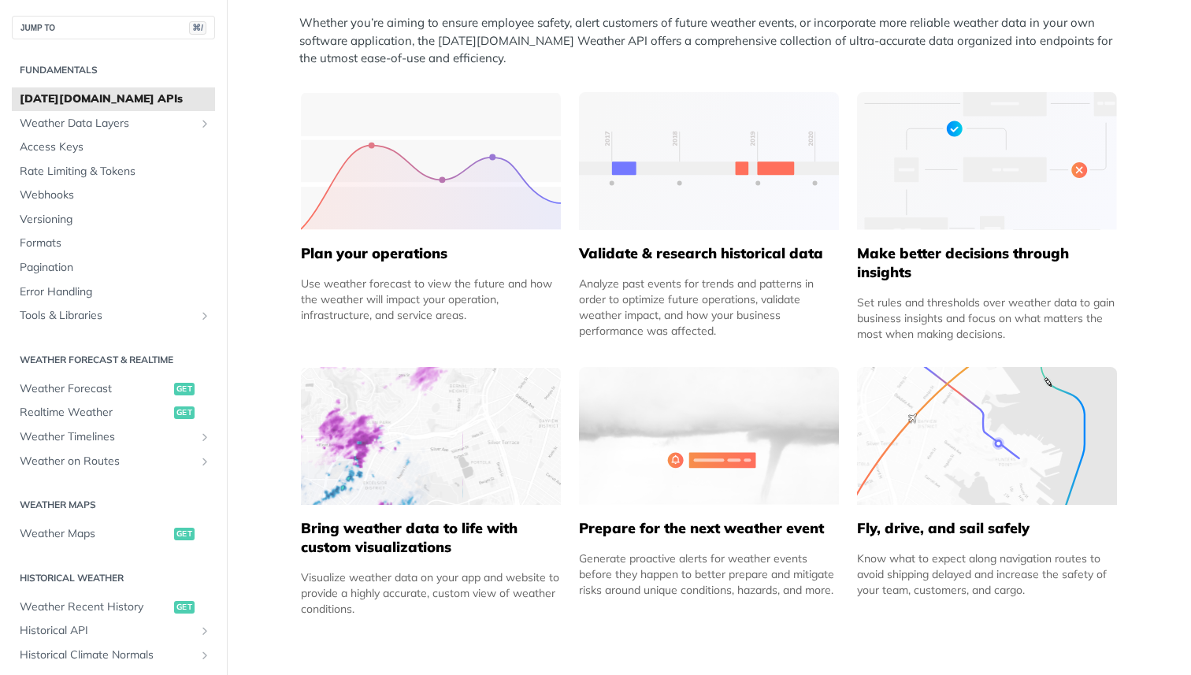
click at [681, 260] on h5 "Validate & research historical data" at bounding box center [709, 253] width 260 height 19
click at [681, 294] on div "Analyze past events for trends and patterns in order to optimize future operati…" at bounding box center [709, 307] width 260 height 63
click at [676, 157] on img at bounding box center [709, 161] width 260 height 138
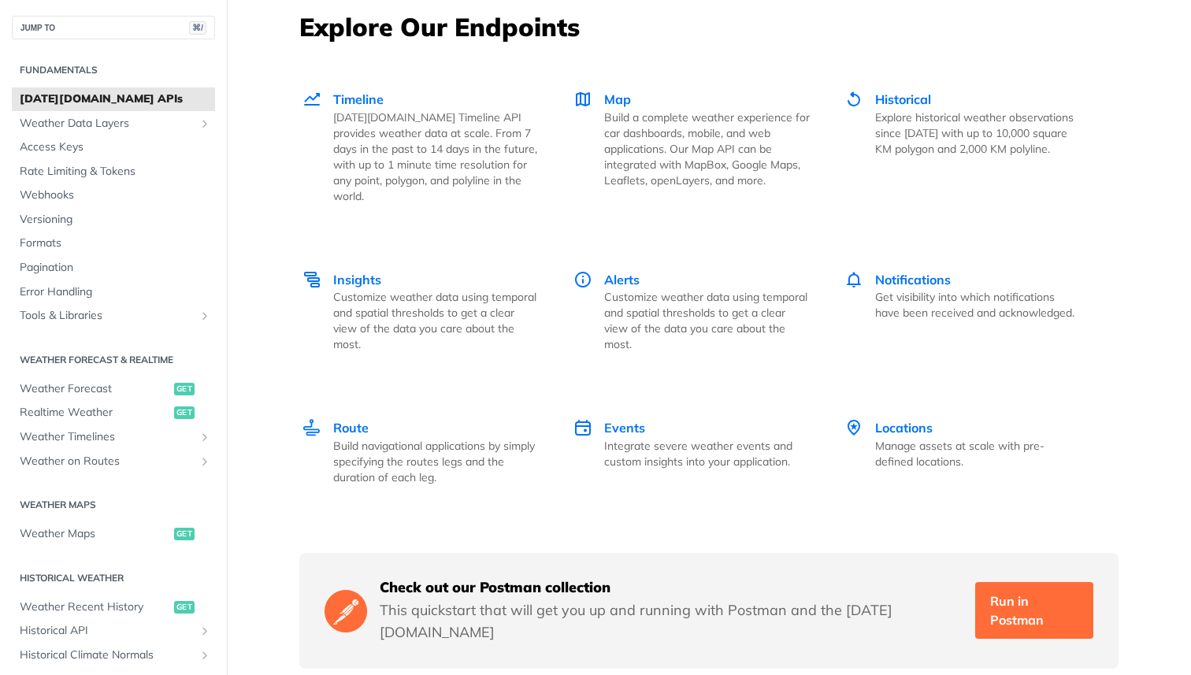
scroll to position [2181, 0]
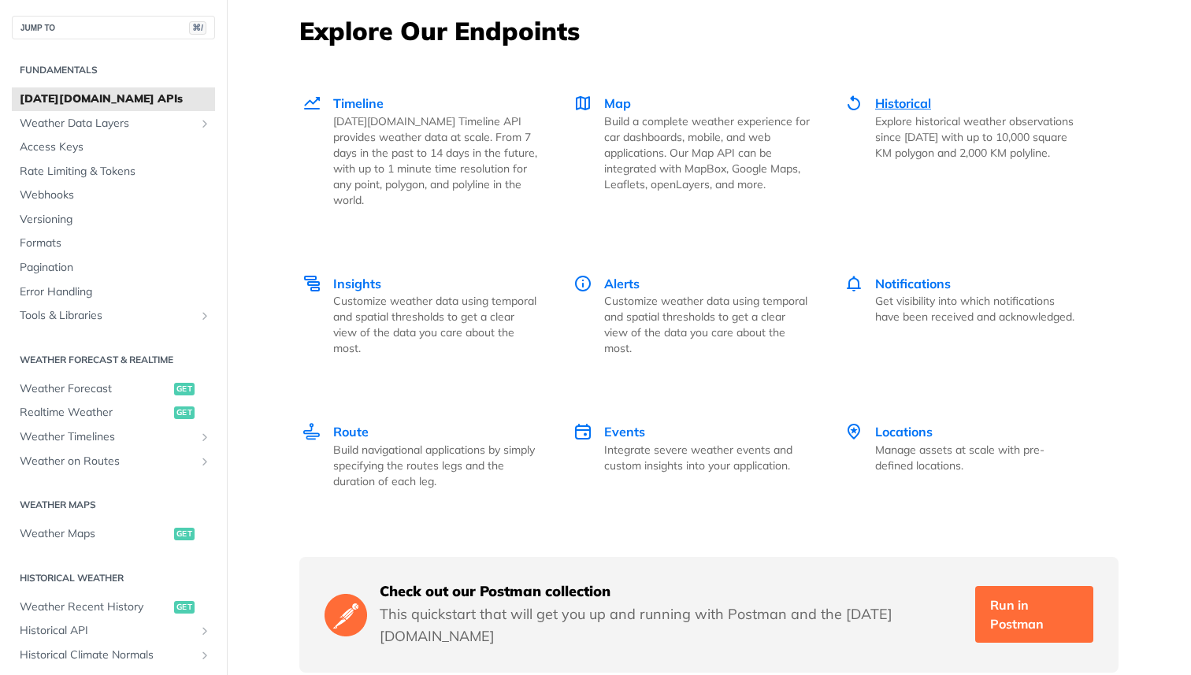
click at [911, 139] on p "Explore historical weather observations since [DATE] with up to 10,000 square K…" at bounding box center [978, 136] width 206 height 47
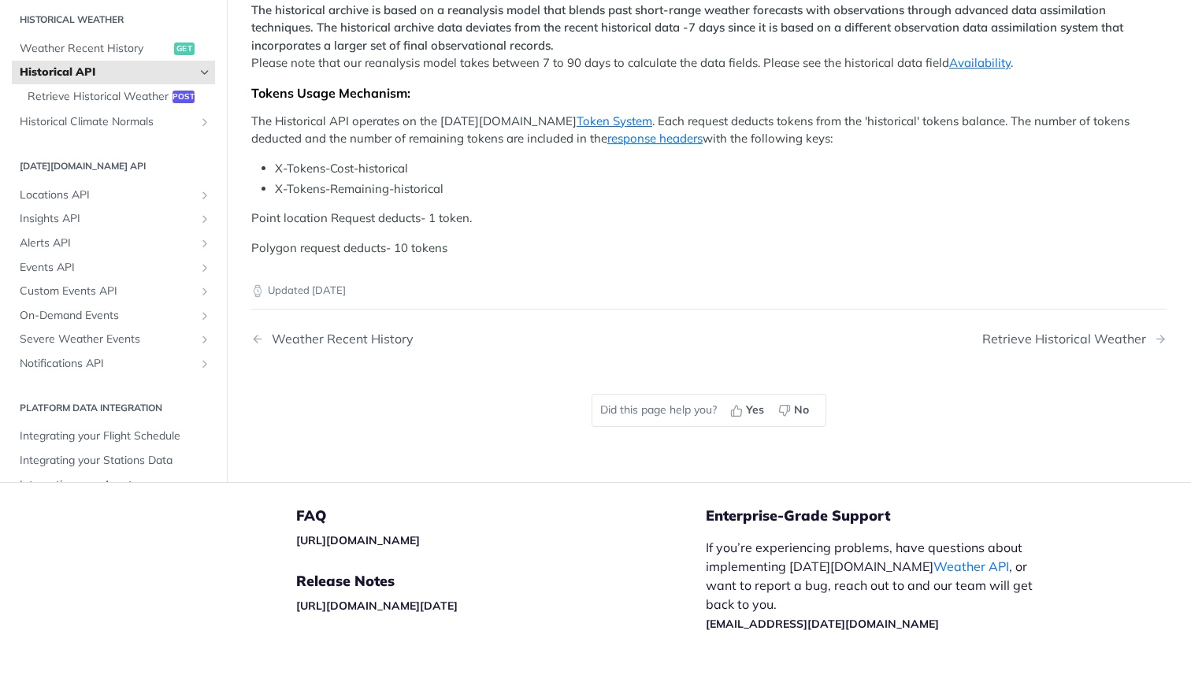
scroll to position [876, 0]
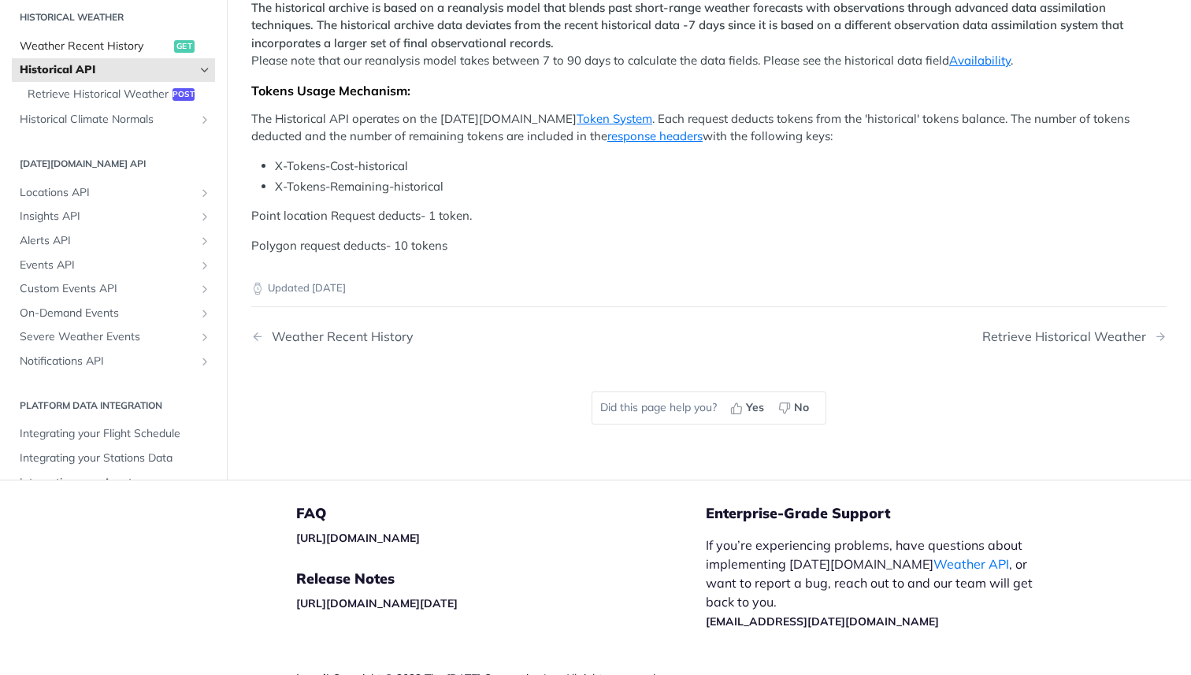
click at [93, 34] on link "Weather Recent History get" at bounding box center [113, 46] width 203 height 24
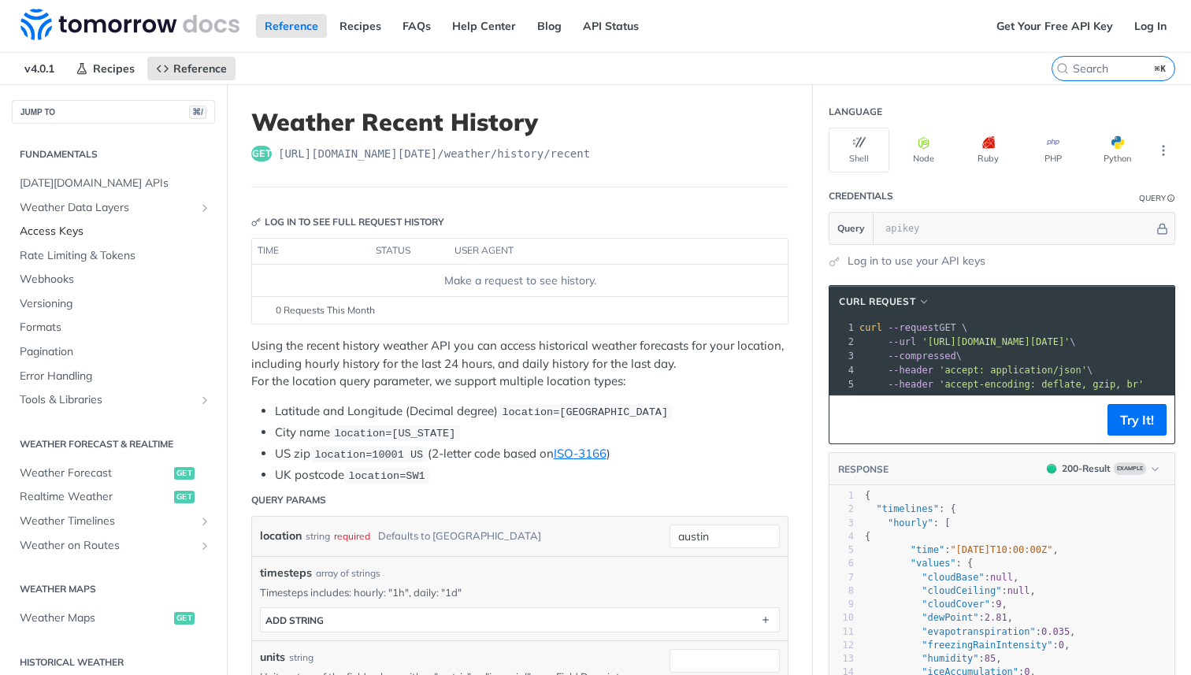
click at [76, 232] on span "Access Keys" at bounding box center [115, 232] width 191 height 16
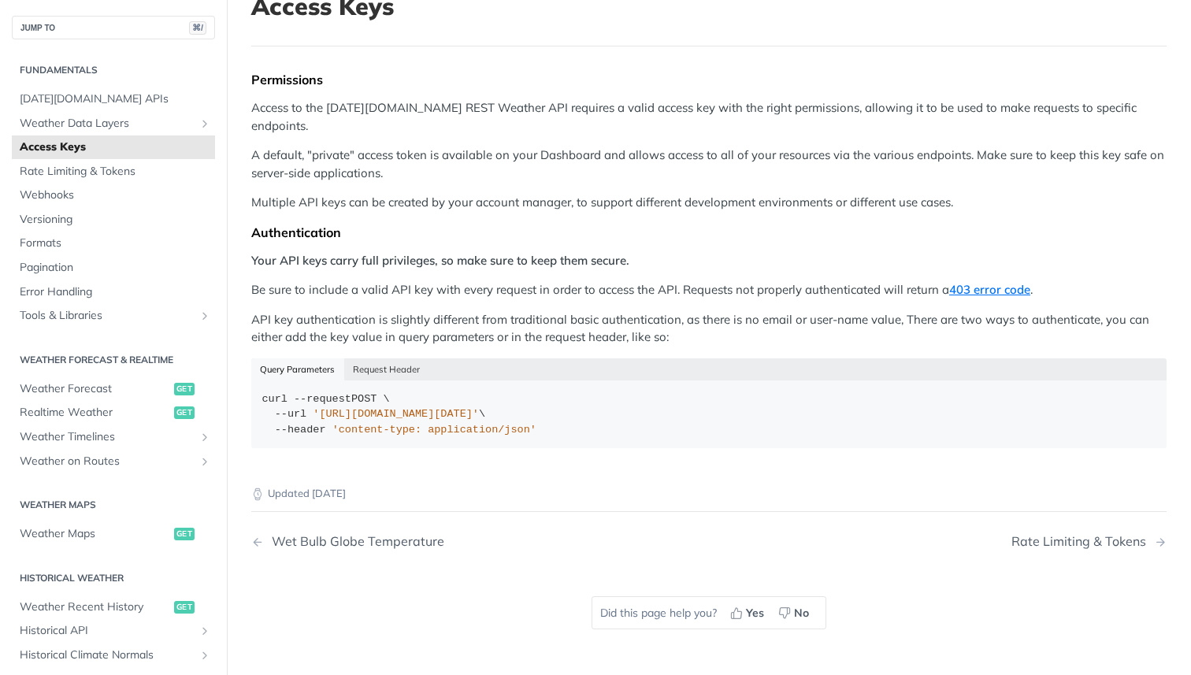
scroll to position [118, 0]
click at [660, 108] on p "Access to the [DATE][DOMAIN_NAME] REST Weather API requires a valid access key …" at bounding box center [708, 114] width 915 height 35
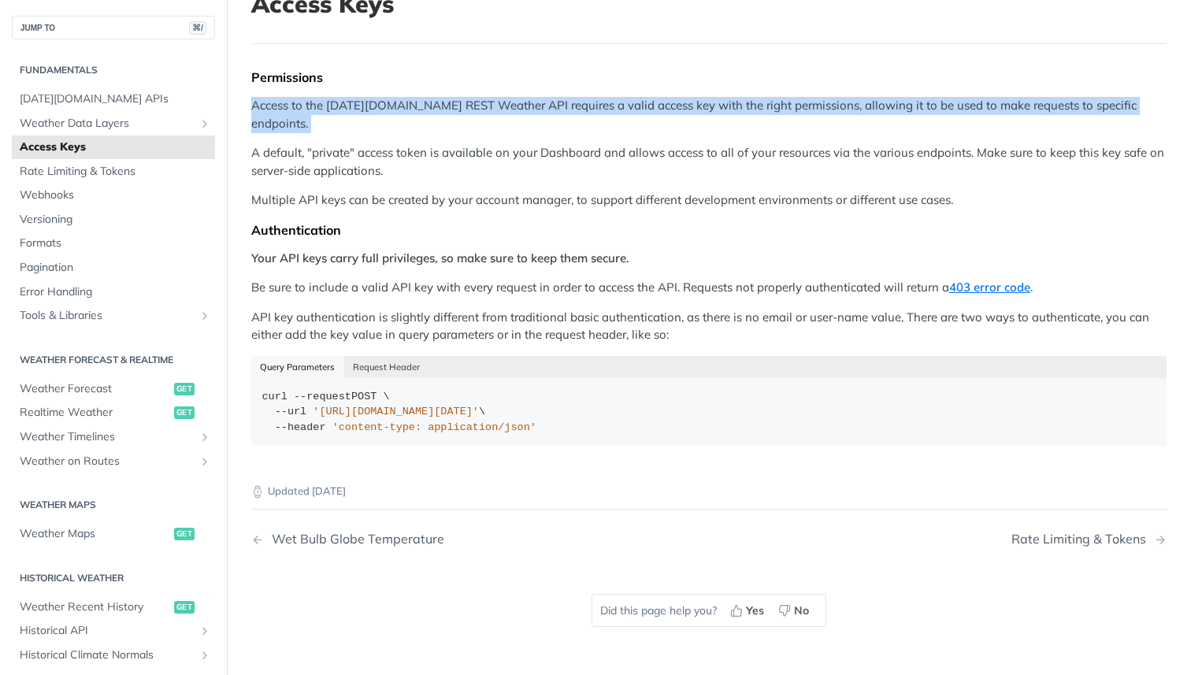
click at [660, 108] on p "Access to the [DATE][DOMAIN_NAME] REST Weather API requires a valid access key …" at bounding box center [708, 114] width 915 height 35
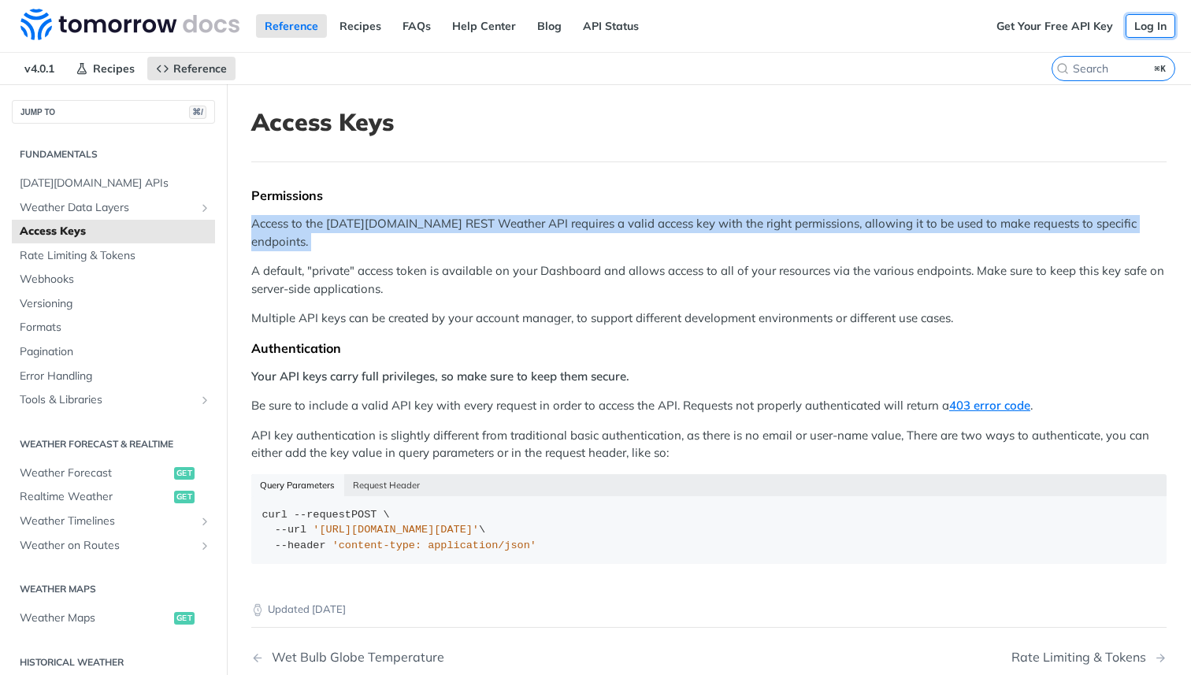
click at [1152, 21] on link "Log In" at bounding box center [1151, 26] width 50 height 24
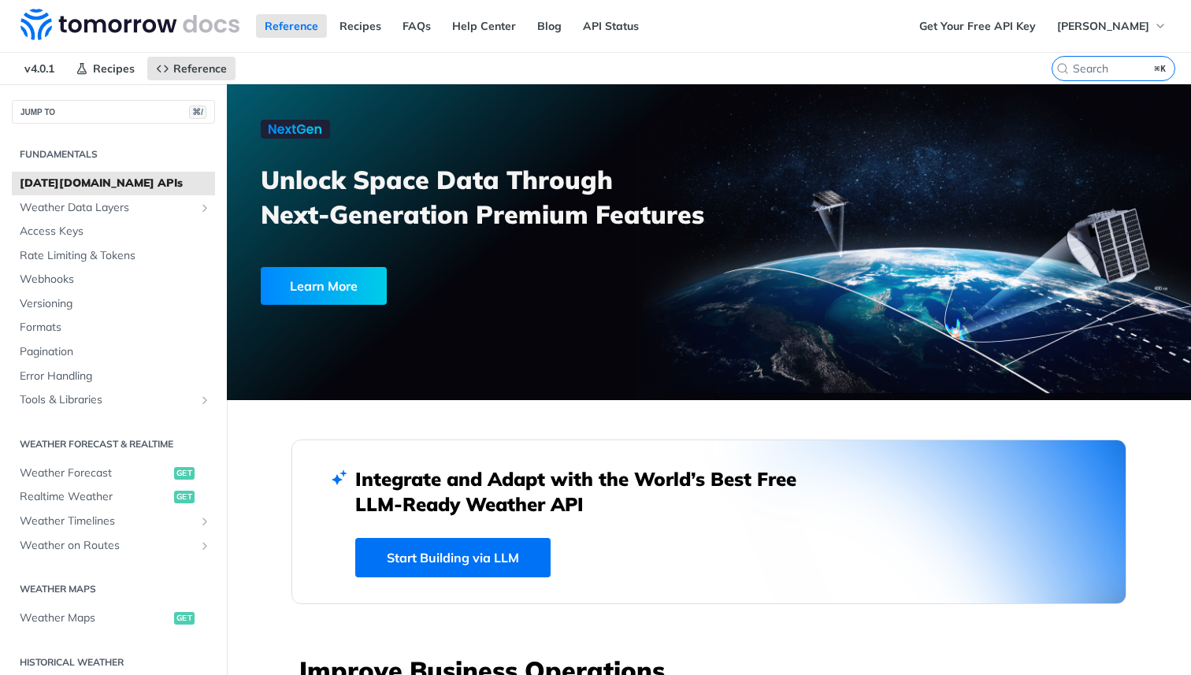
click at [703, 65] on nav "v4.0.1 Recipes Reference" at bounding box center [525, 69] width 1051 height 32
click at [603, 24] on link "API Status" at bounding box center [610, 26] width 73 height 24
